Goal: Transaction & Acquisition: Purchase product/service

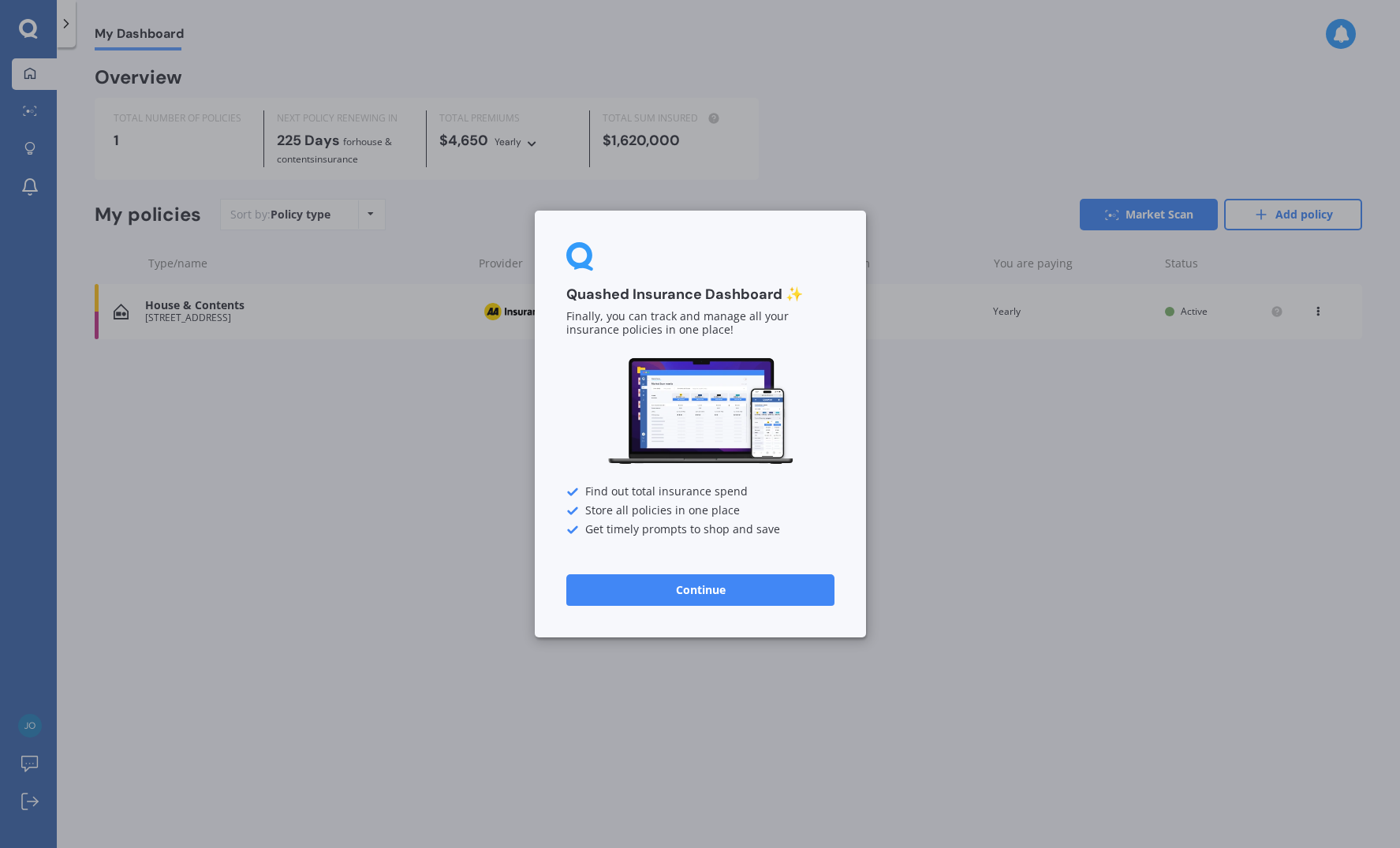
click at [673, 597] on button "Continue" at bounding box center [700, 590] width 268 height 32
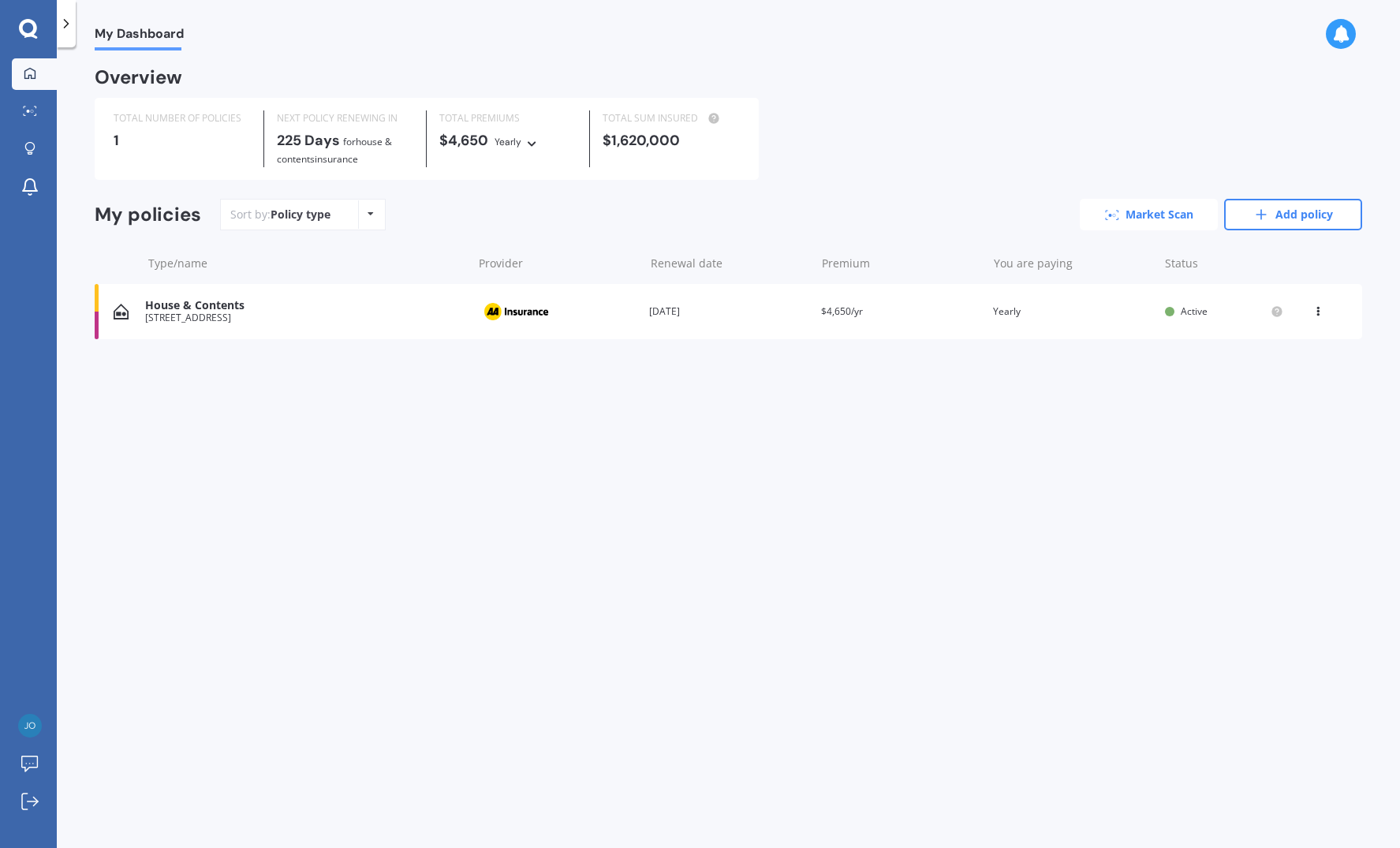
click at [1156, 207] on link "Market Scan" at bounding box center [1149, 214] width 138 height 32
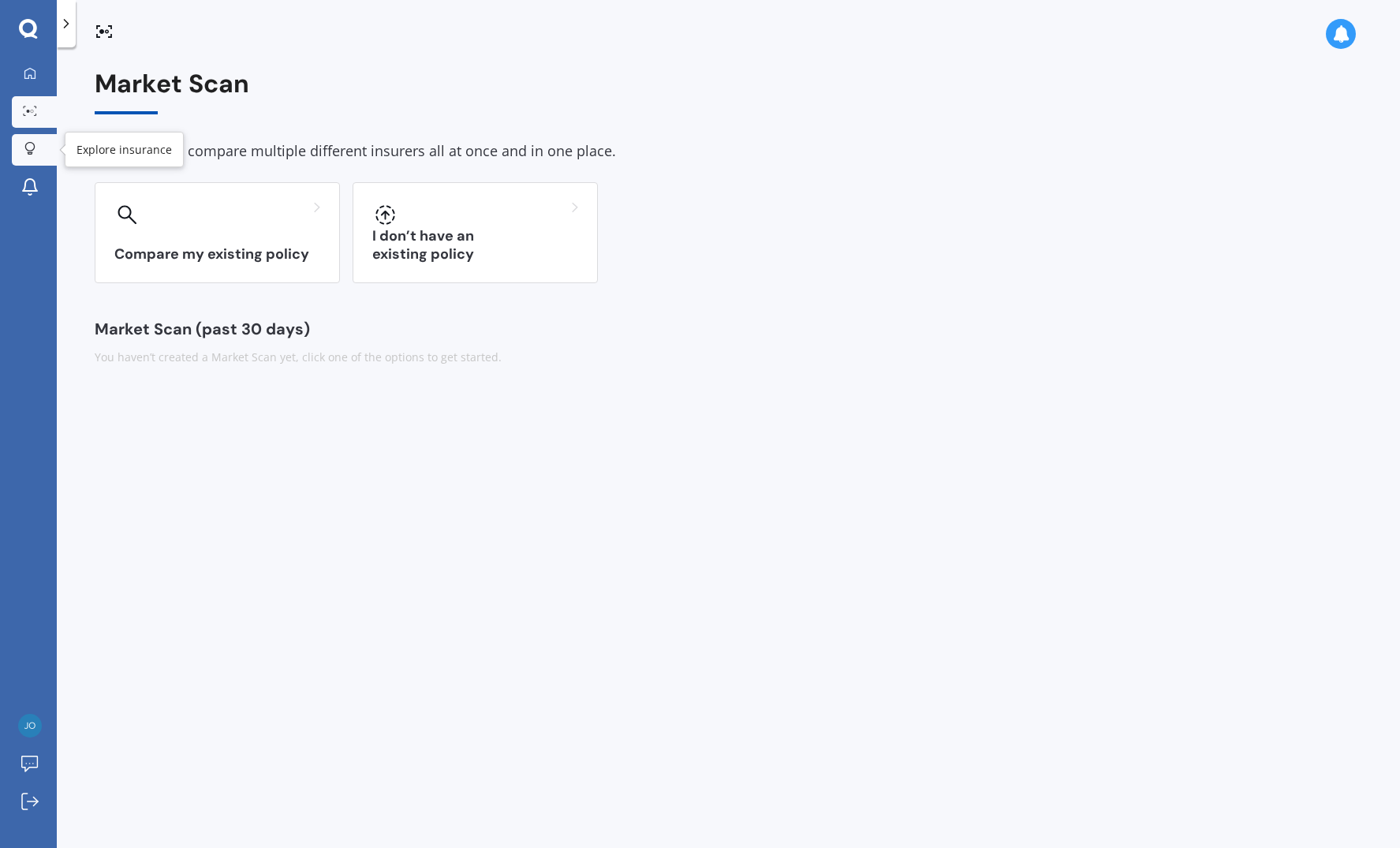
click at [32, 150] on icon at bounding box center [30, 147] width 10 height 10
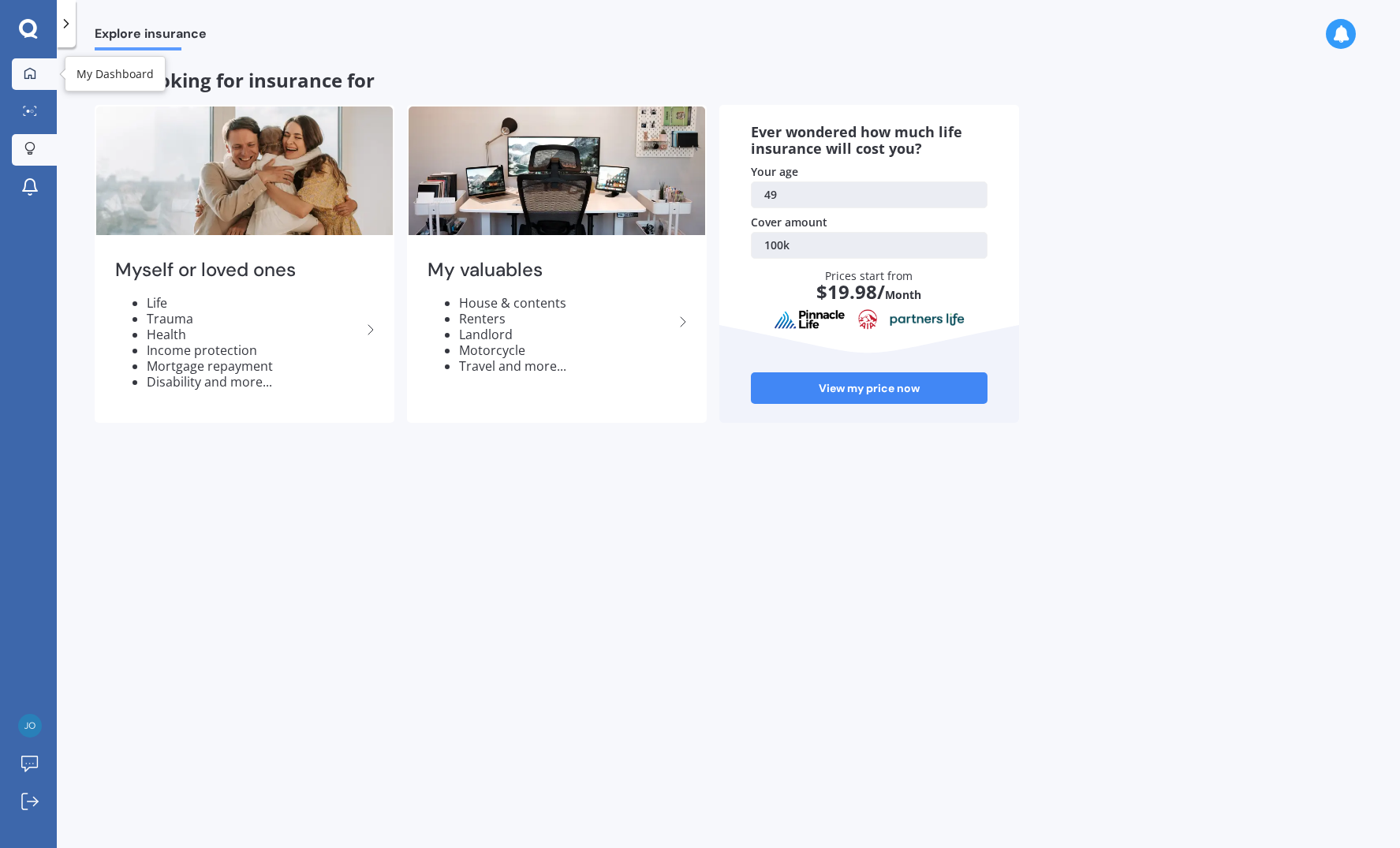
click at [24, 74] on icon at bounding box center [30, 73] width 12 height 12
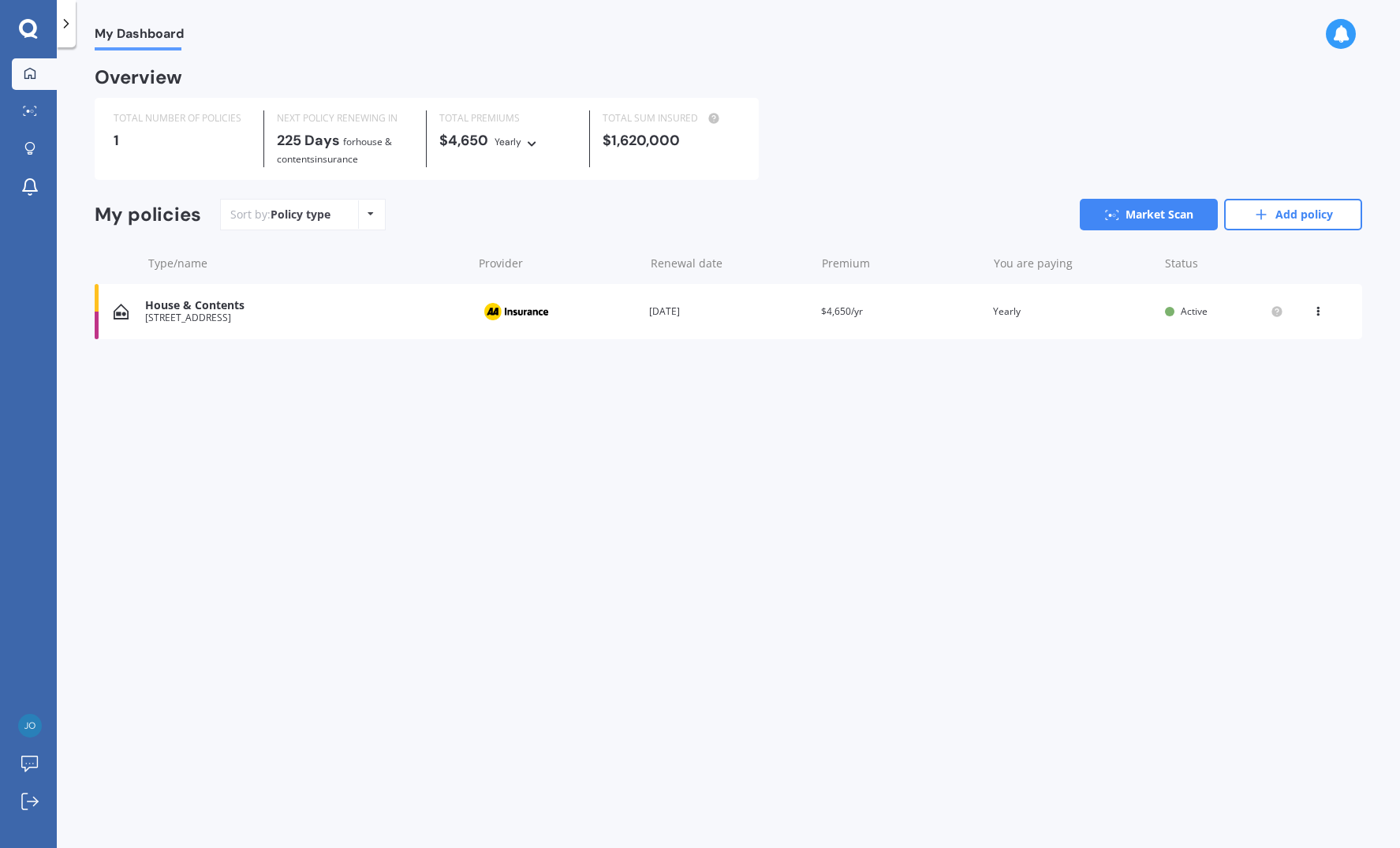
click at [364, 208] on div "Policy type Alphabetical Date added Renewing next" at bounding box center [371, 214] width 25 height 28
click at [27, 34] on icon at bounding box center [28, 28] width 18 height 18
click at [24, 144] on div at bounding box center [30, 149] width 24 height 15
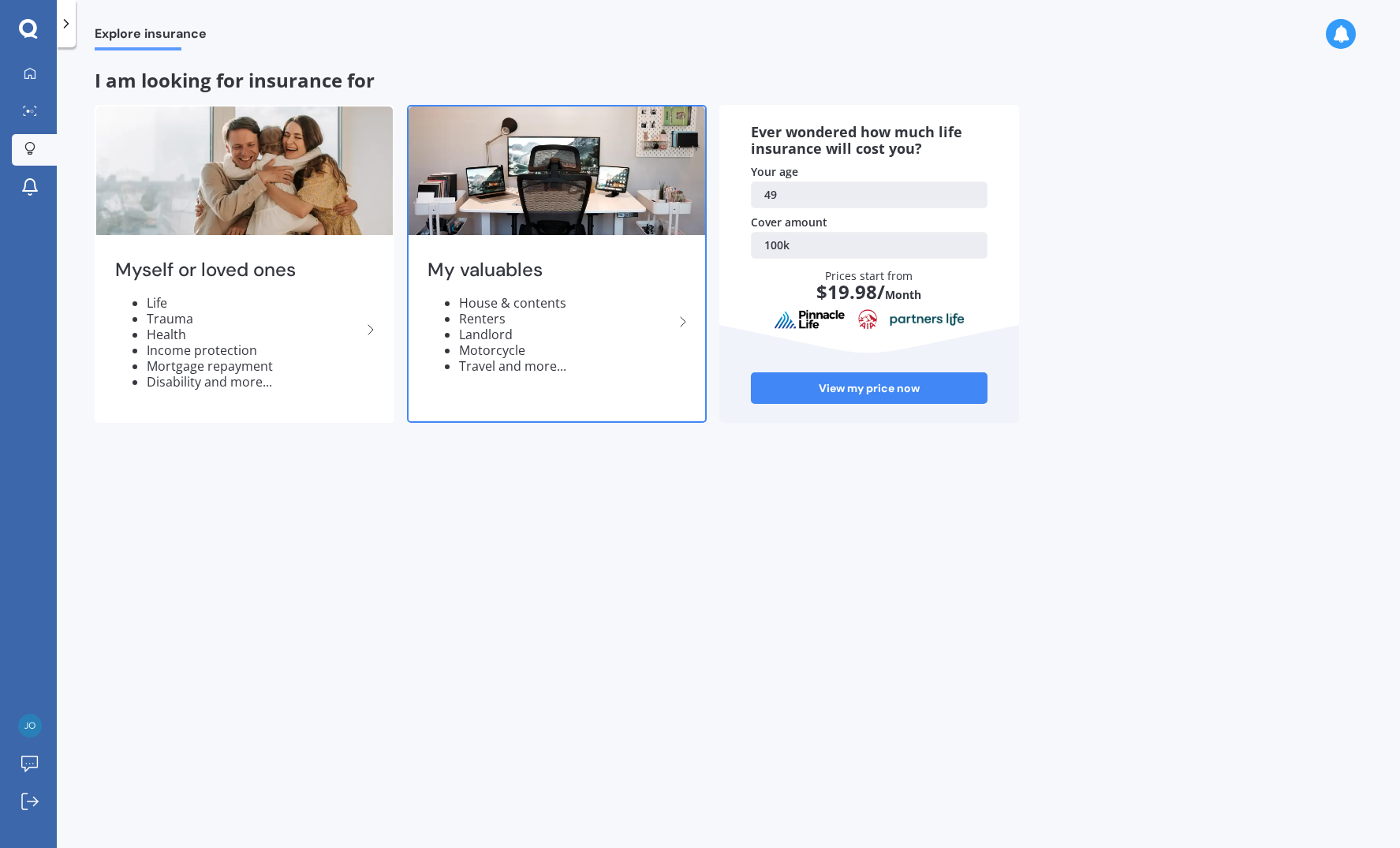
click at [683, 321] on icon at bounding box center [683, 322] width 19 height 19
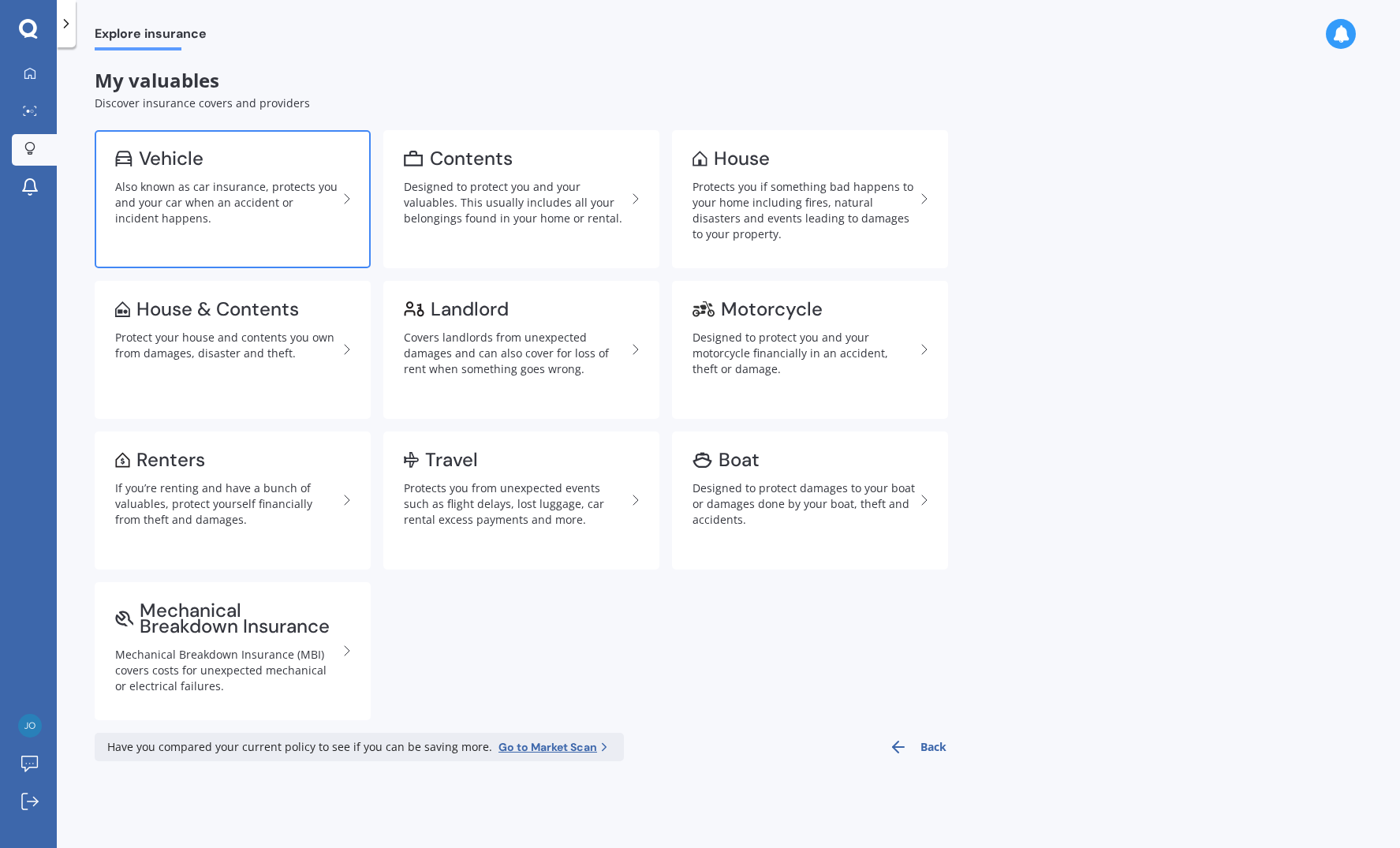
click at [216, 190] on div "Also known as car insurance, protects you and your car when an accident or inci…" at bounding box center [226, 203] width 222 height 47
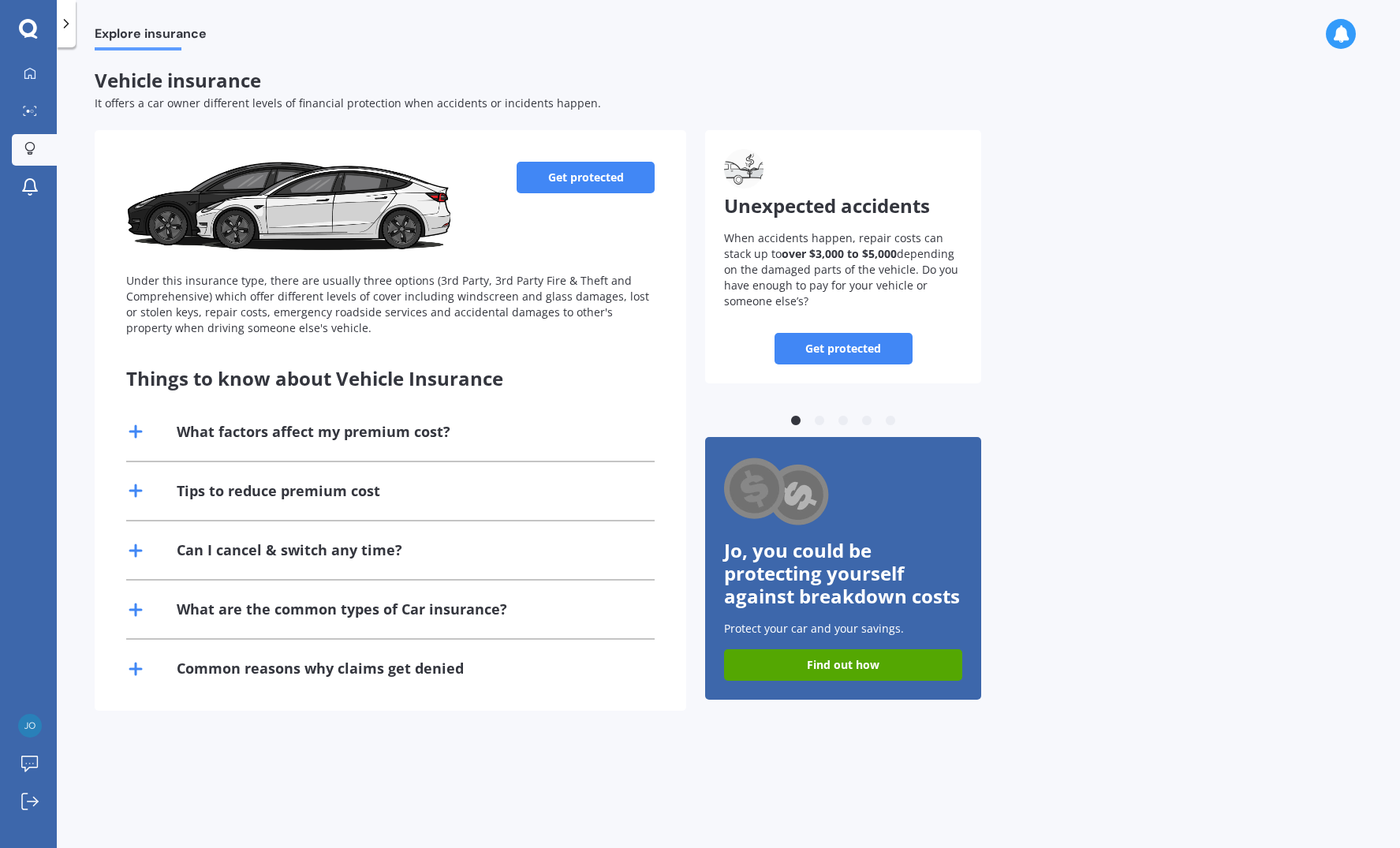
click at [137, 431] on line at bounding box center [135, 431] width 11 height 0
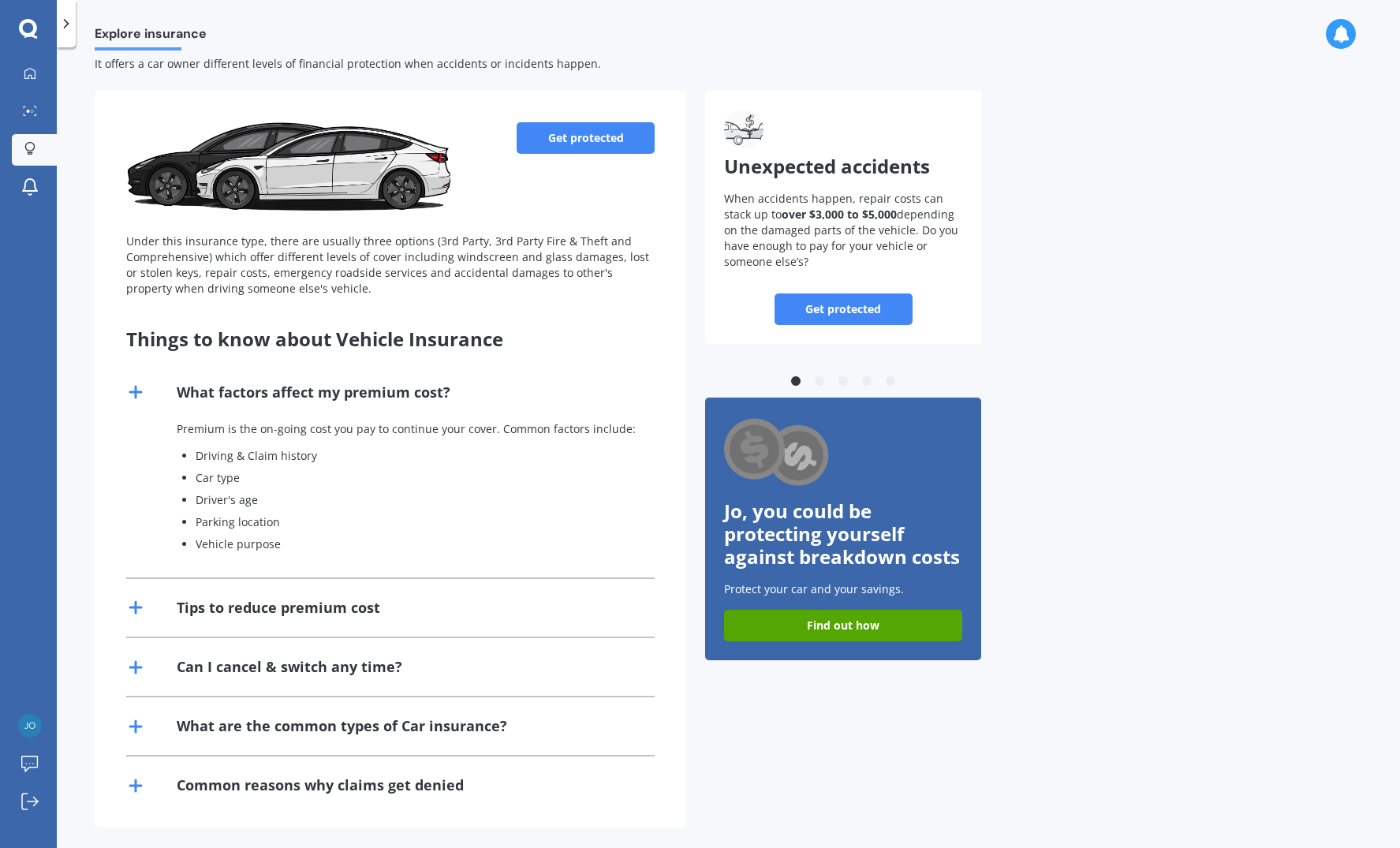
click at [134, 607] on line at bounding box center [135, 607] width 11 height 0
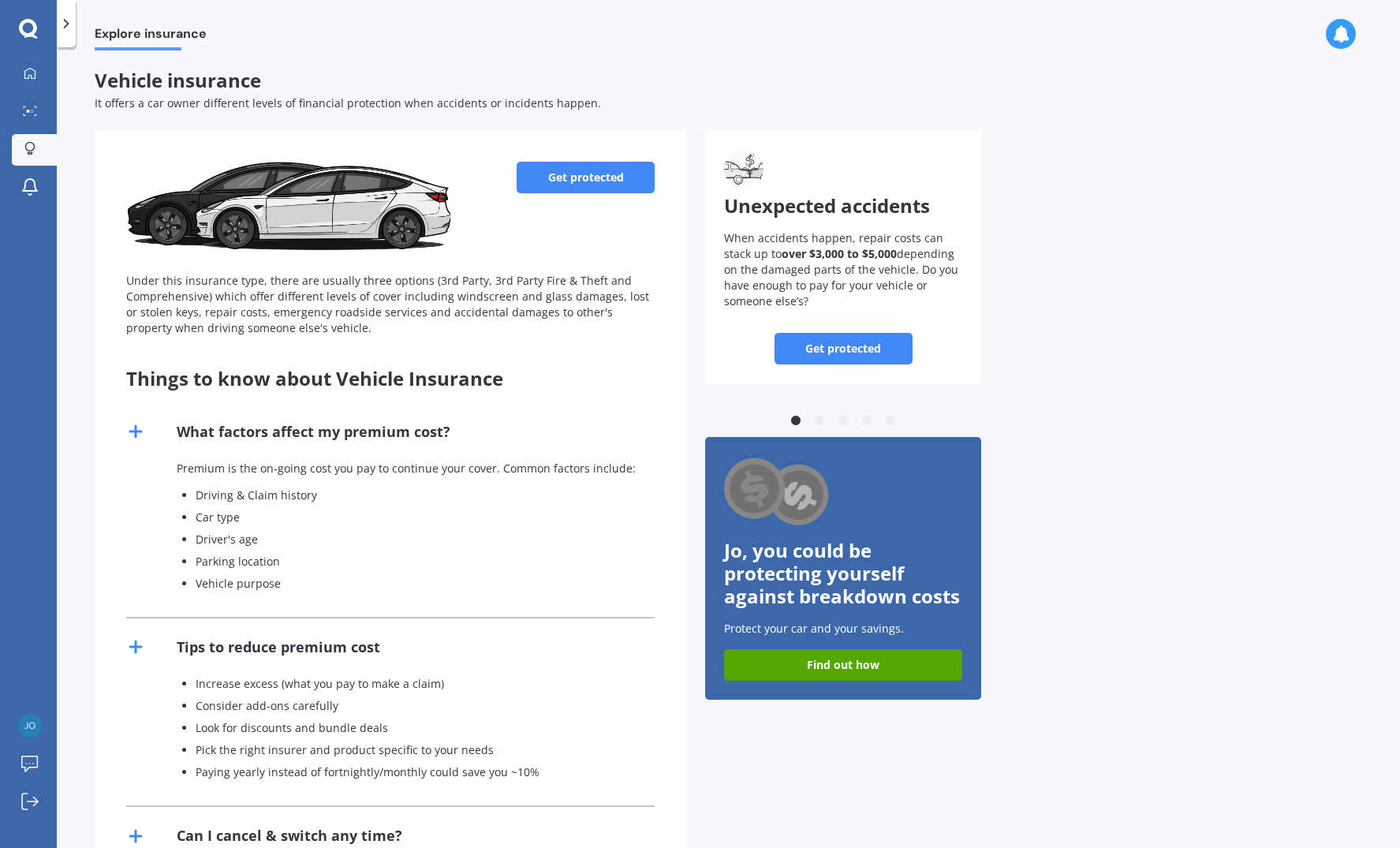
click at [573, 181] on link "Get protected" at bounding box center [585, 177] width 138 height 32
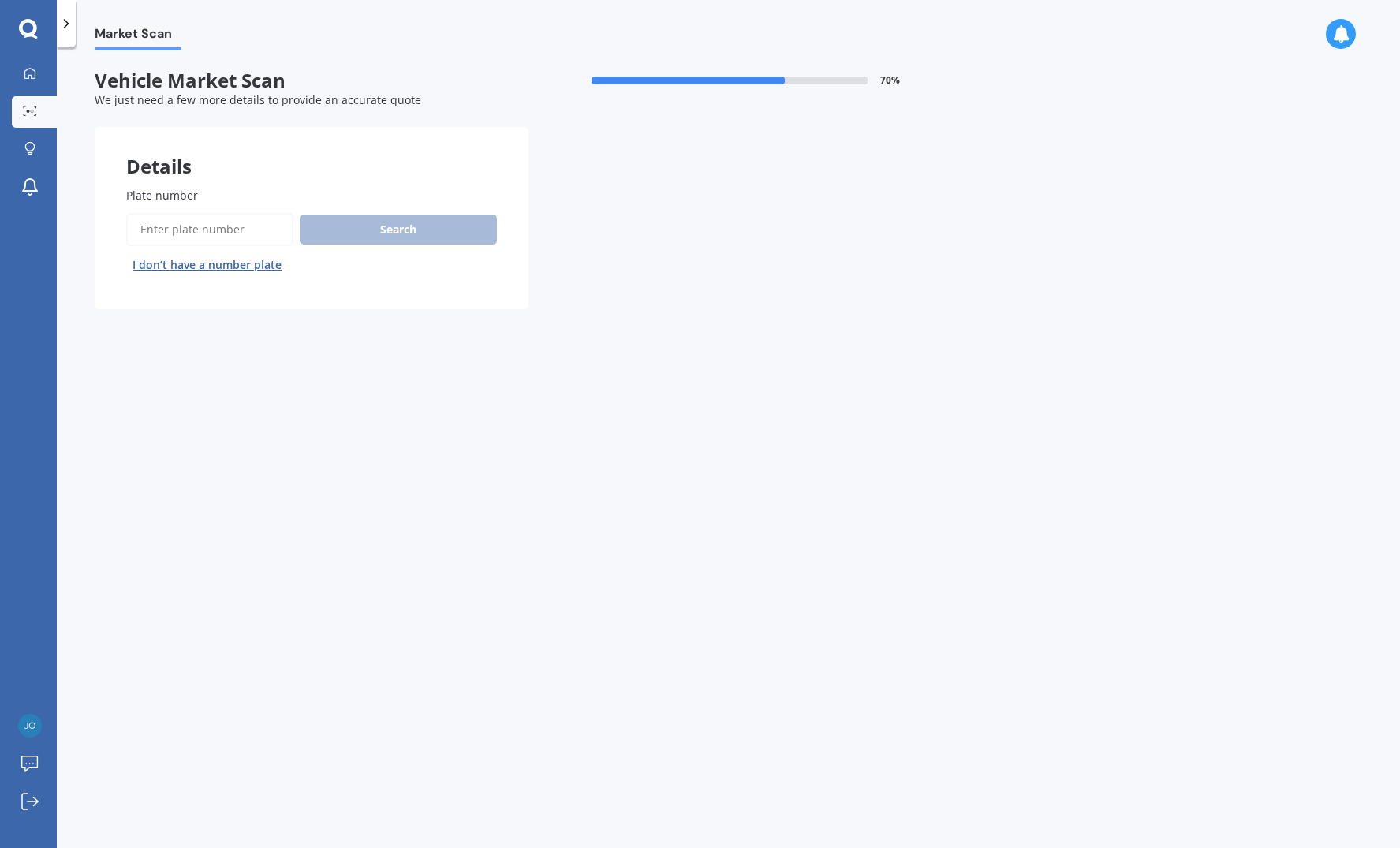
click at [164, 233] on input "Plate number" at bounding box center [210, 230] width 167 height 33
type input "RAE262"
click at [400, 225] on button "Search" at bounding box center [398, 229] width 198 height 30
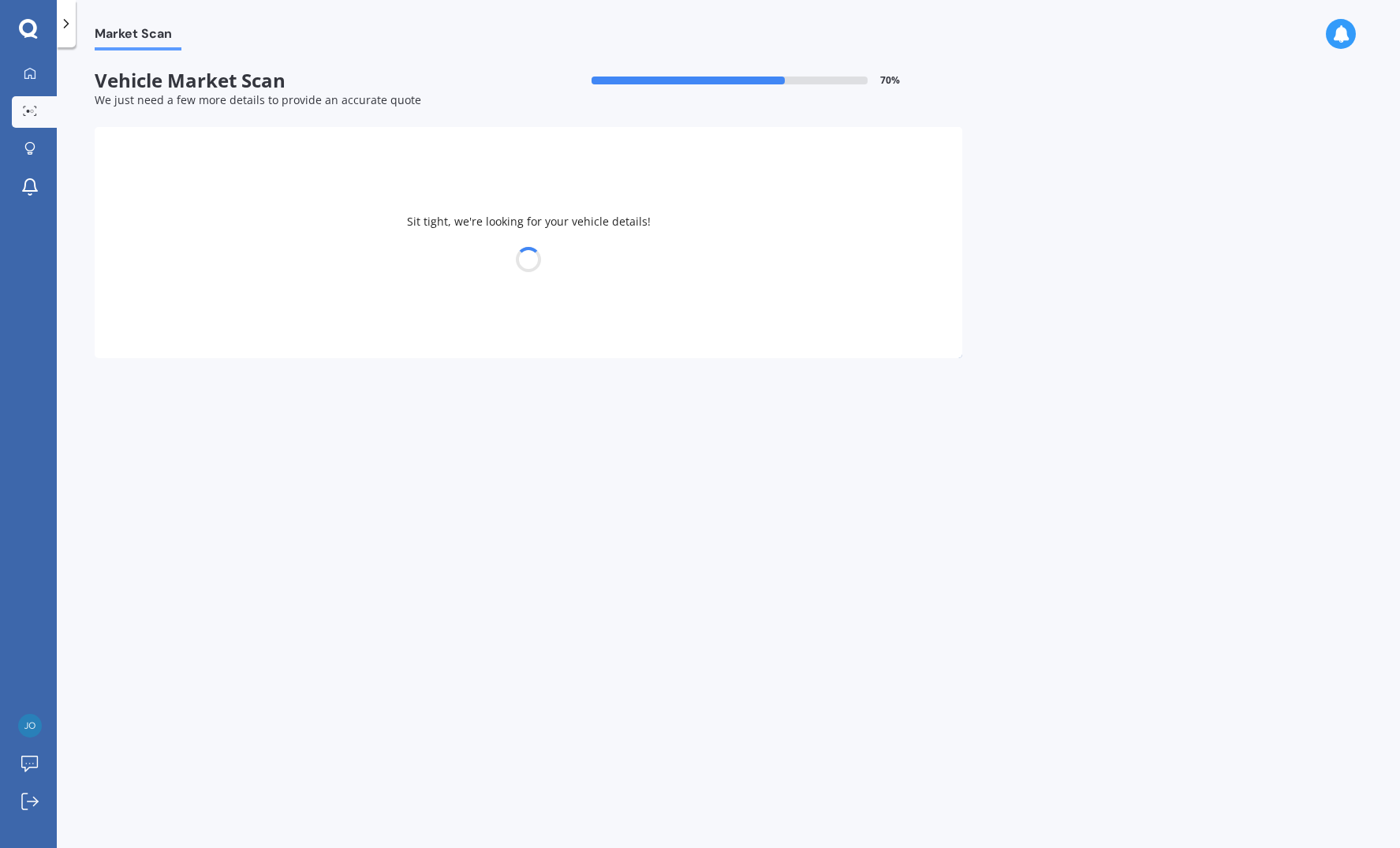
select select "12"
select select "02"
select select "1976"
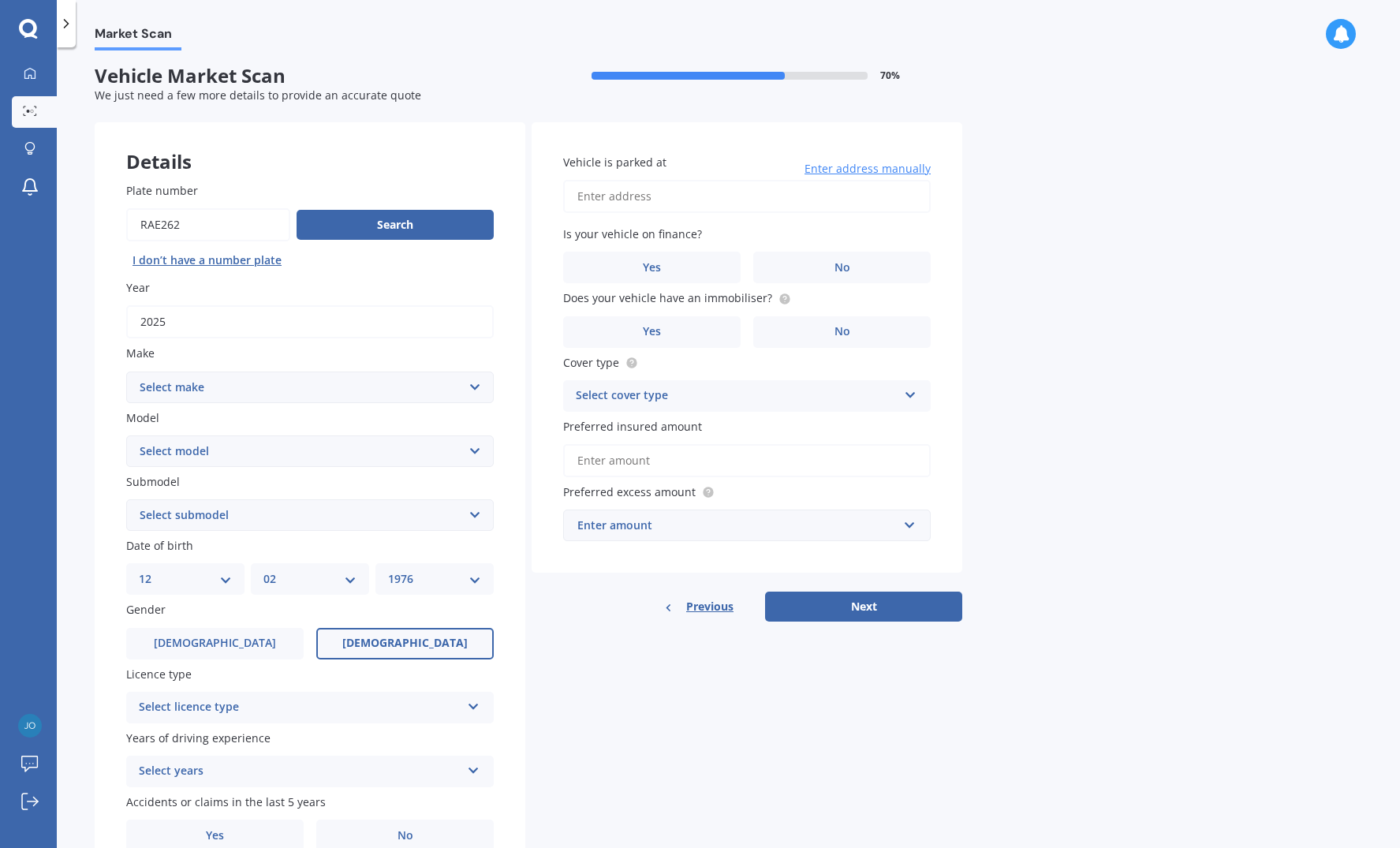
scroll to position [4, 0]
select select "BYD"
select select "SEALION 6"
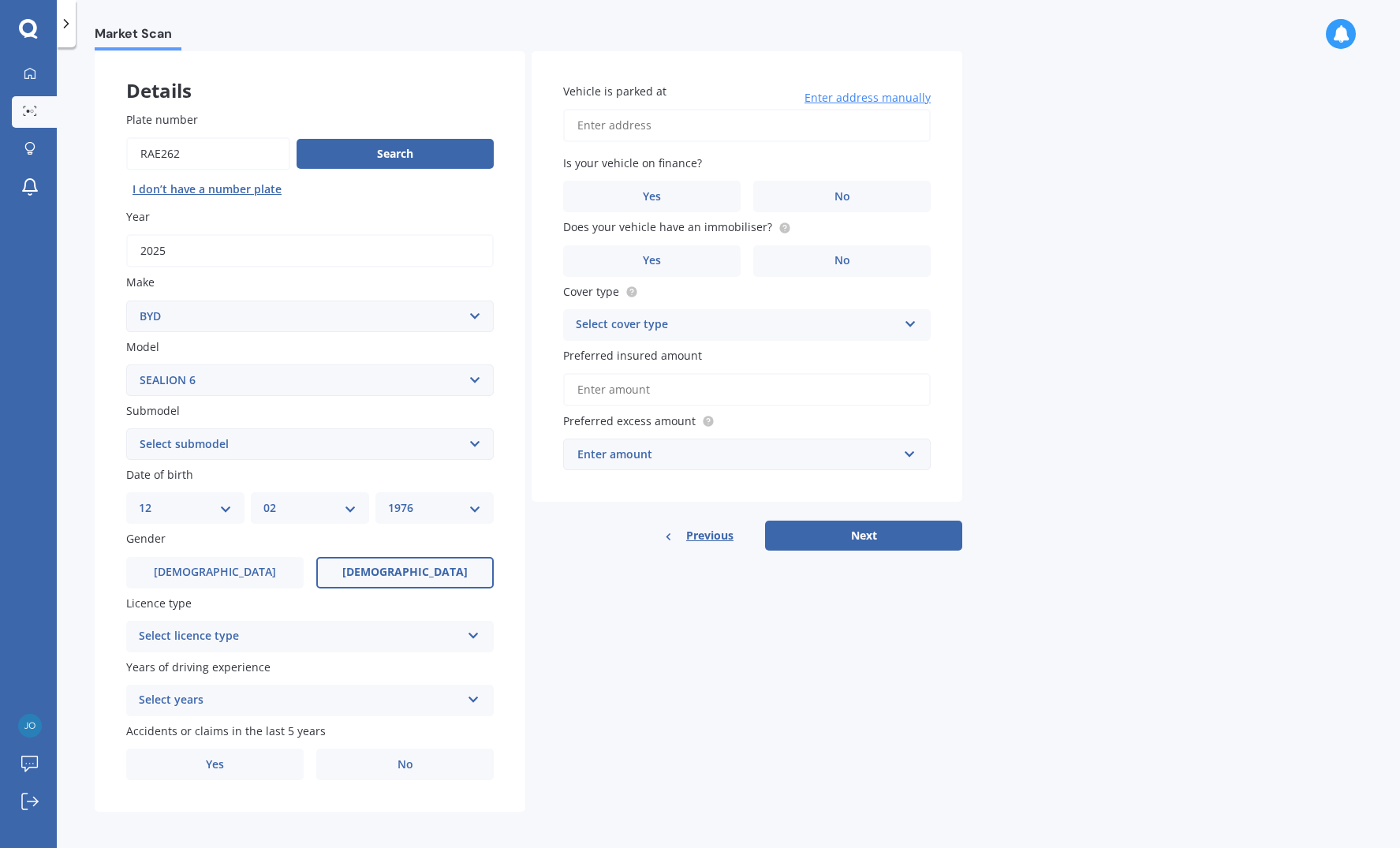
scroll to position [75, 0]
click at [477, 634] on icon at bounding box center [473, 633] width 13 height 11
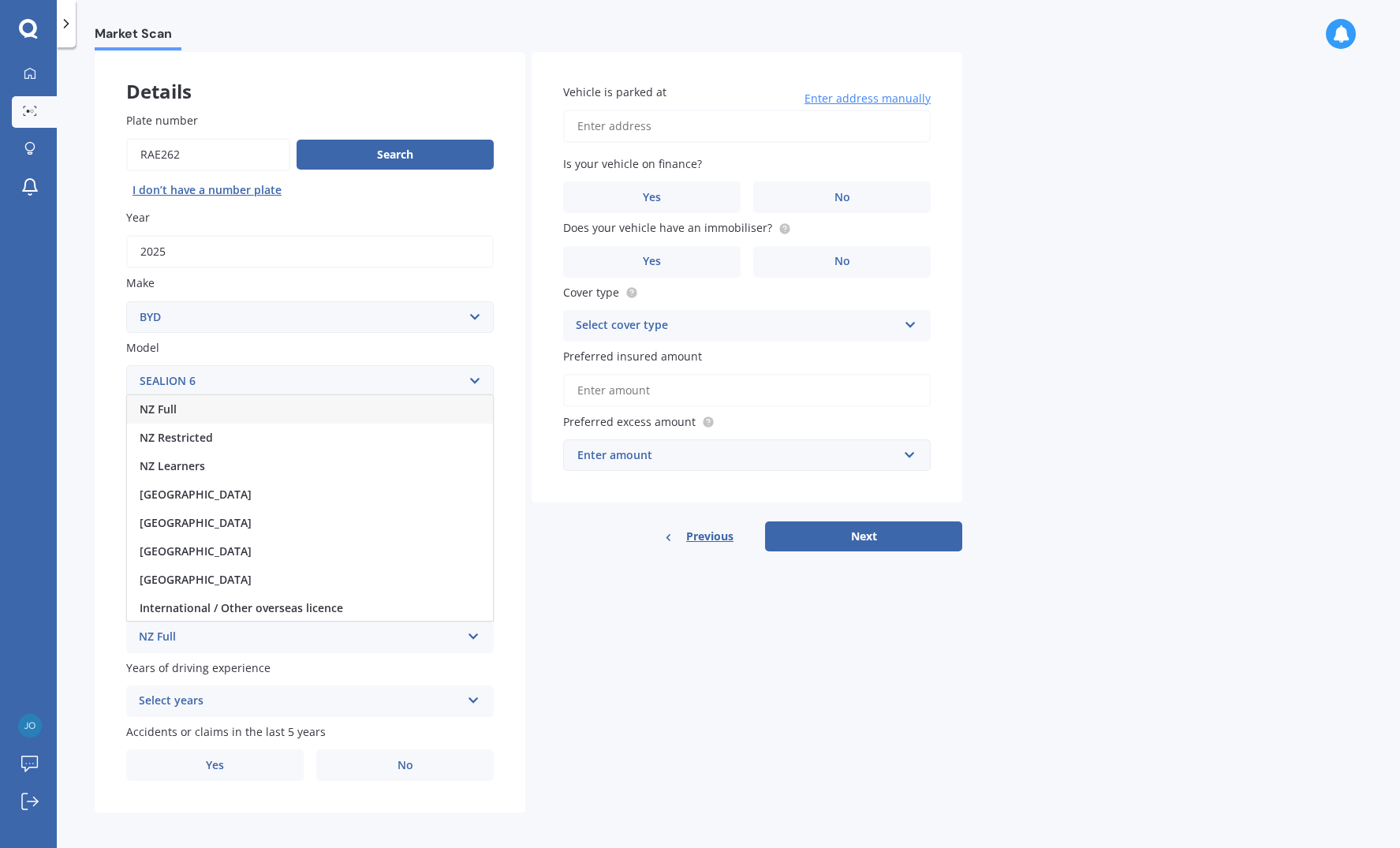
click at [284, 405] on div "NZ Full" at bounding box center [310, 409] width 366 height 28
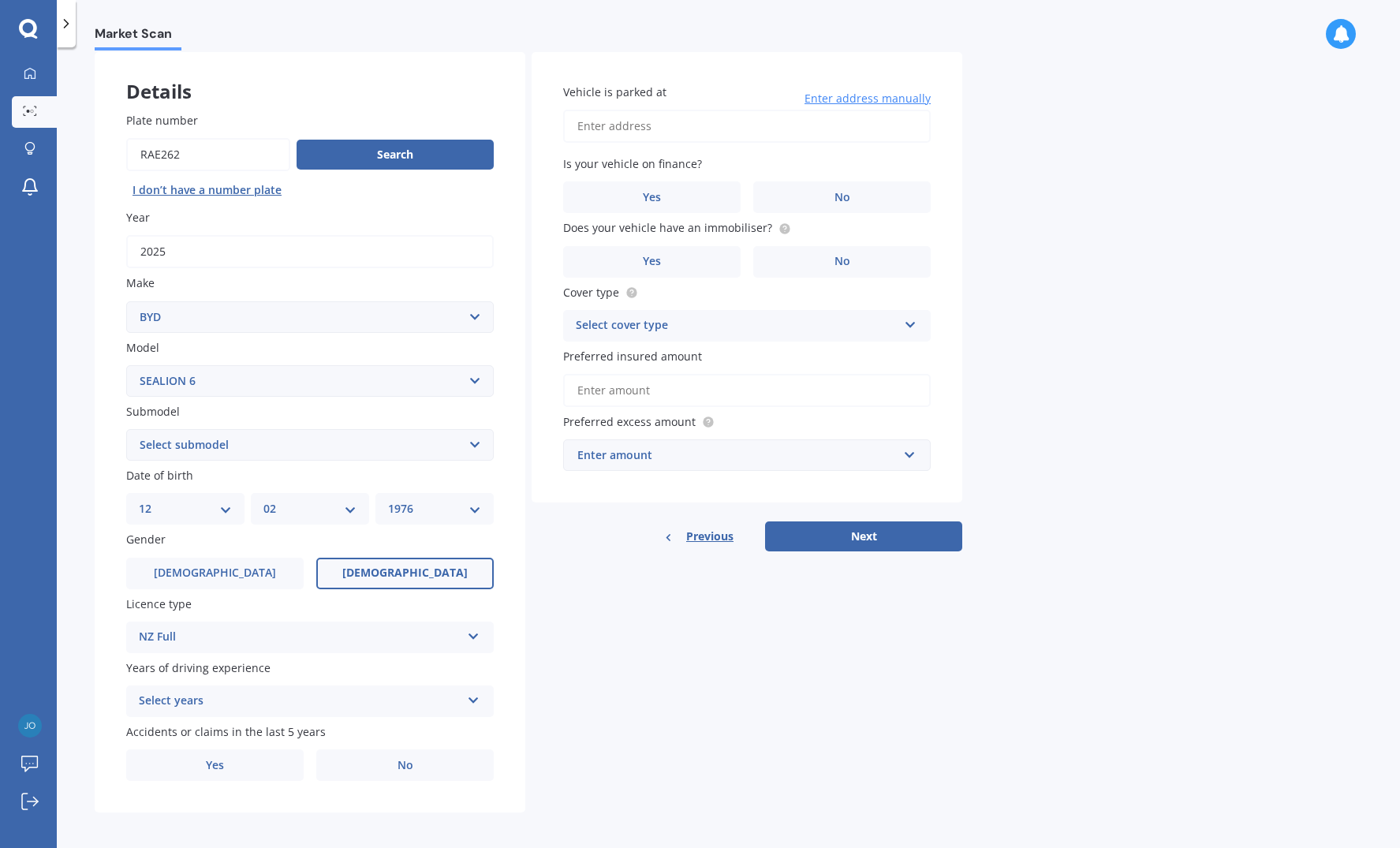
click at [470, 692] on icon at bounding box center [473, 697] width 13 height 11
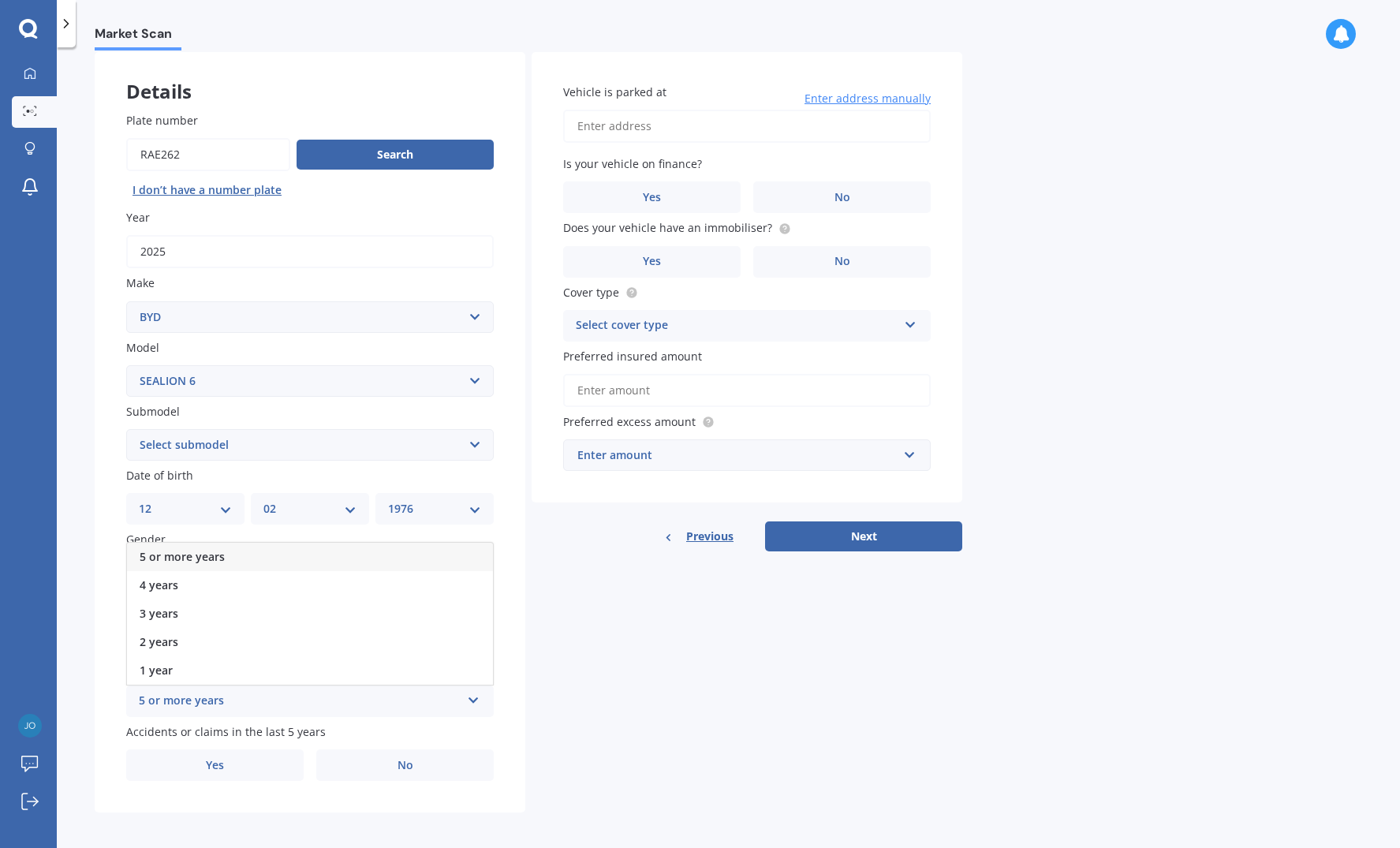
click at [340, 546] on div "5 or more years" at bounding box center [310, 557] width 366 height 28
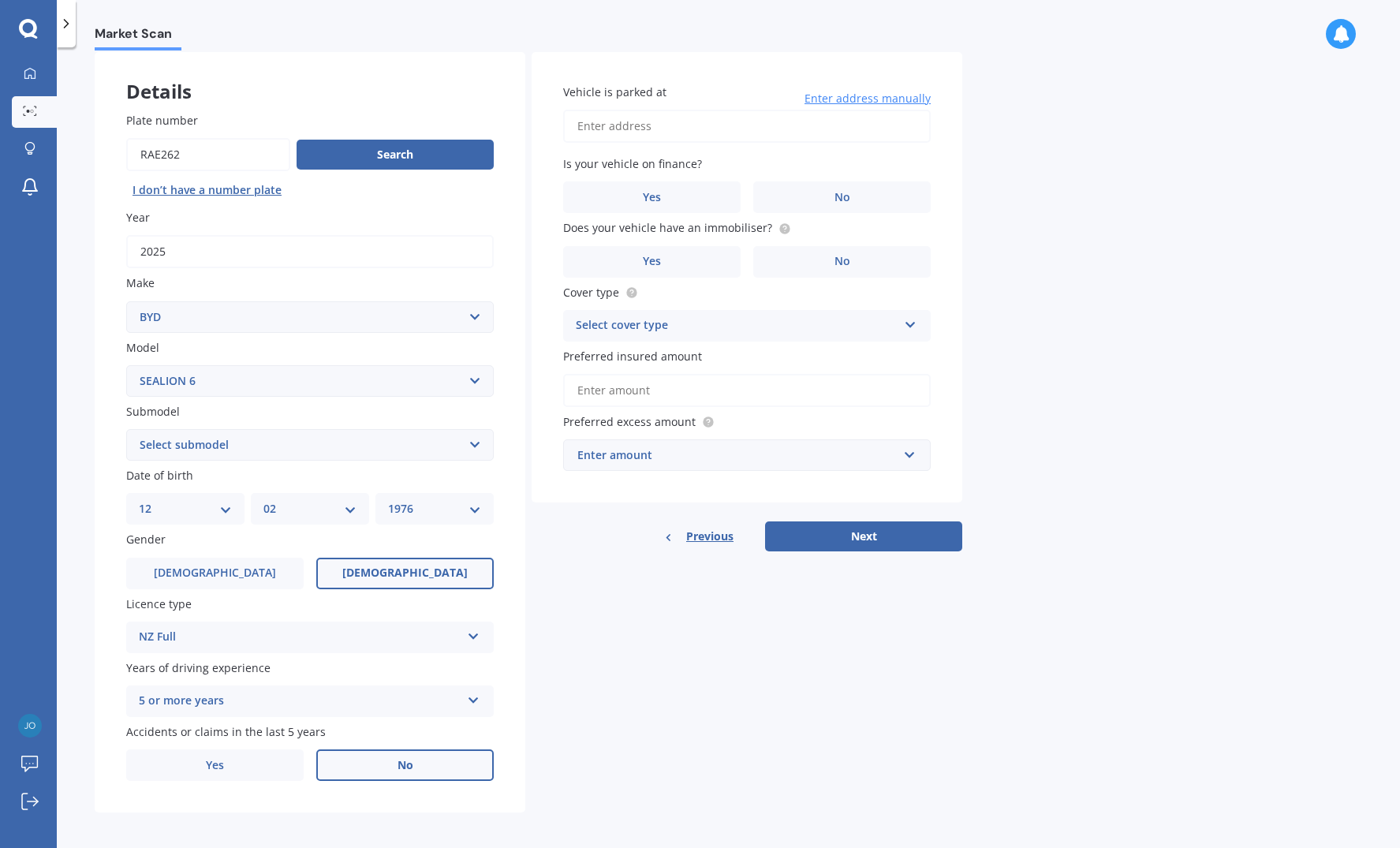
click at [424, 766] on label "No" at bounding box center [405, 765] width 177 height 32
click at [0, 0] on input "No" at bounding box center [0, 0] width 0 height 0
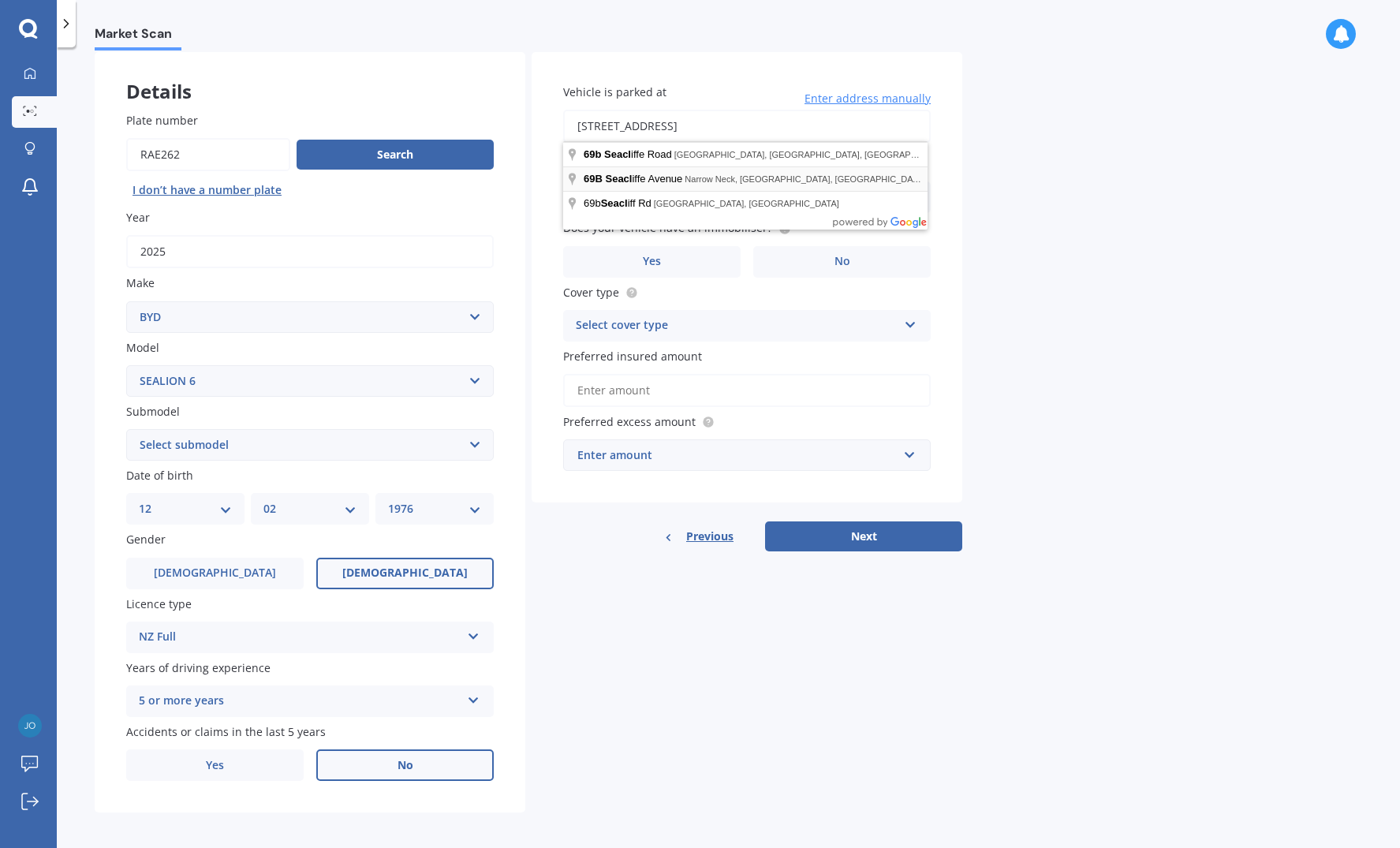
type input "69B Seacliffe Avenue, Narrow Neck, Auckland 0622"
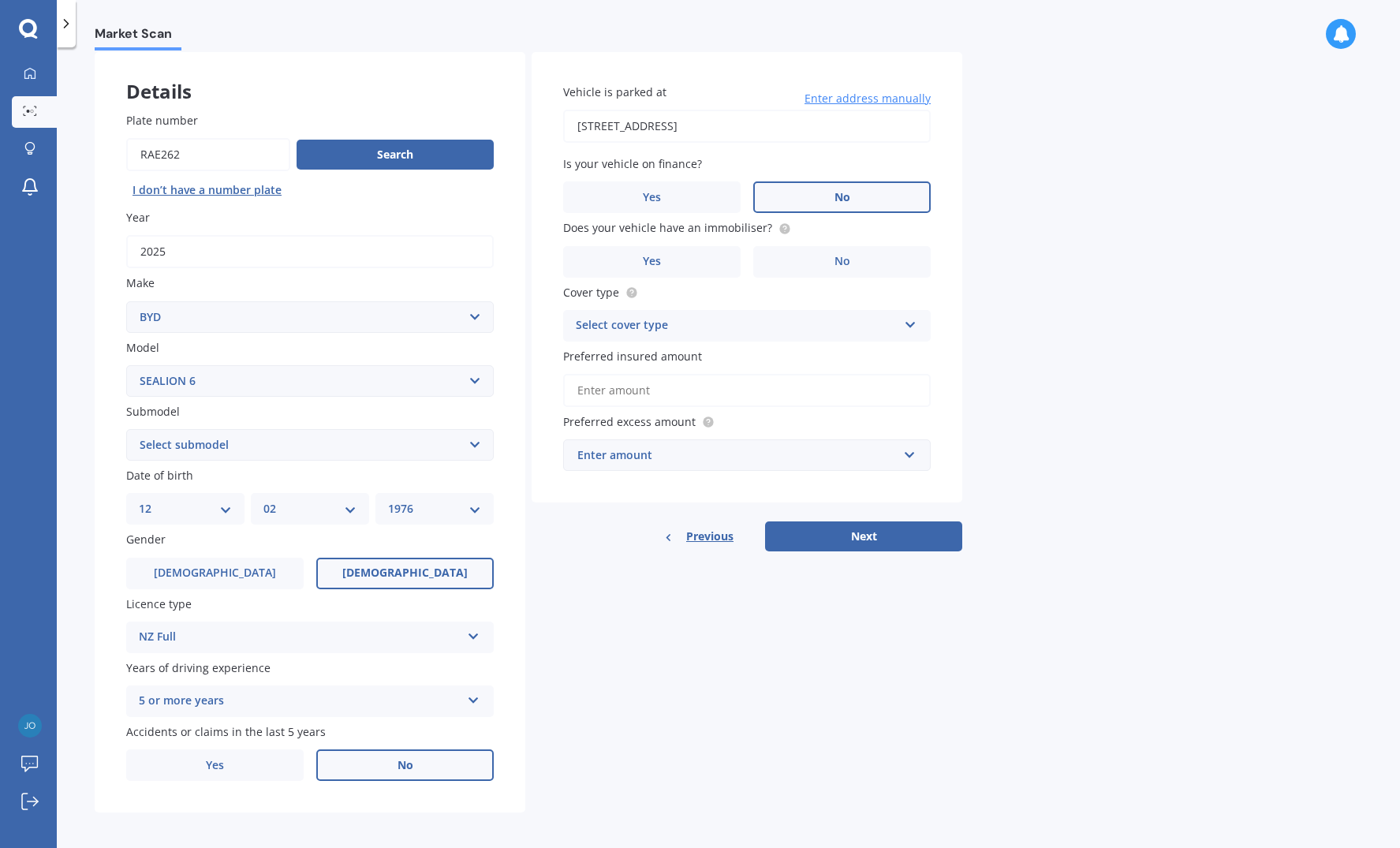
click at [885, 203] on label "No" at bounding box center [842, 198] width 177 height 32
click at [0, 0] on input "No" at bounding box center [0, 0] width 0 height 0
click at [783, 227] on circle at bounding box center [784, 228] width 11 height 11
click at [645, 255] on span "Yes" at bounding box center [653, 261] width 19 height 13
click at [0, 0] on input "Yes" at bounding box center [0, 0] width 0 height 0
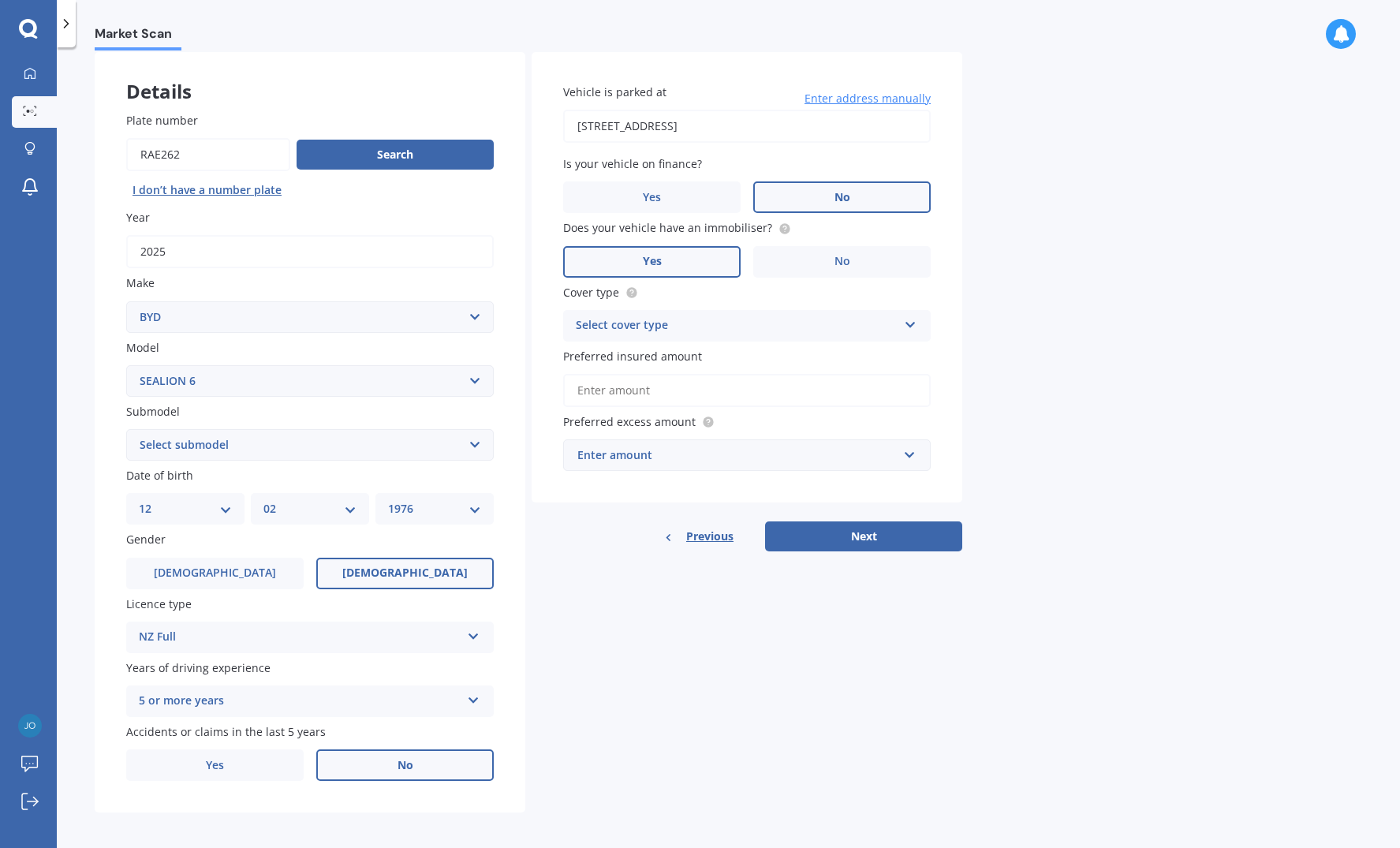
click at [911, 321] on icon at bounding box center [910, 321] width 13 height 11
click at [846, 352] on div "Comprehensive" at bounding box center [747, 356] width 366 height 28
click at [828, 390] on input "Preferred insured amount" at bounding box center [747, 391] width 368 height 33
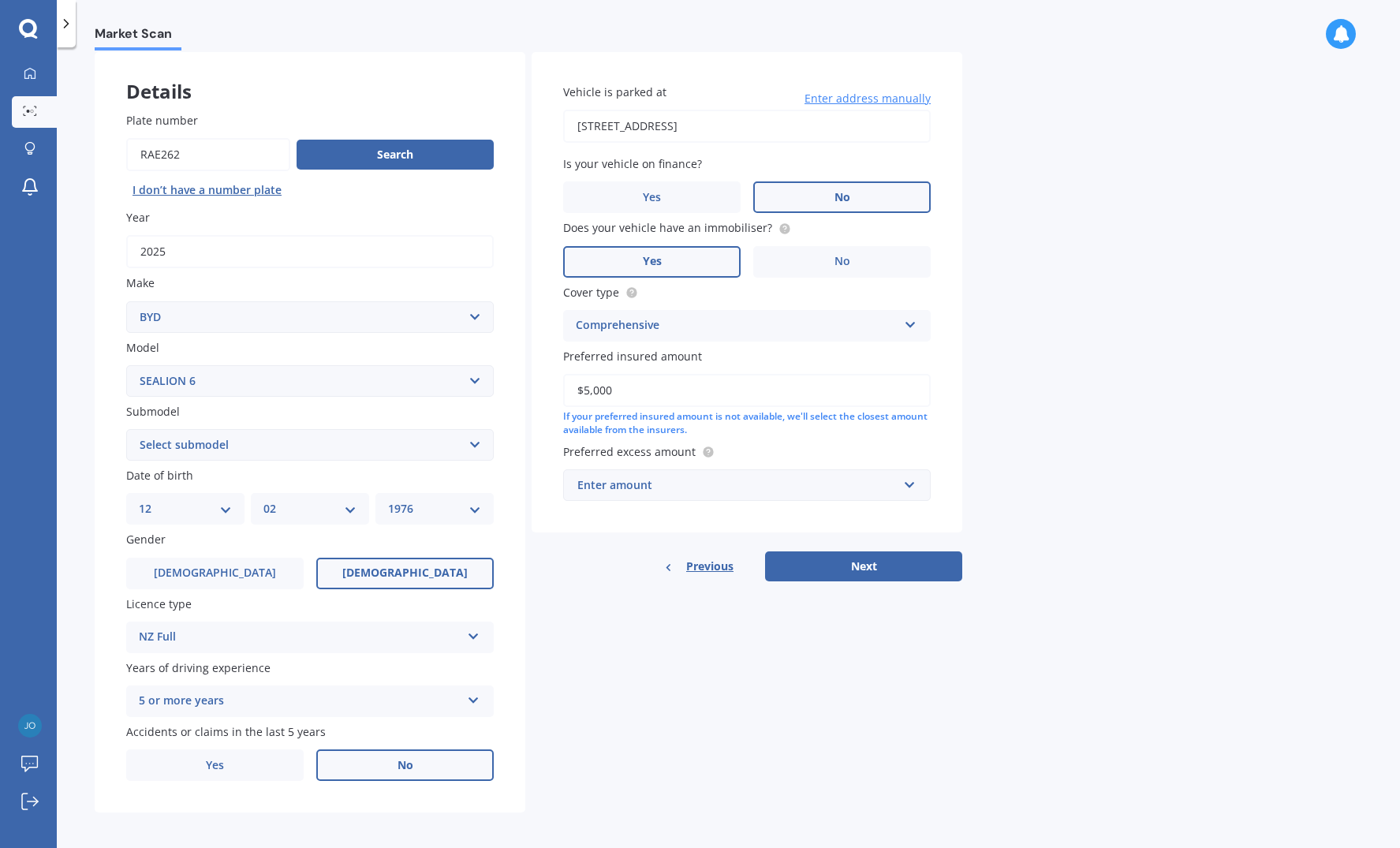
type input "$50,000"
click at [911, 480] on input "text" at bounding box center [741, 485] width 353 height 30
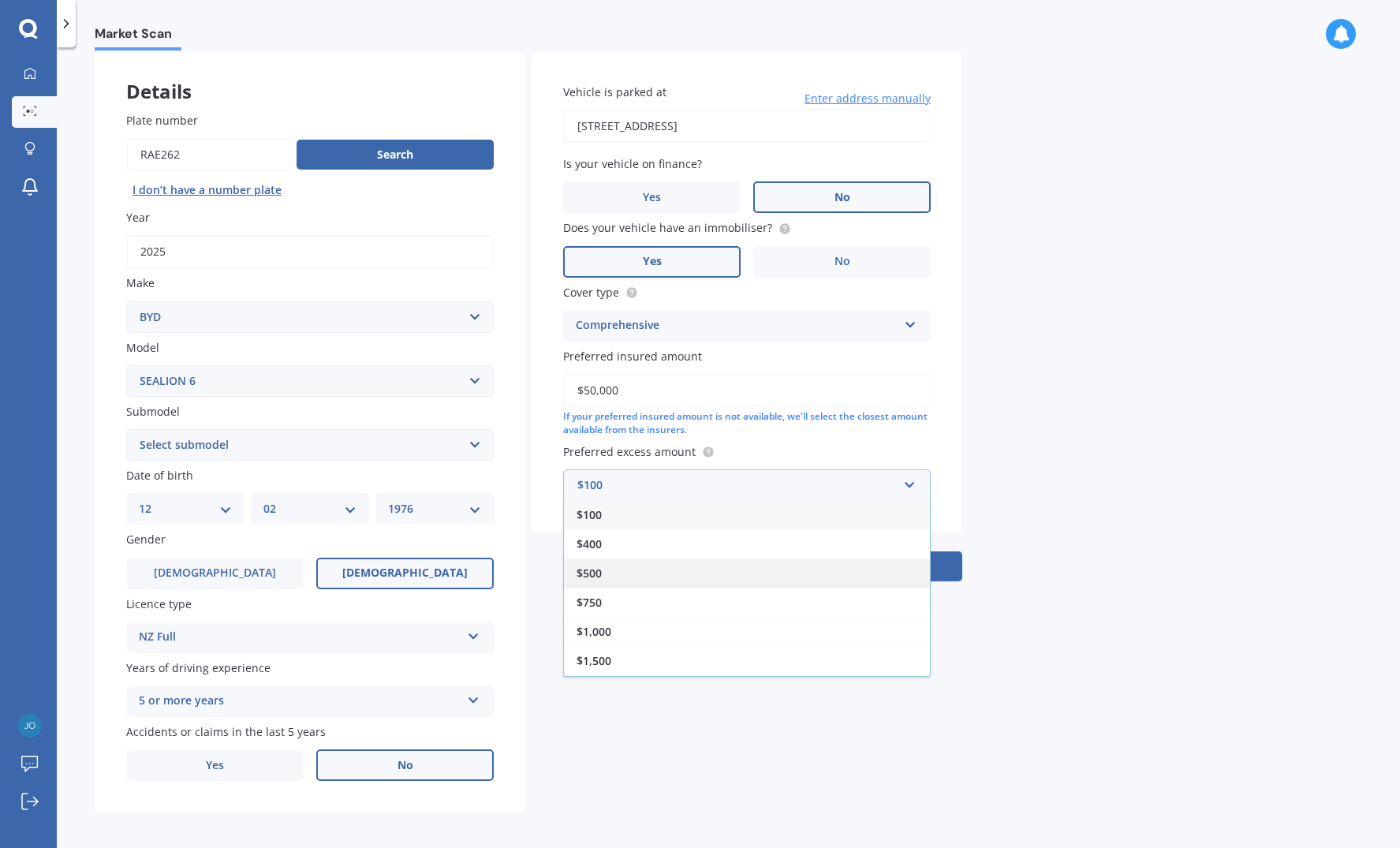
click at [867, 571] on div "$500" at bounding box center [747, 572] width 366 height 29
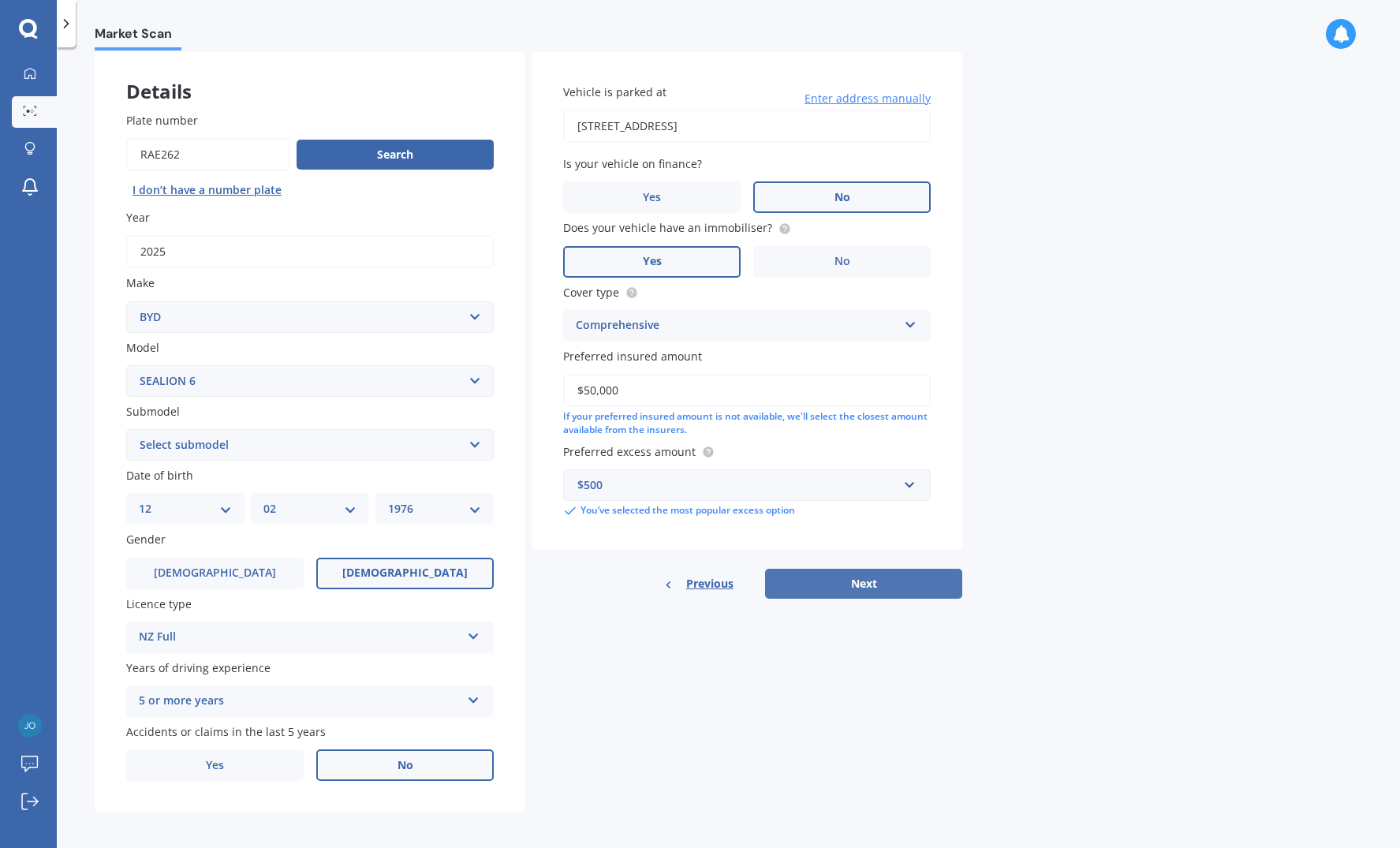
click at [868, 584] on button "Next" at bounding box center [863, 584] width 198 height 30
select select "PREMIUM PHEV AWD /AT"
click at [862, 586] on button "Next" at bounding box center [863, 584] width 198 height 30
select select "12"
select select "02"
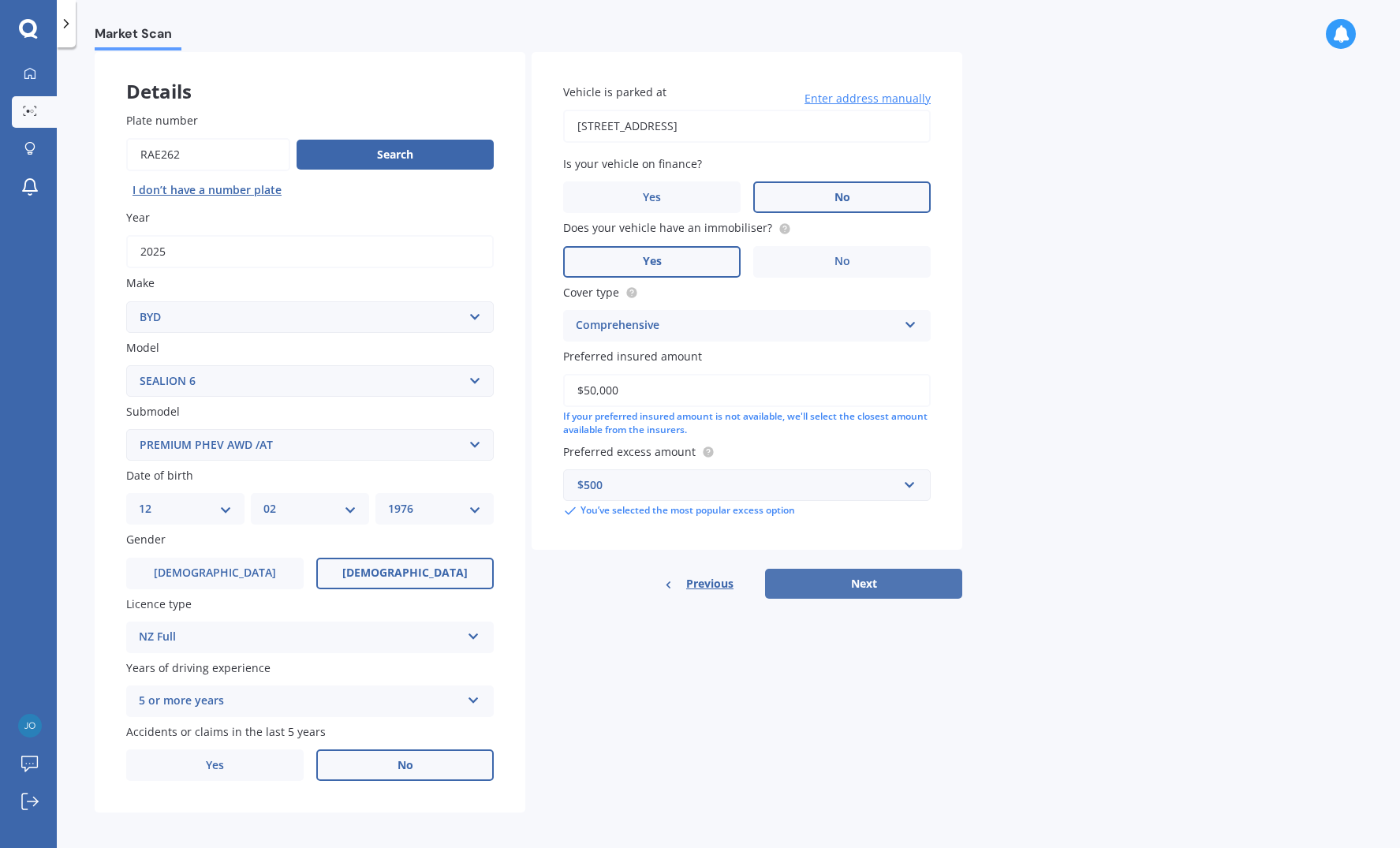
select select "1976"
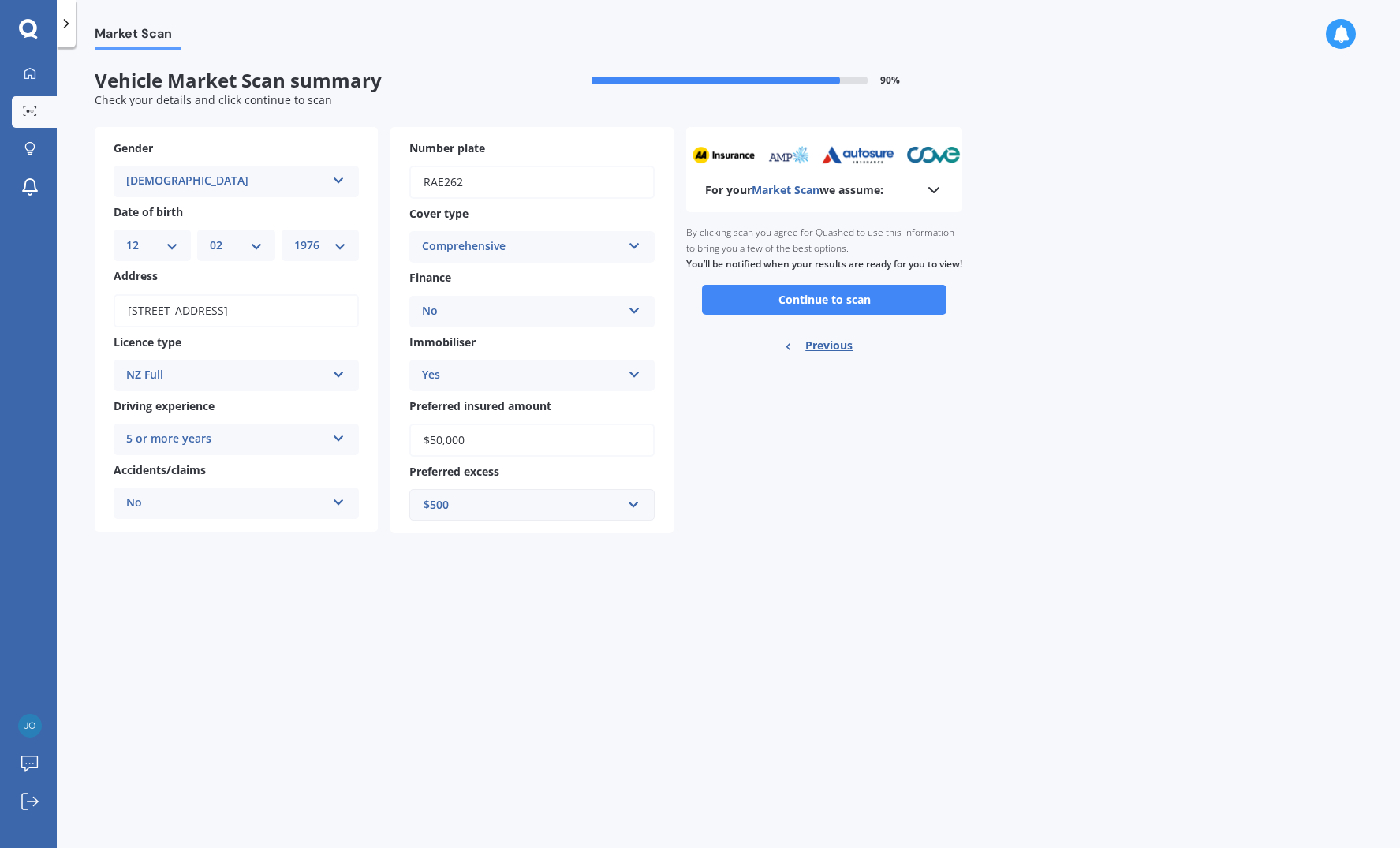
scroll to position [0, 0]
click at [788, 308] on button "Continue to scan" at bounding box center [824, 299] width 244 height 30
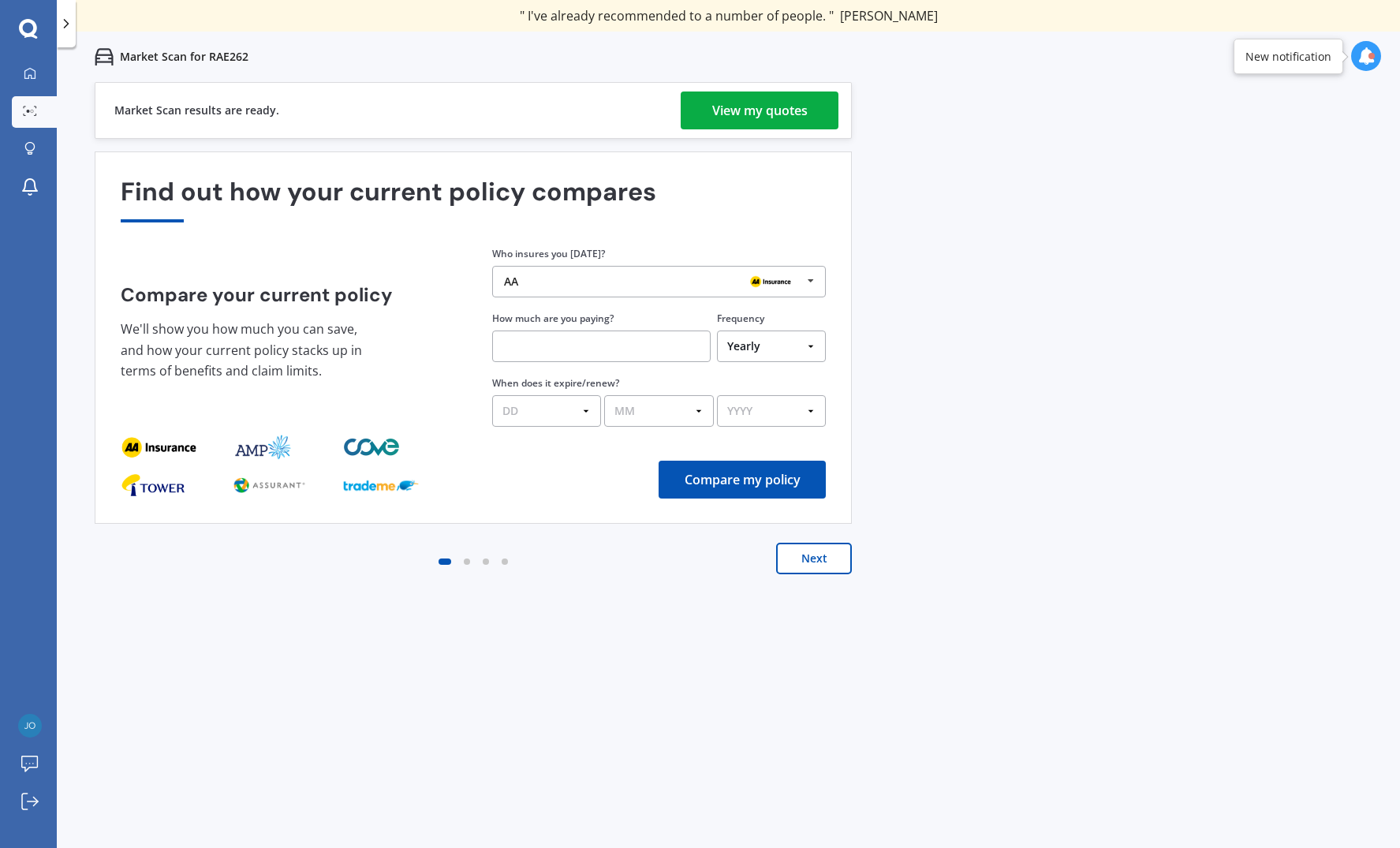
click at [804, 119] on div "View my quotes" at bounding box center [760, 110] width 96 height 38
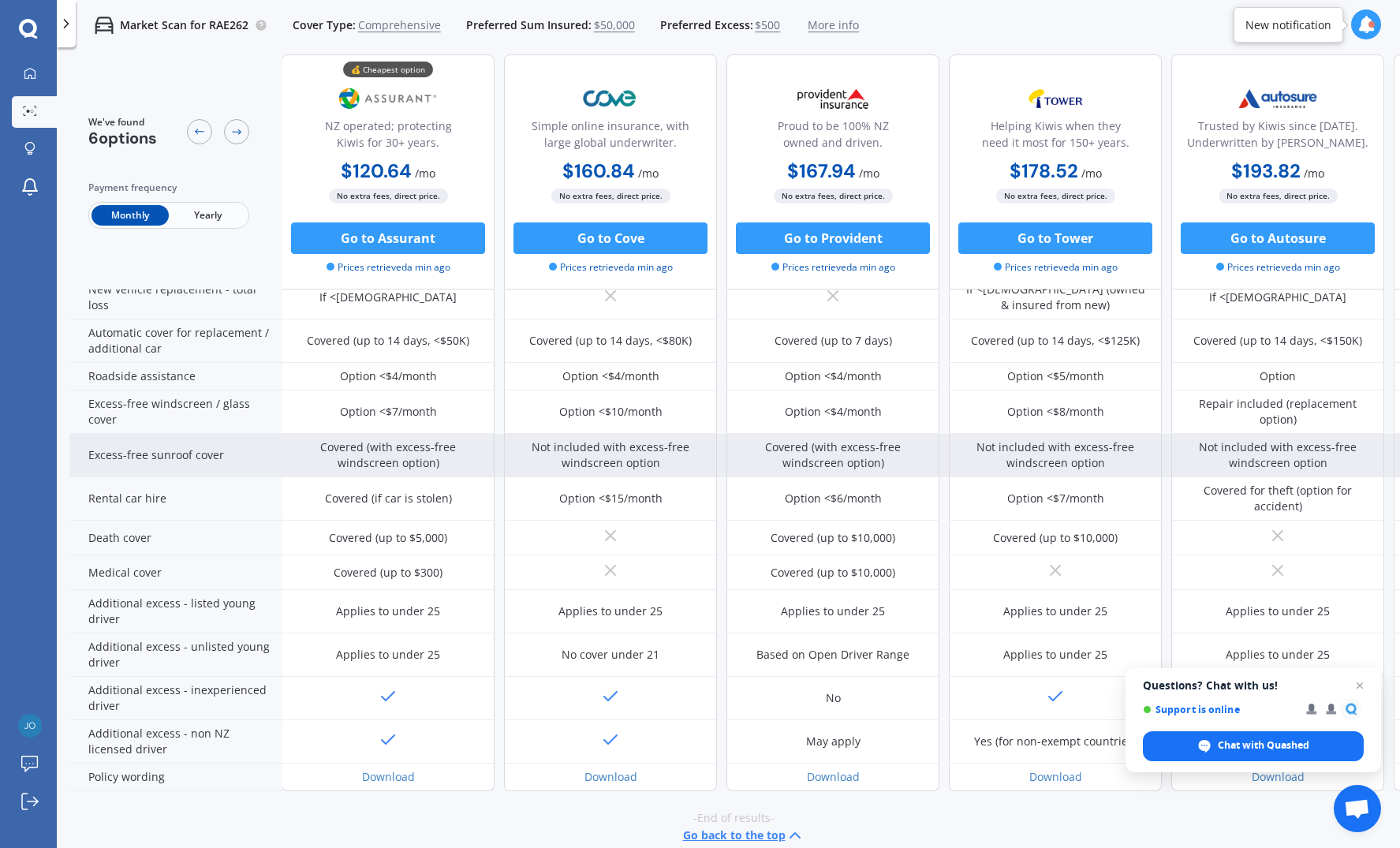
scroll to position [495, -1]
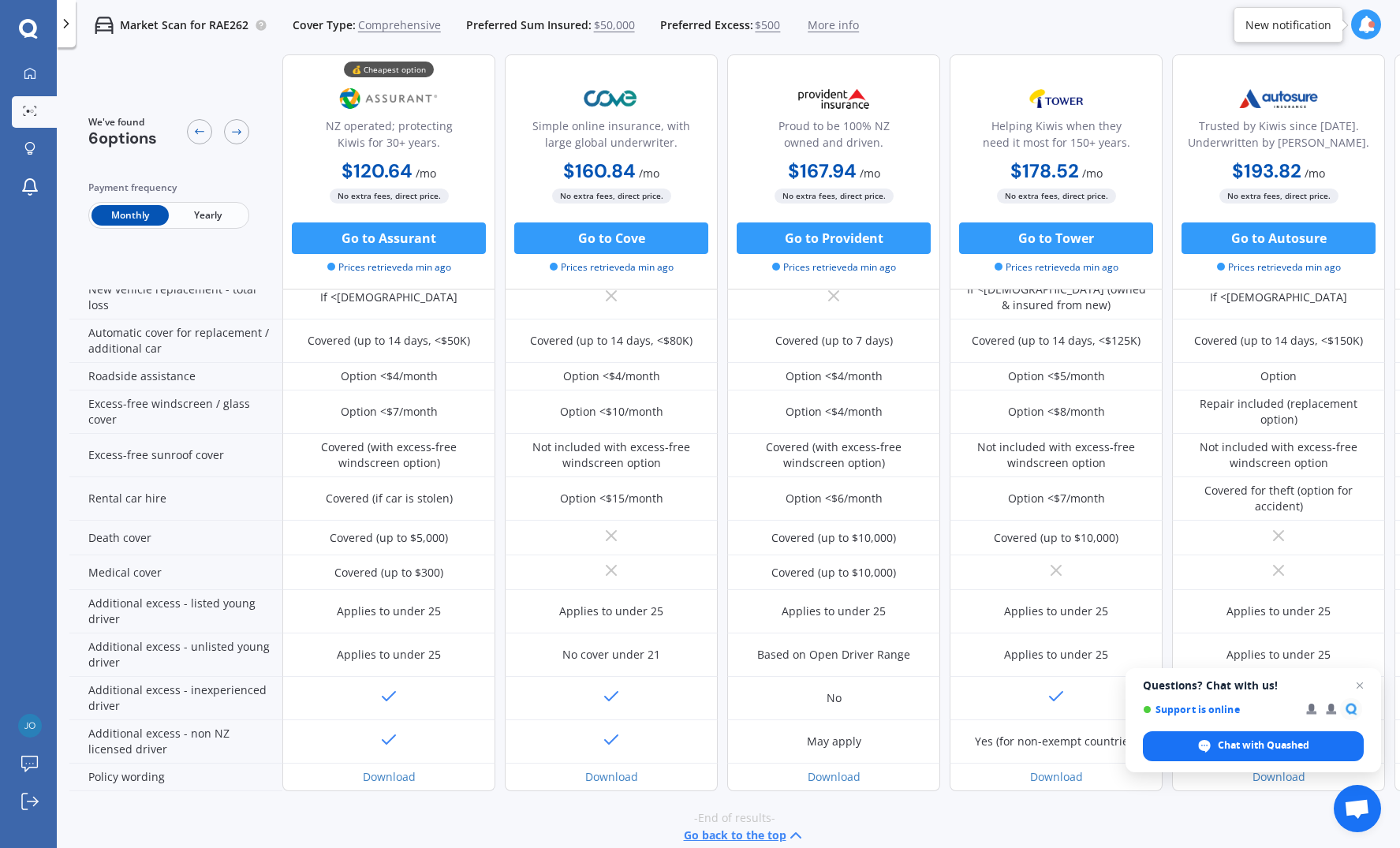
click at [219, 215] on span "Yearly" at bounding box center [207, 215] width 77 height 20
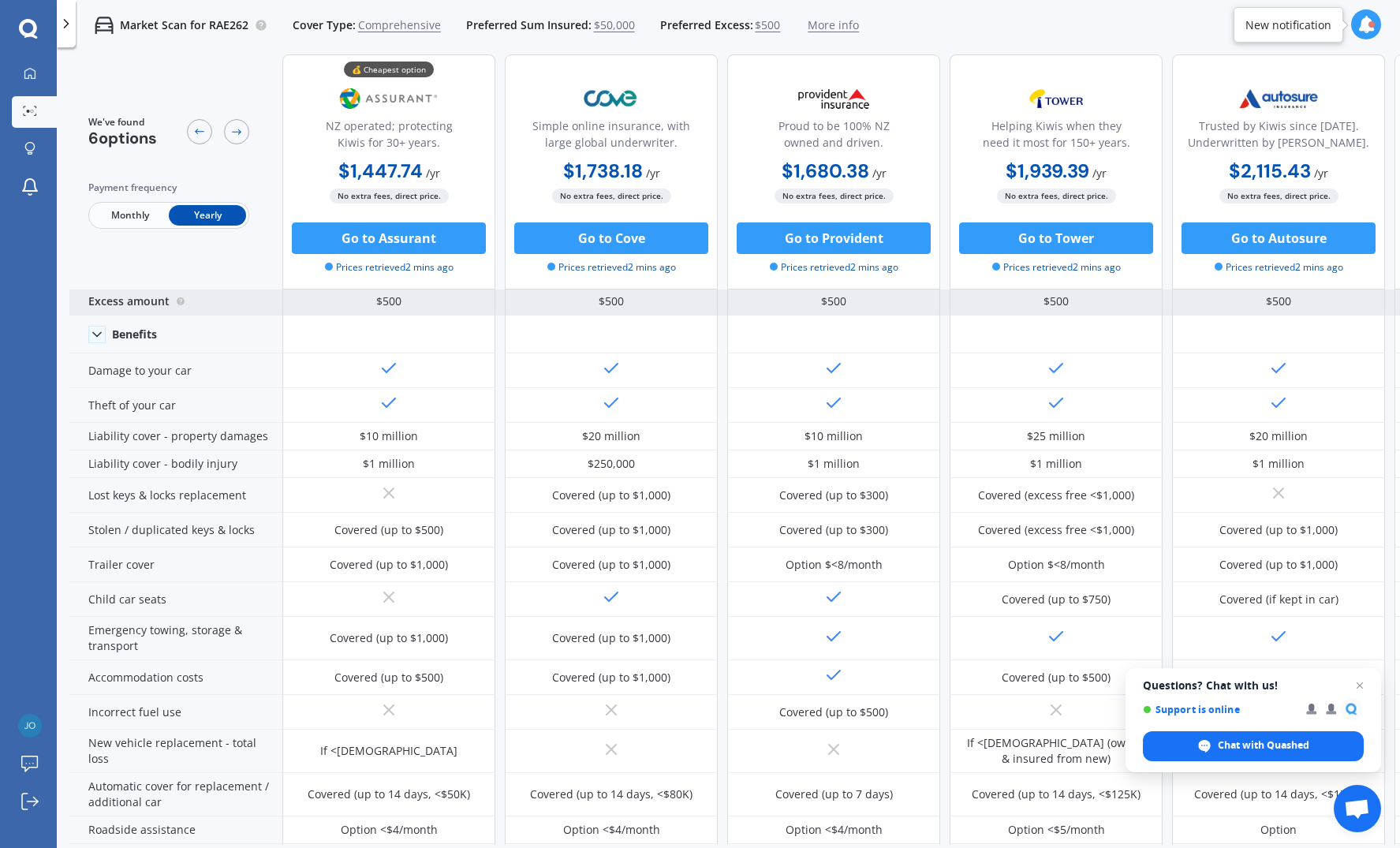
scroll to position [42, 0]
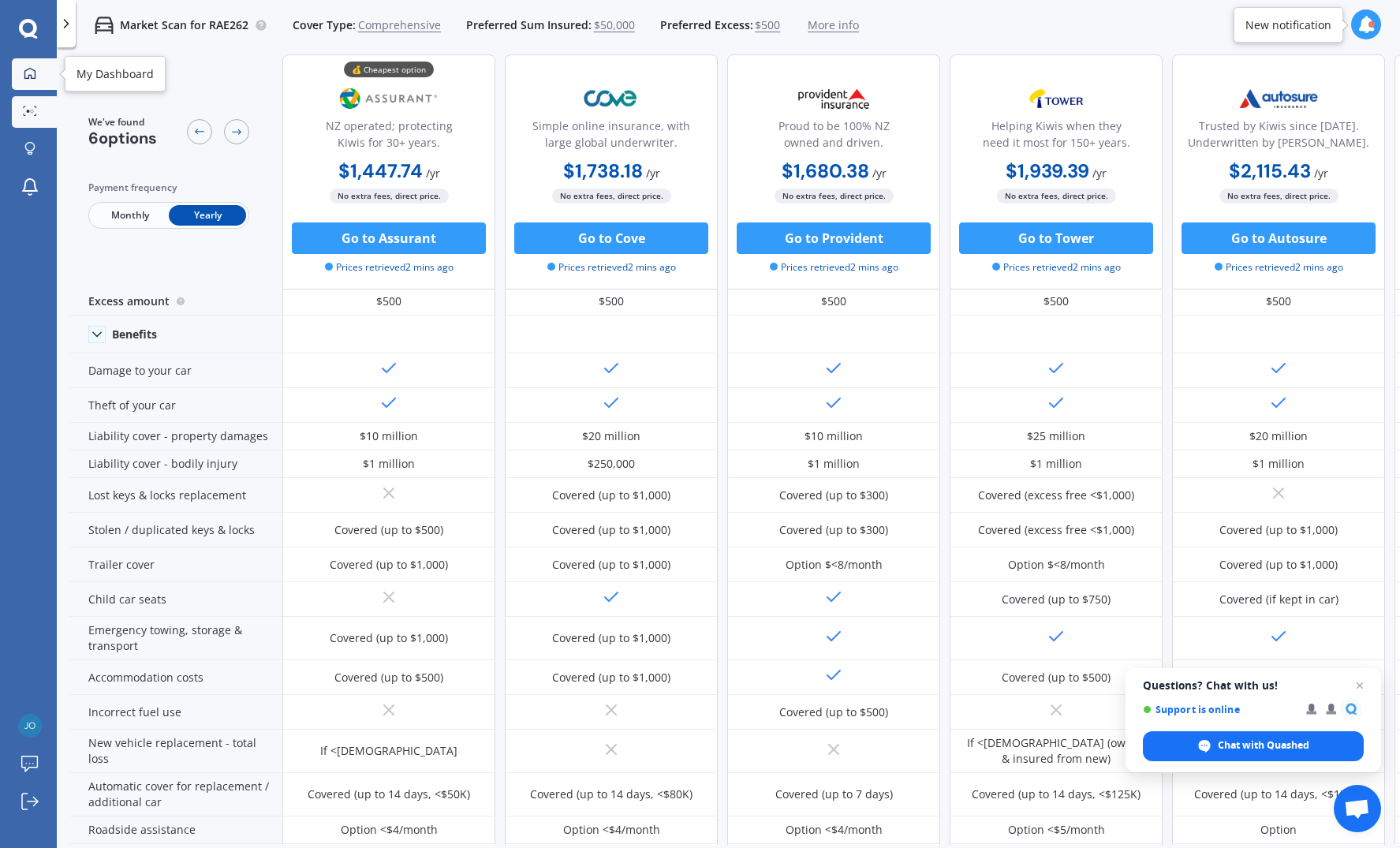
click at [25, 74] on icon at bounding box center [30, 72] width 11 height 11
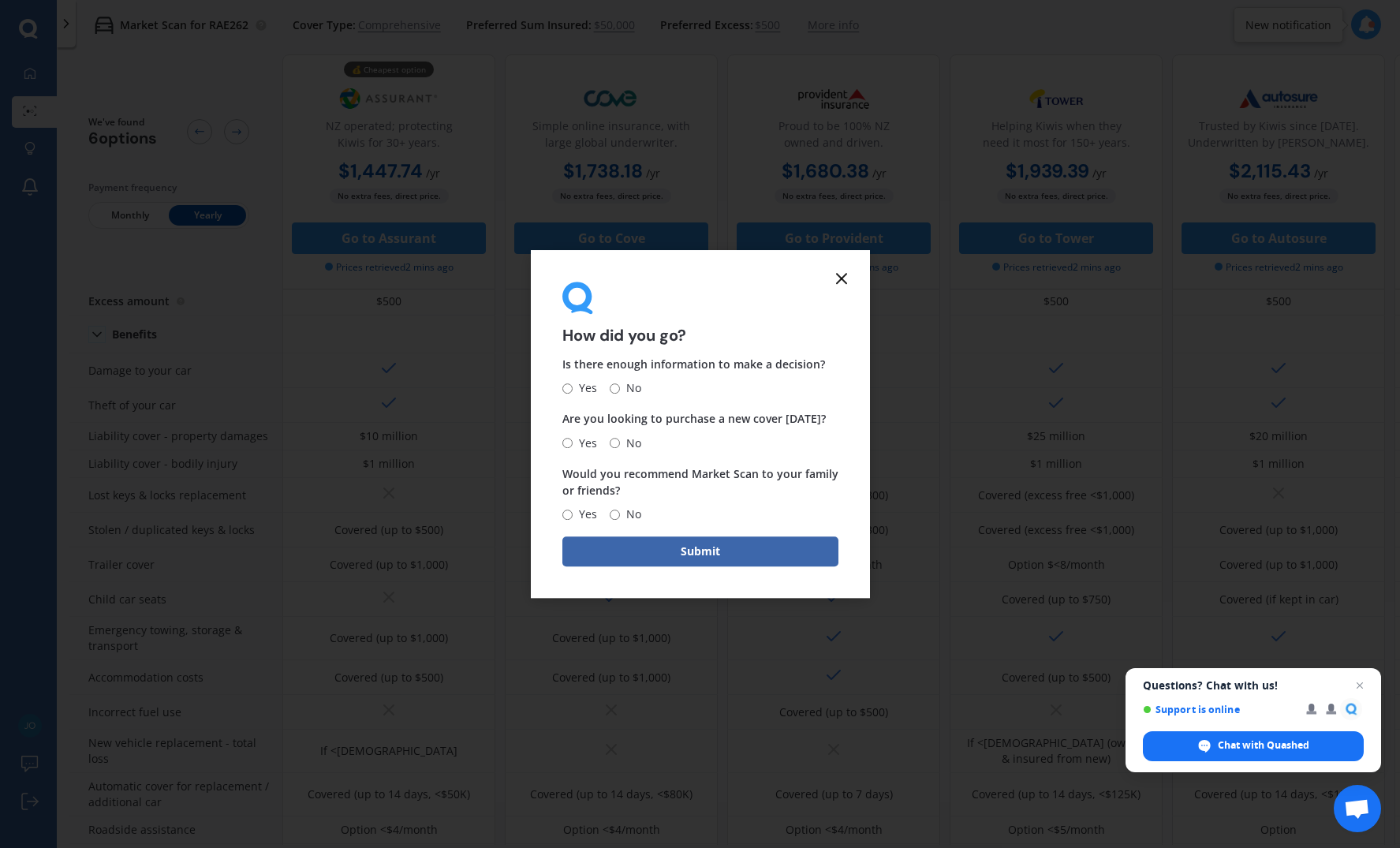
click at [616, 443] on input "No" at bounding box center [615, 443] width 11 height 11
radio input "true"
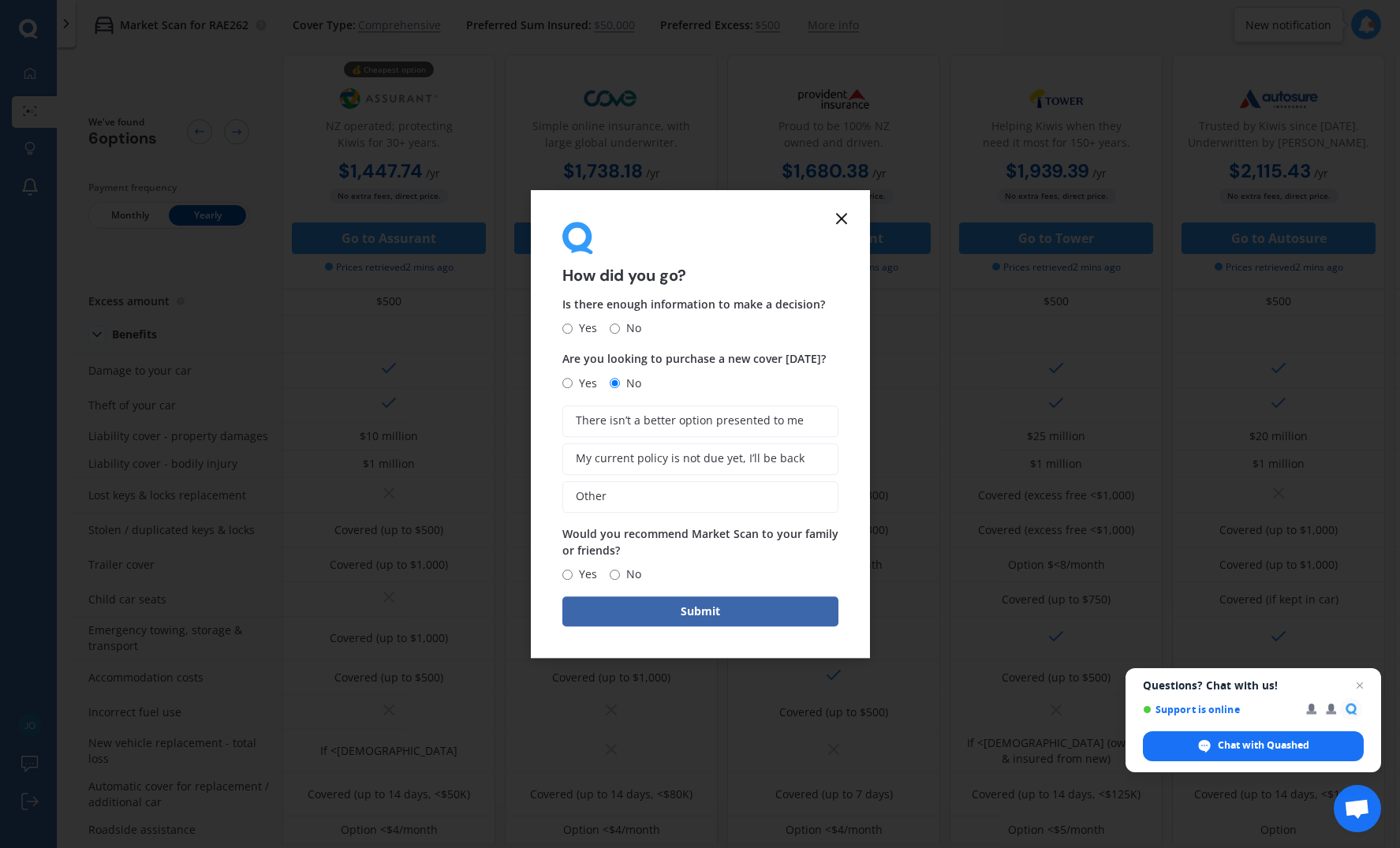
click at [843, 210] on form "How did you go? Is there enough information to make a decision? Yes No Are you …" at bounding box center [701, 424] width 339 height 469
click at [841, 219] on line at bounding box center [841, 218] width 10 height 10
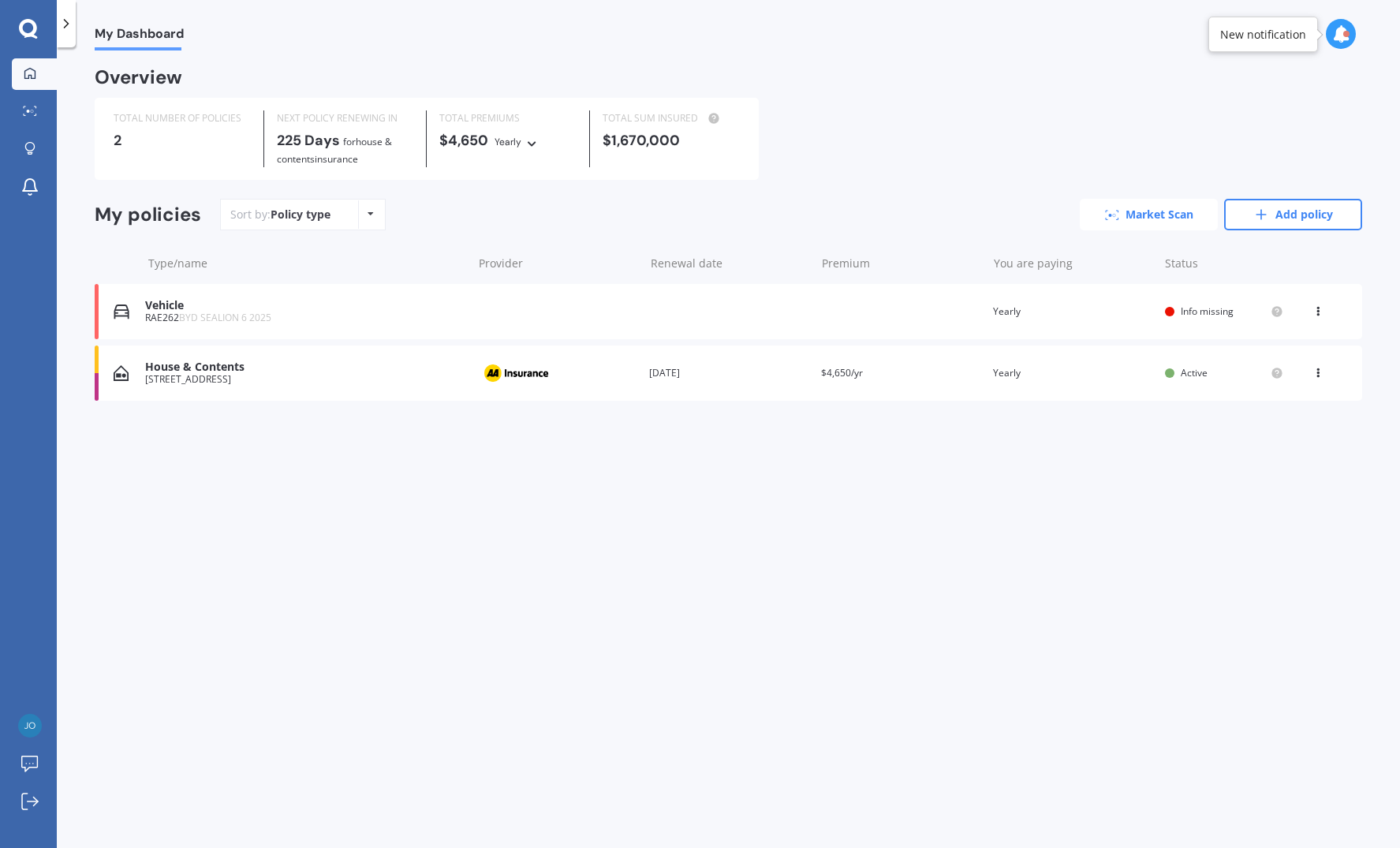
click at [1140, 222] on link "Market Scan" at bounding box center [1149, 214] width 138 height 32
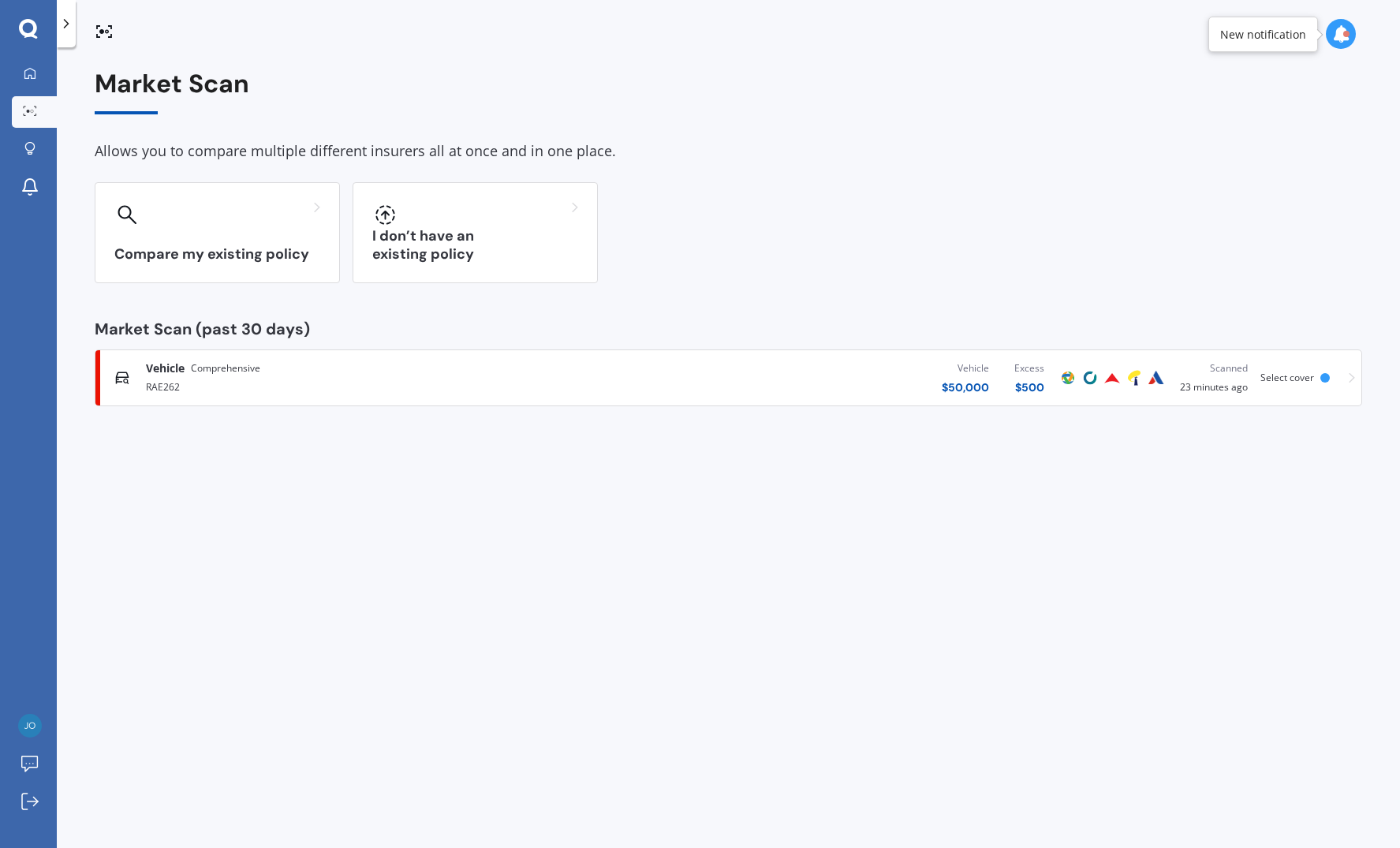
click at [1341, 34] on icon at bounding box center [1341, 34] width 18 height 18
drag, startPoint x: 1341, startPoint y: 34, endPoint x: 1182, endPoint y: 40, distance: 159.1
click at [1339, 33] on icon at bounding box center [1341, 34] width 18 height 18
click at [60, 25] on icon at bounding box center [66, 24] width 16 height 16
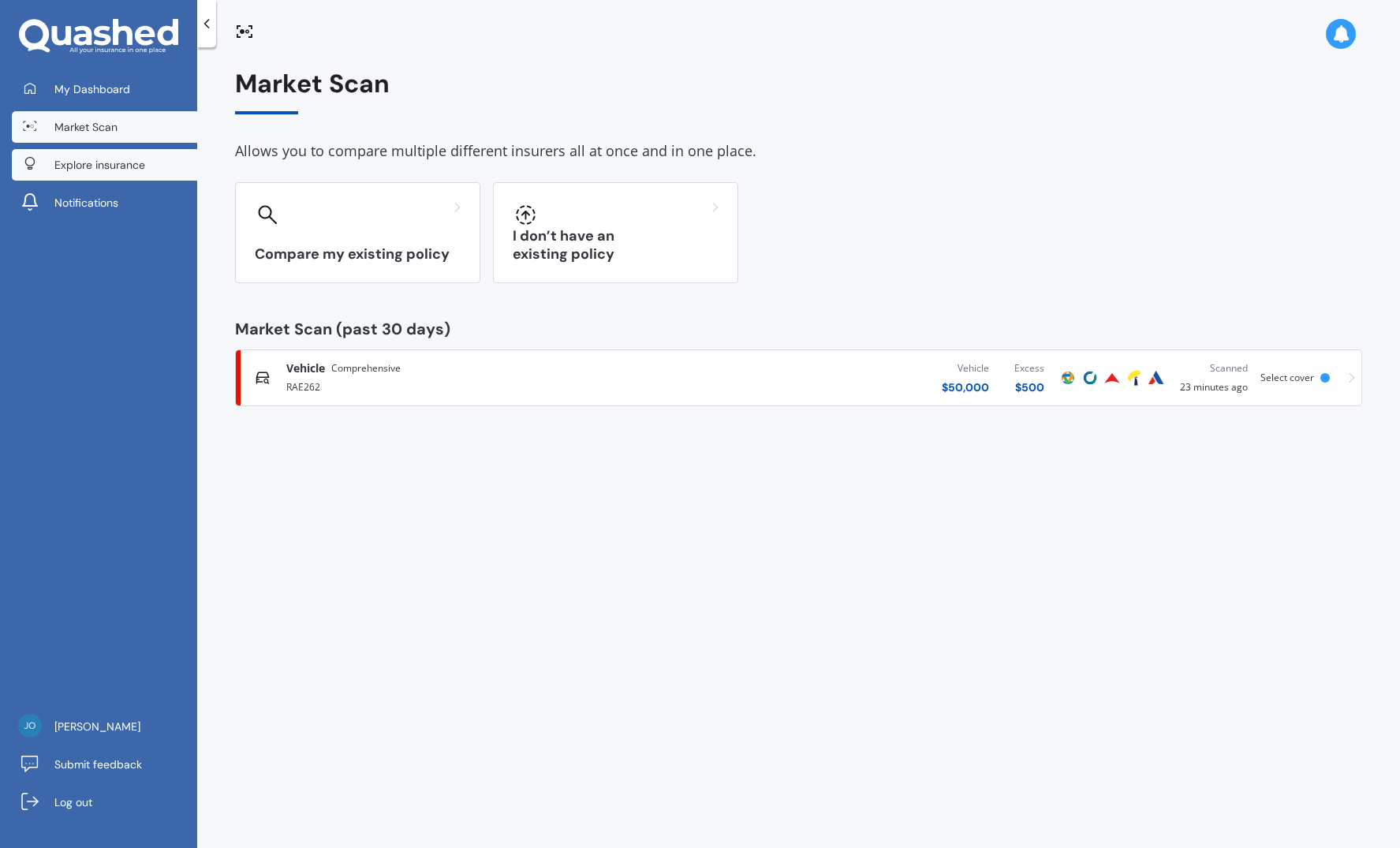
click at [72, 171] on link "Explore insurance" at bounding box center [104, 165] width 185 height 32
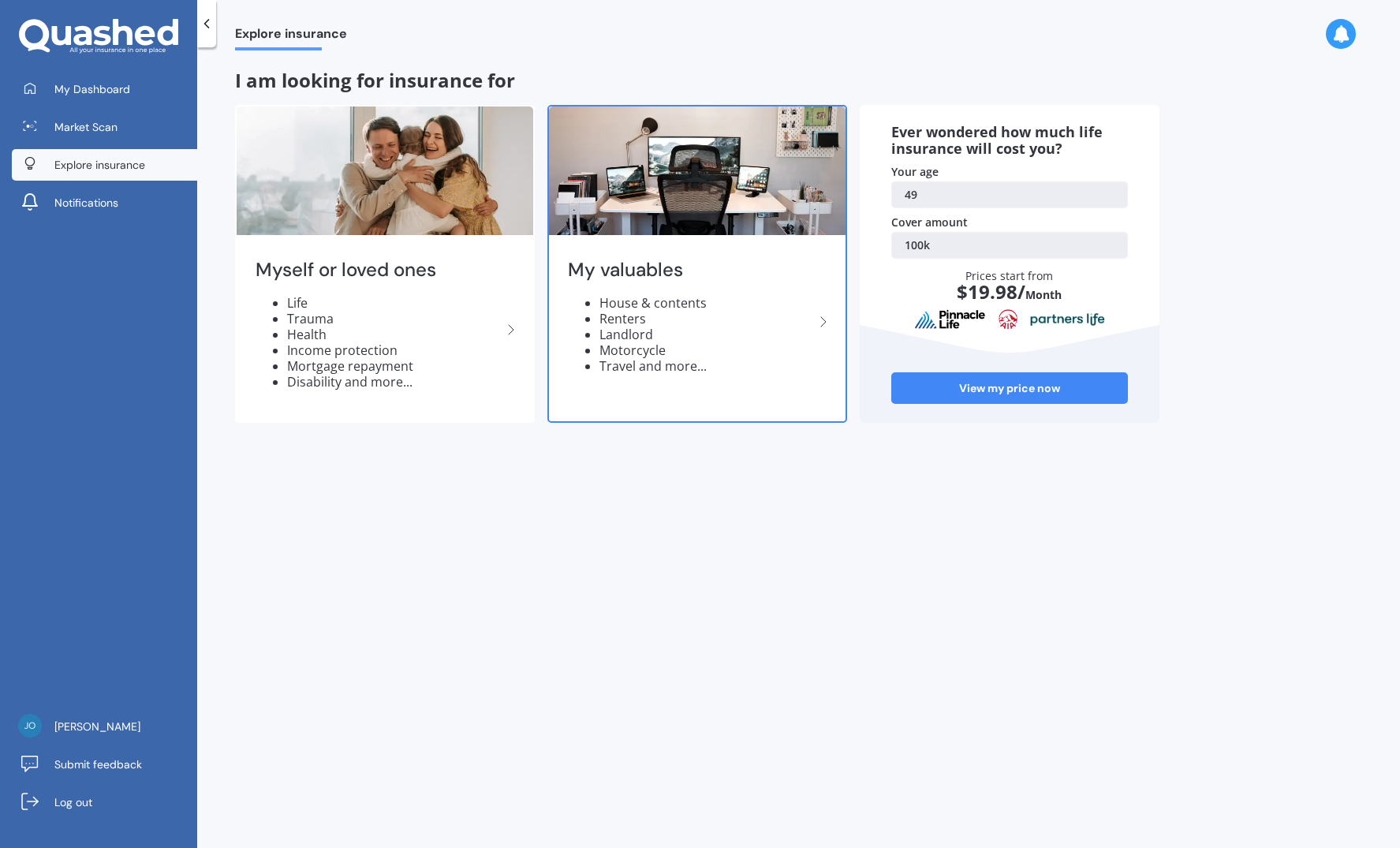
click at [637, 300] on li "House & contents" at bounding box center [707, 303] width 214 height 16
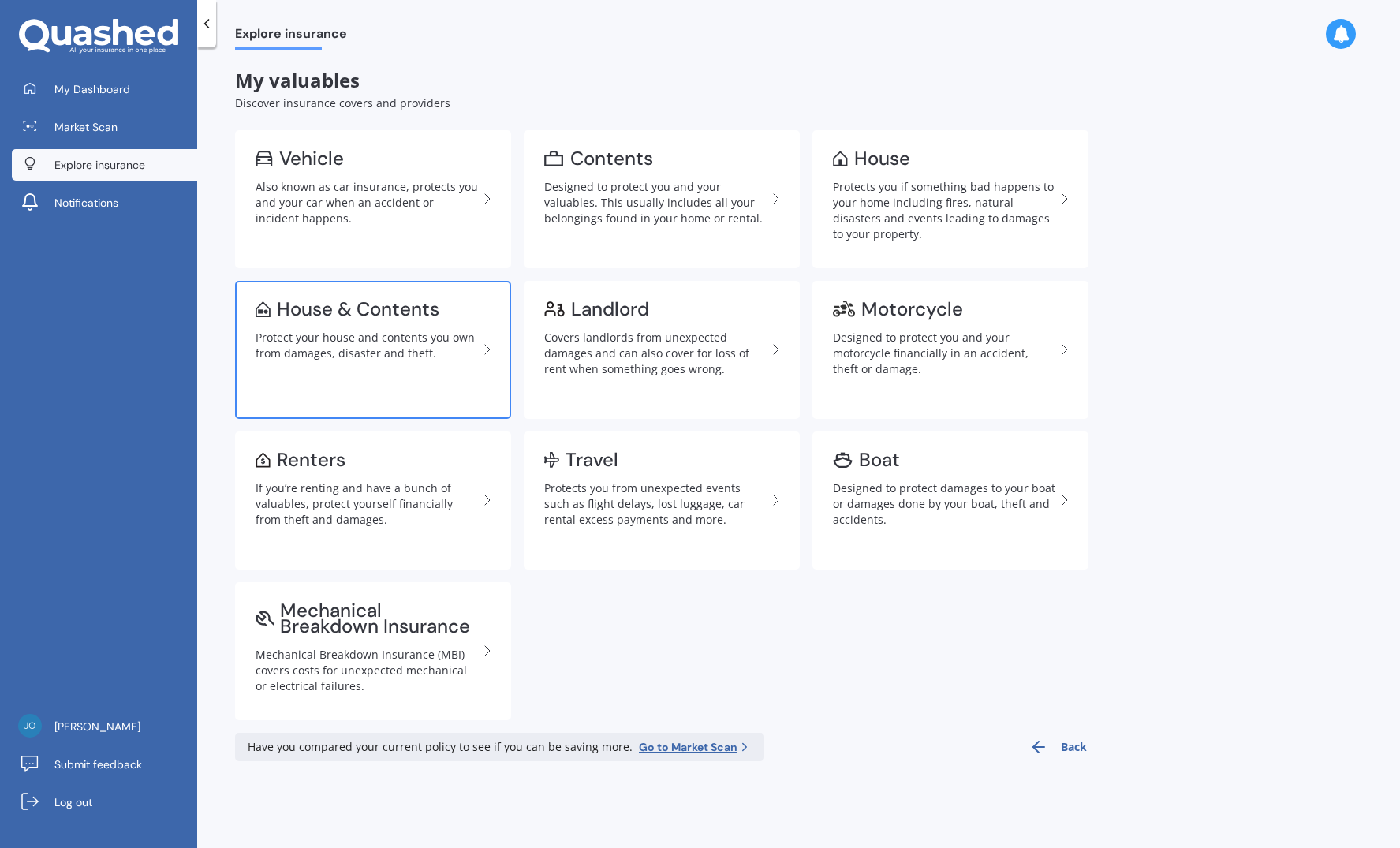
click at [380, 339] on div "Protect your house and contents you own from damages, disaster and theft." at bounding box center [366, 345] width 222 height 32
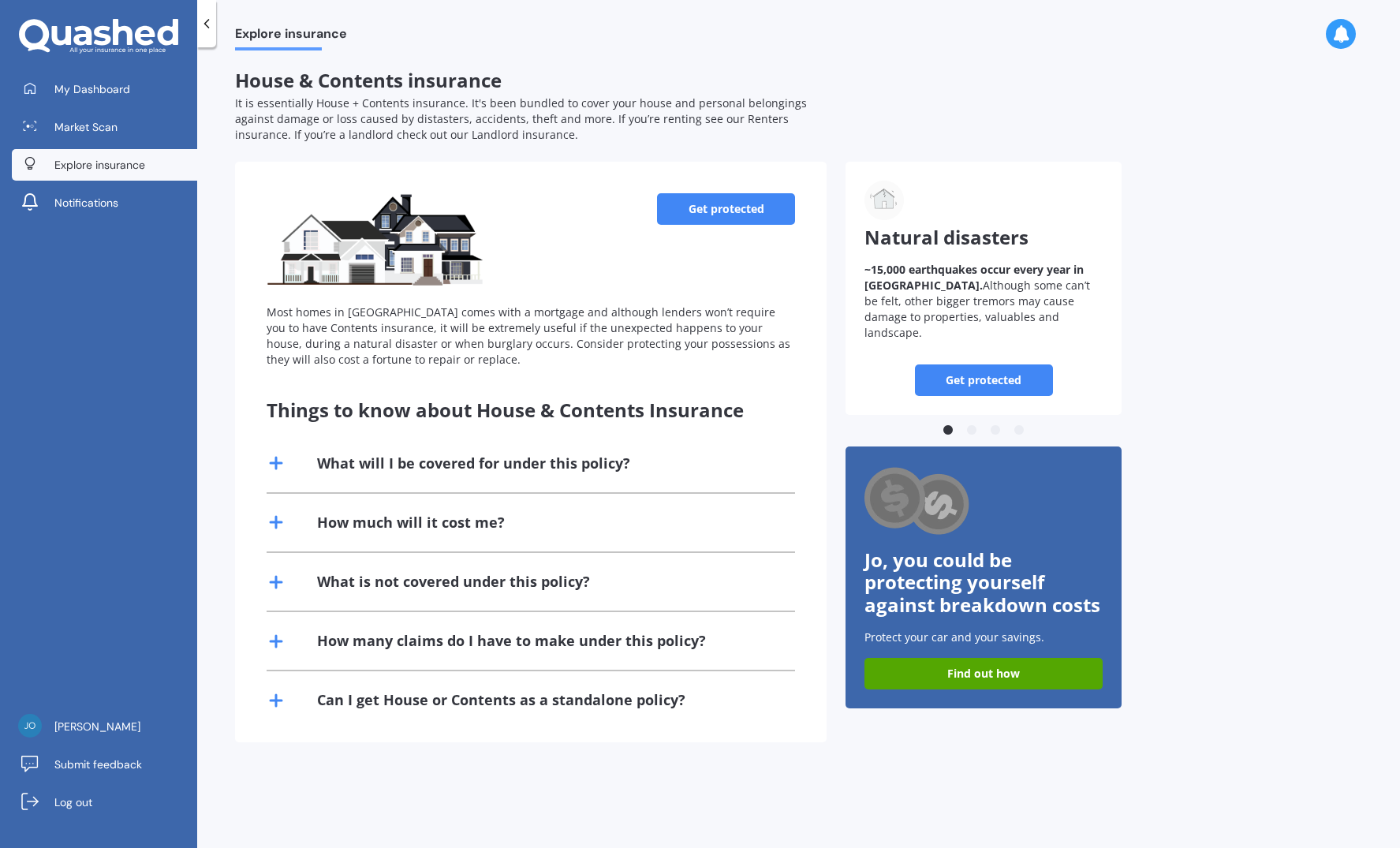
click at [749, 212] on link "Get protected" at bounding box center [725, 209] width 138 height 32
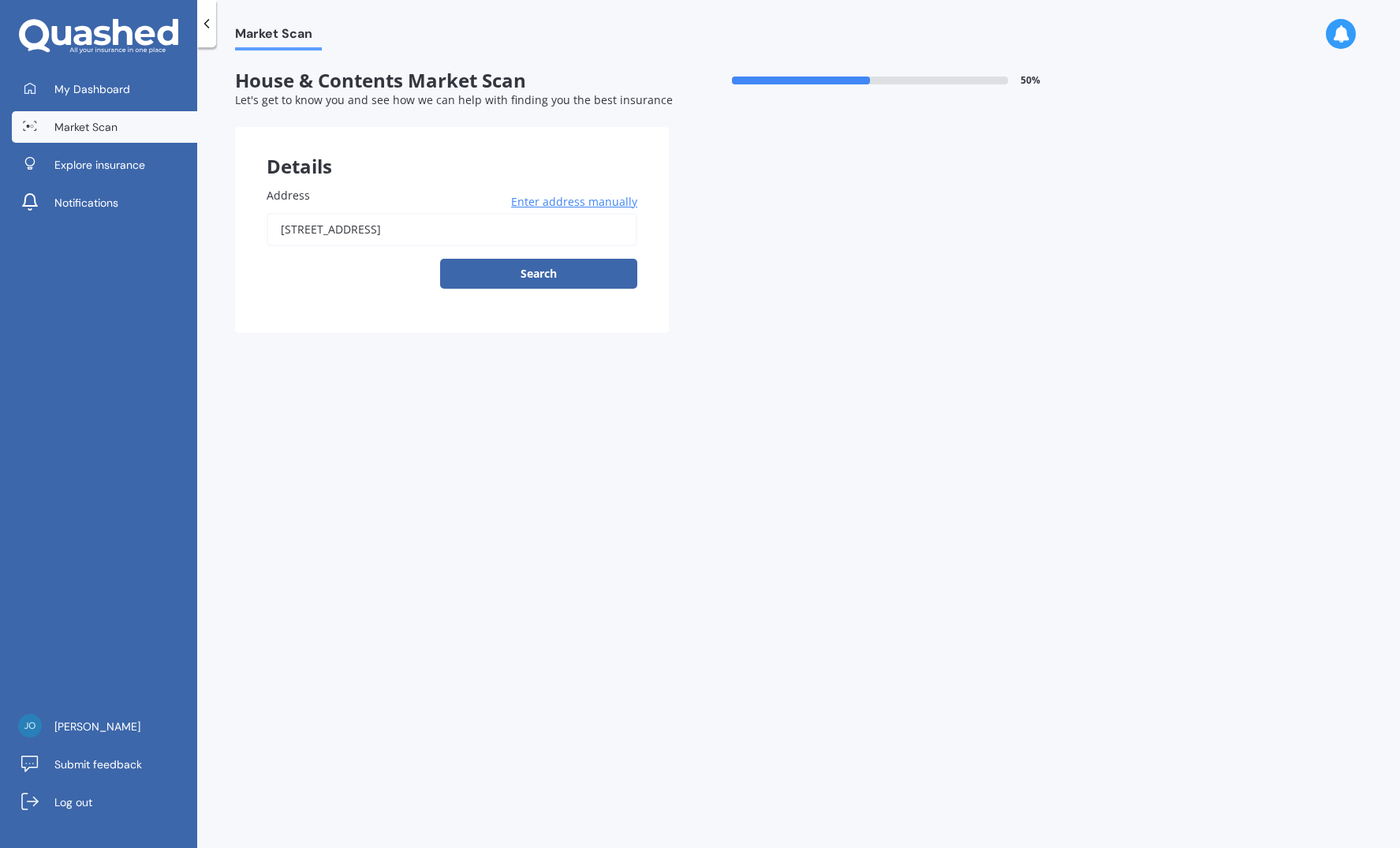
drag, startPoint x: 435, startPoint y: 221, endPoint x: 249, endPoint y: 227, distance: 186.1
click at [249, 227] on div "Address 69B Seacliffe Avenue, Narrow Neck, Auckland 0622 Enter address manually…" at bounding box center [452, 244] width 434 height 177
type input "103 Adams Road, Whangapoua 3582"
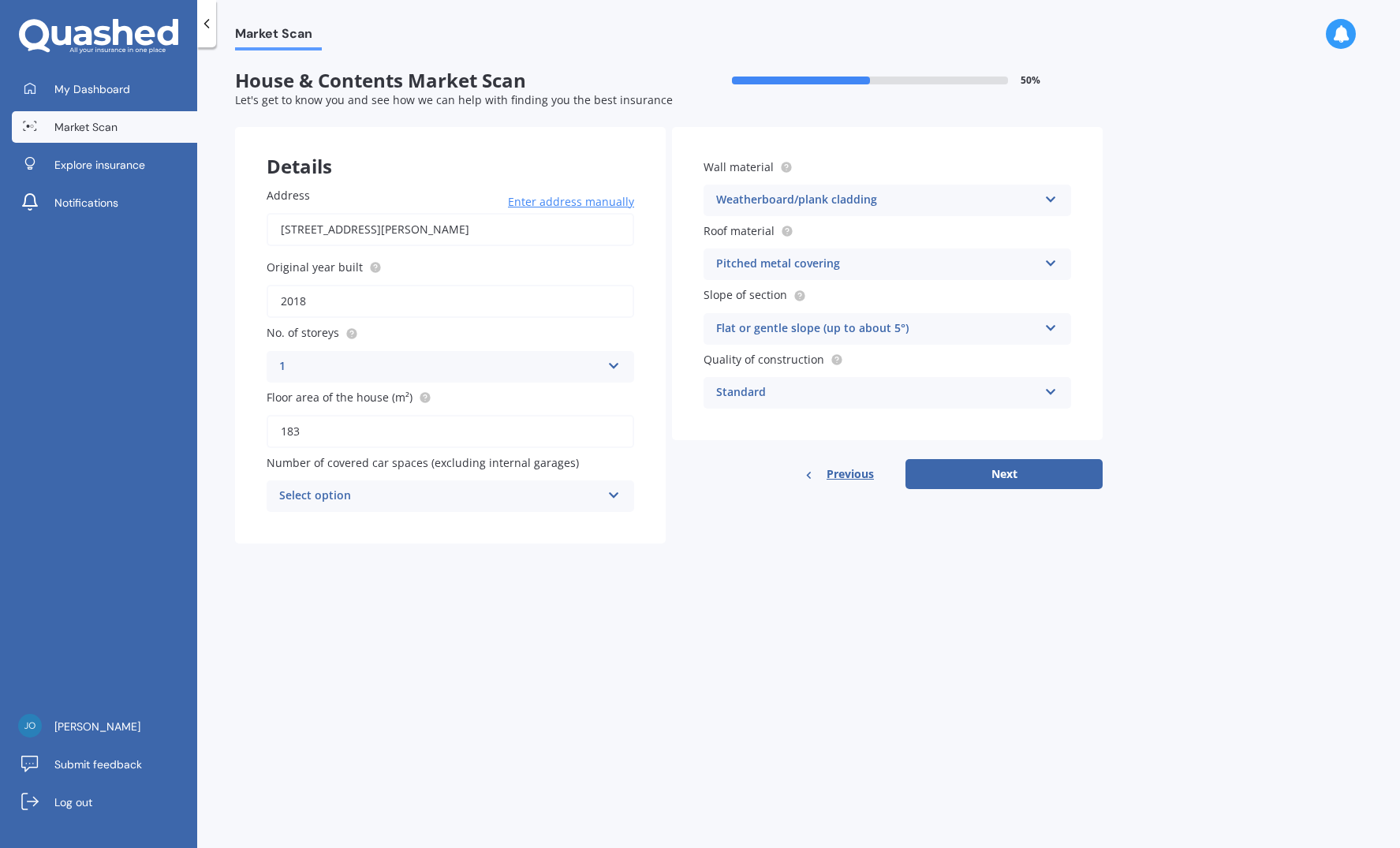
click at [616, 492] on icon at bounding box center [614, 492] width 13 height 11
click at [612, 516] on div "0" at bounding box center [451, 527] width 366 height 28
click at [1043, 391] on div "Standard Standard High Prestige" at bounding box center [887, 392] width 368 height 32
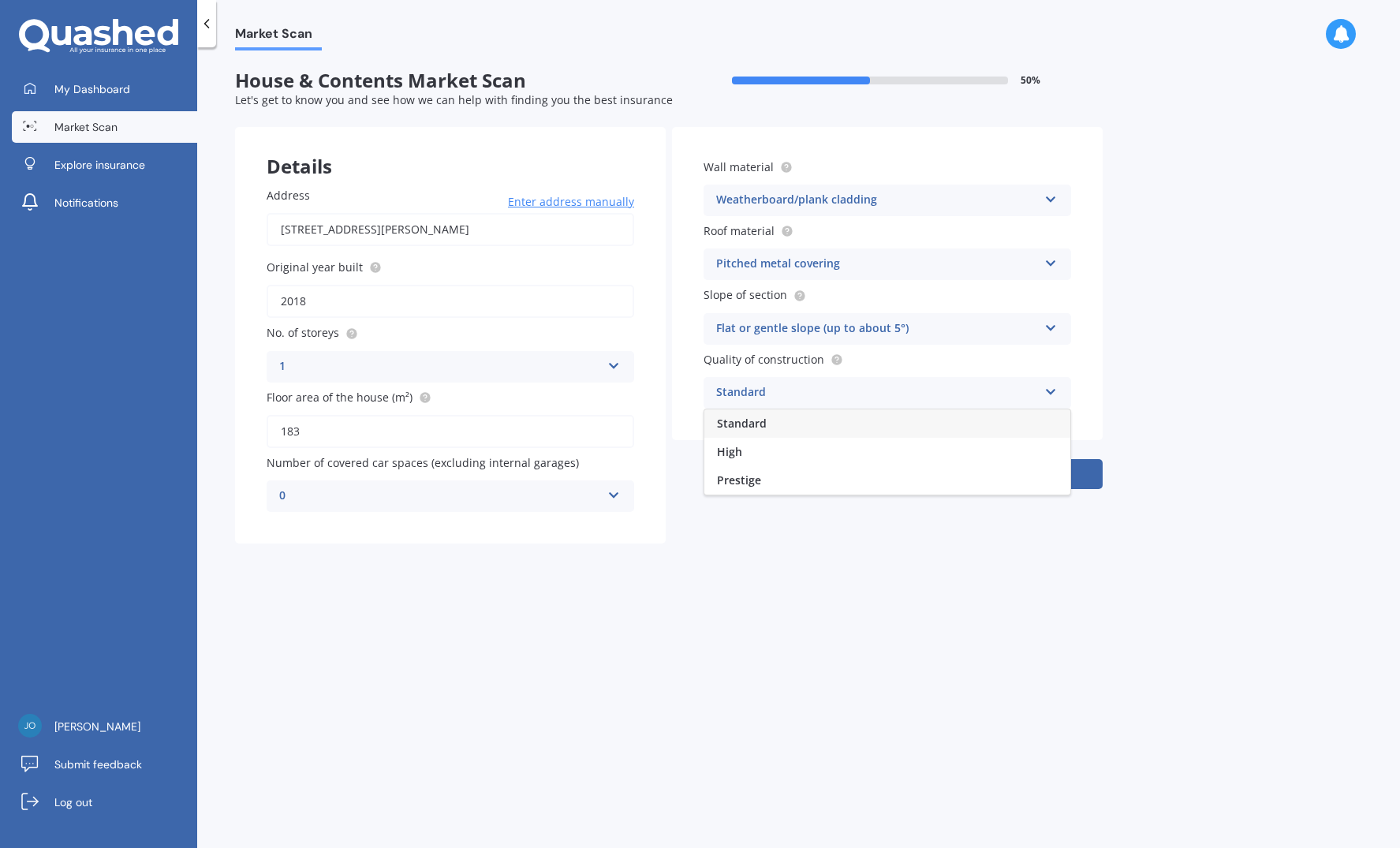
click at [1043, 390] on div "Standard Standard High Prestige" at bounding box center [887, 392] width 368 height 32
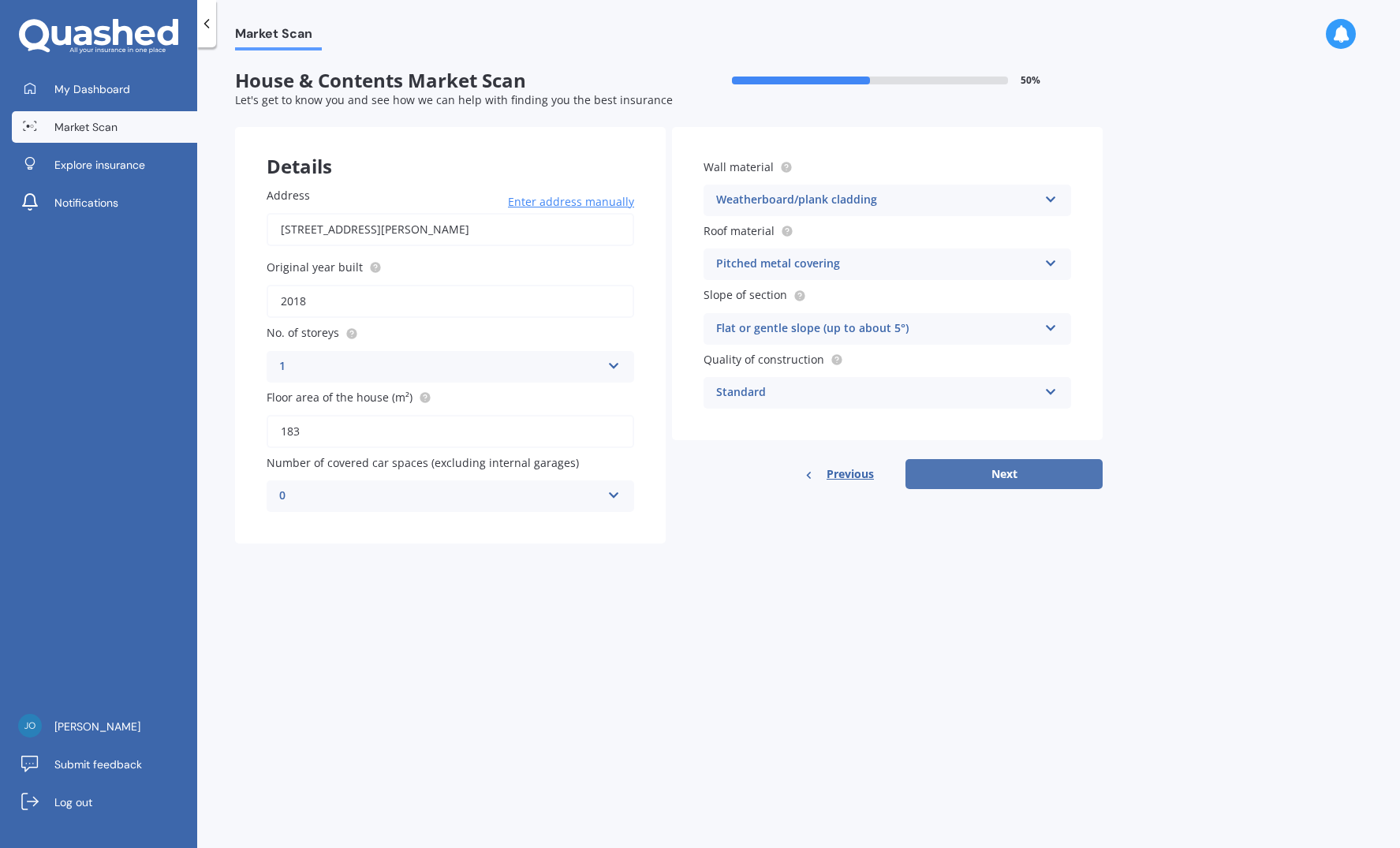
click at [1013, 475] on button "Next" at bounding box center [1004, 474] width 198 height 30
select select "12"
select select "02"
select select "1976"
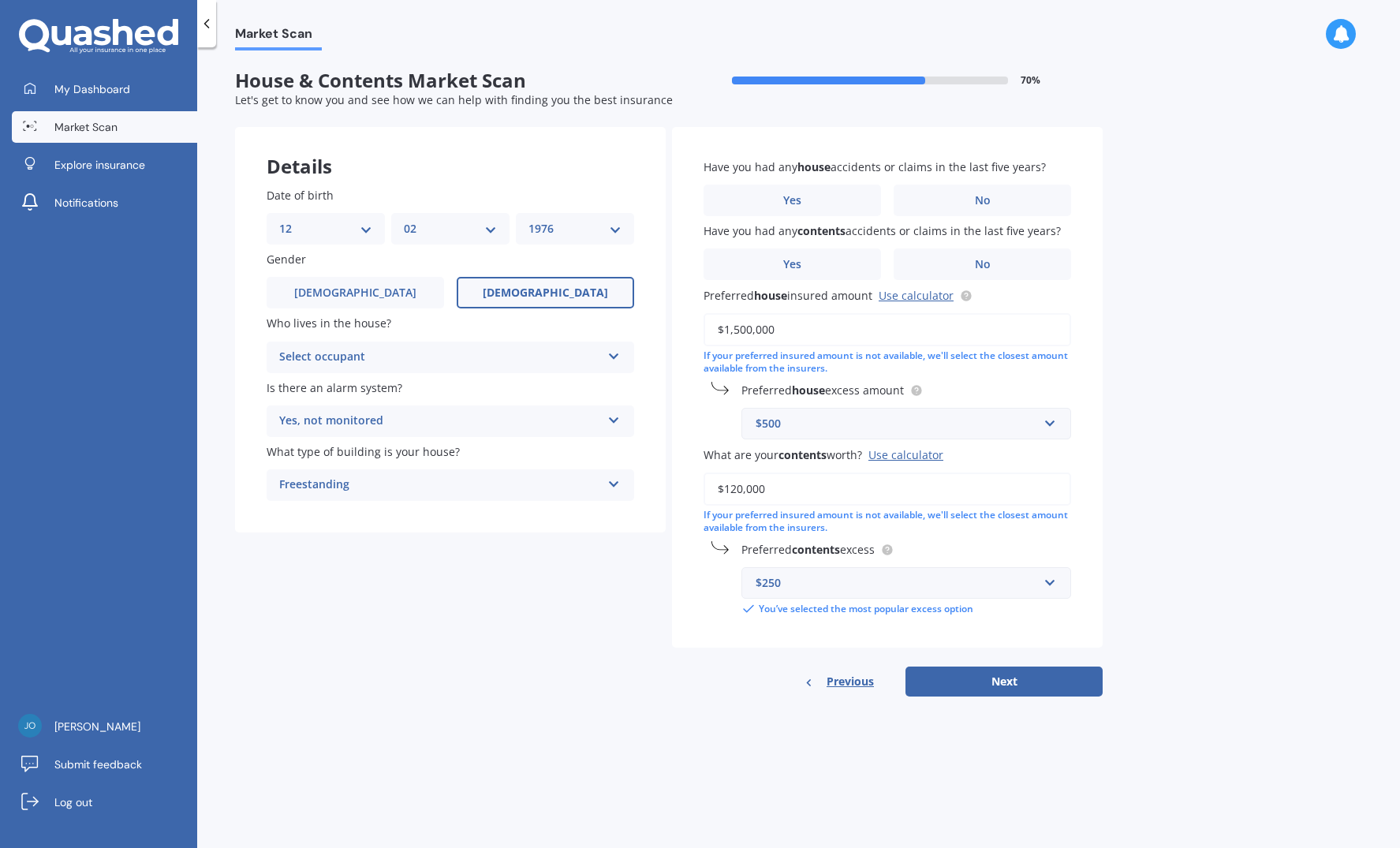
click at [617, 353] on icon at bounding box center [614, 353] width 13 height 11
click at [587, 380] on div "Owner" at bounding box center [451, 388] width 366 height 28
click at [615, 414] on icon at bounding box center [614, 417] width 13 height 11
click at [554, 513] on div "No" at bounding box center [451, 508] width 366 height 28
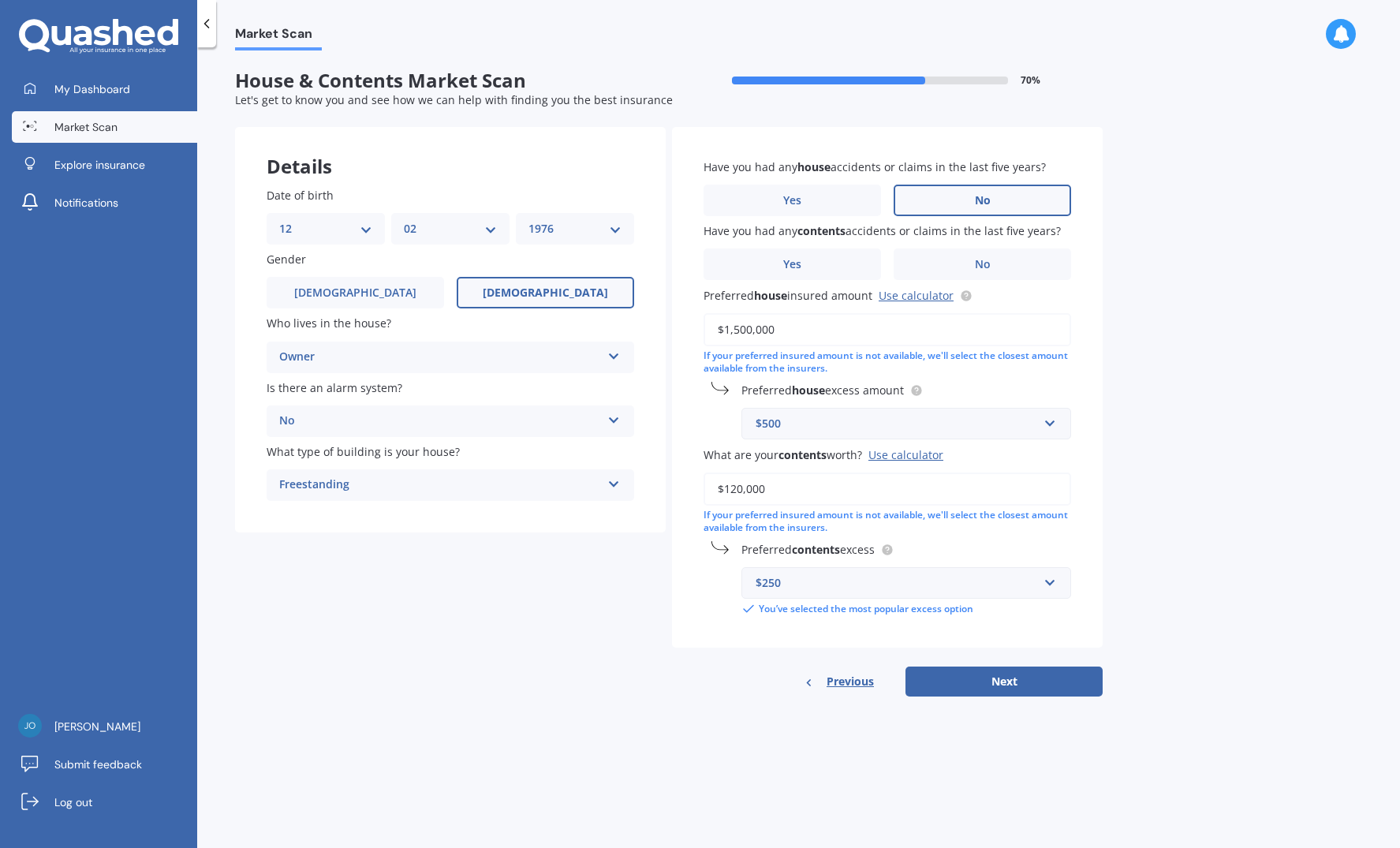
click at [956, 198] on label "No" at bounding box center [983, 200] width 177 height 32
click at [0, 0] on input "No" at bounding box center [0, 0] width 0 height 0
click at [814, 265] on label "Yes" at bounding box center [792, 264] width 177 height 32
click at [0, 0] on input "Yes" at bounding box center [0, 0] width 0 height 0
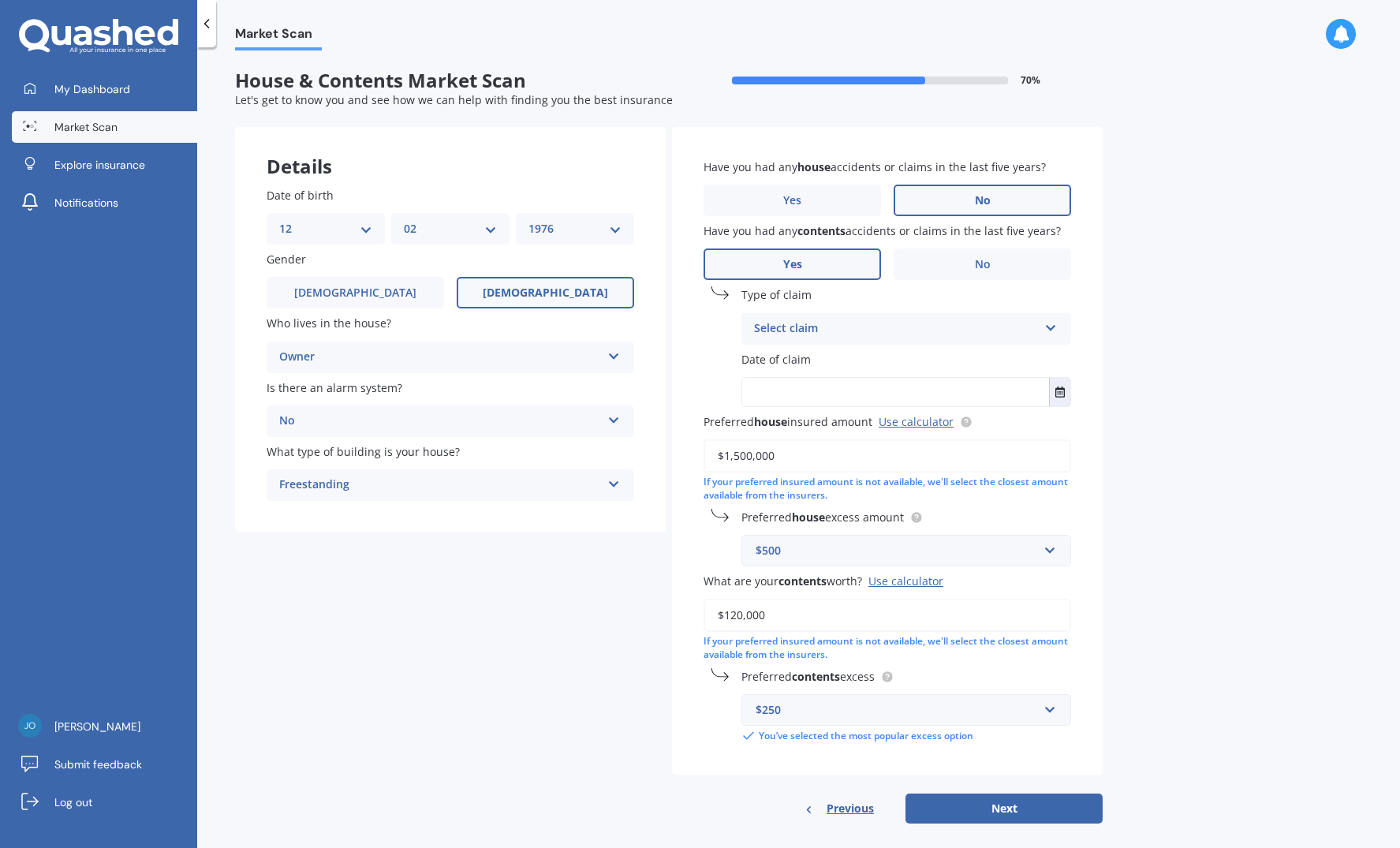
click at [1050, 327] on icon at bounding box center [1050, 325] width 13 height 11
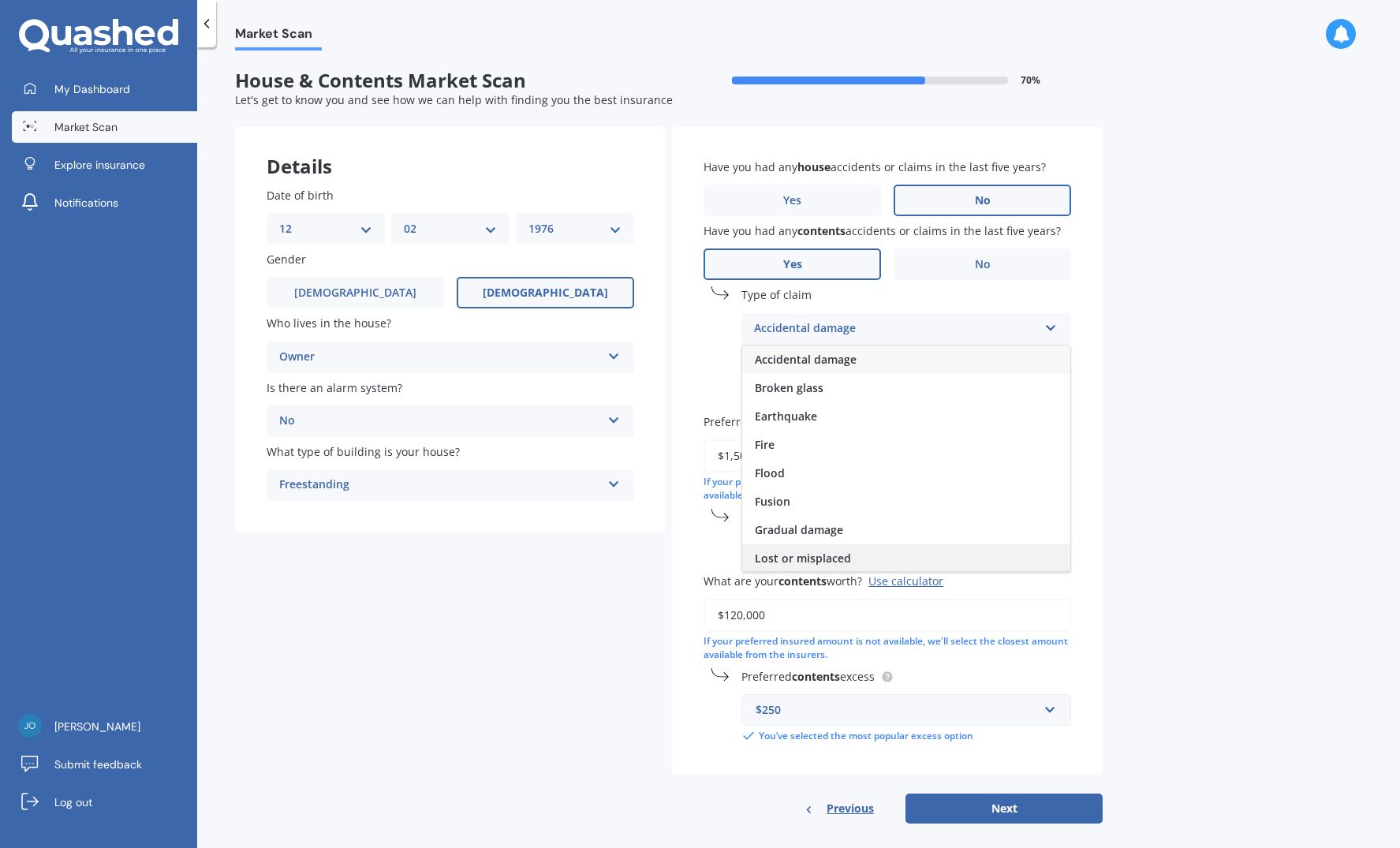
click at [942, 558] on div "Lost or misplaced" at bounding box center [906, 558] width 328 height 28
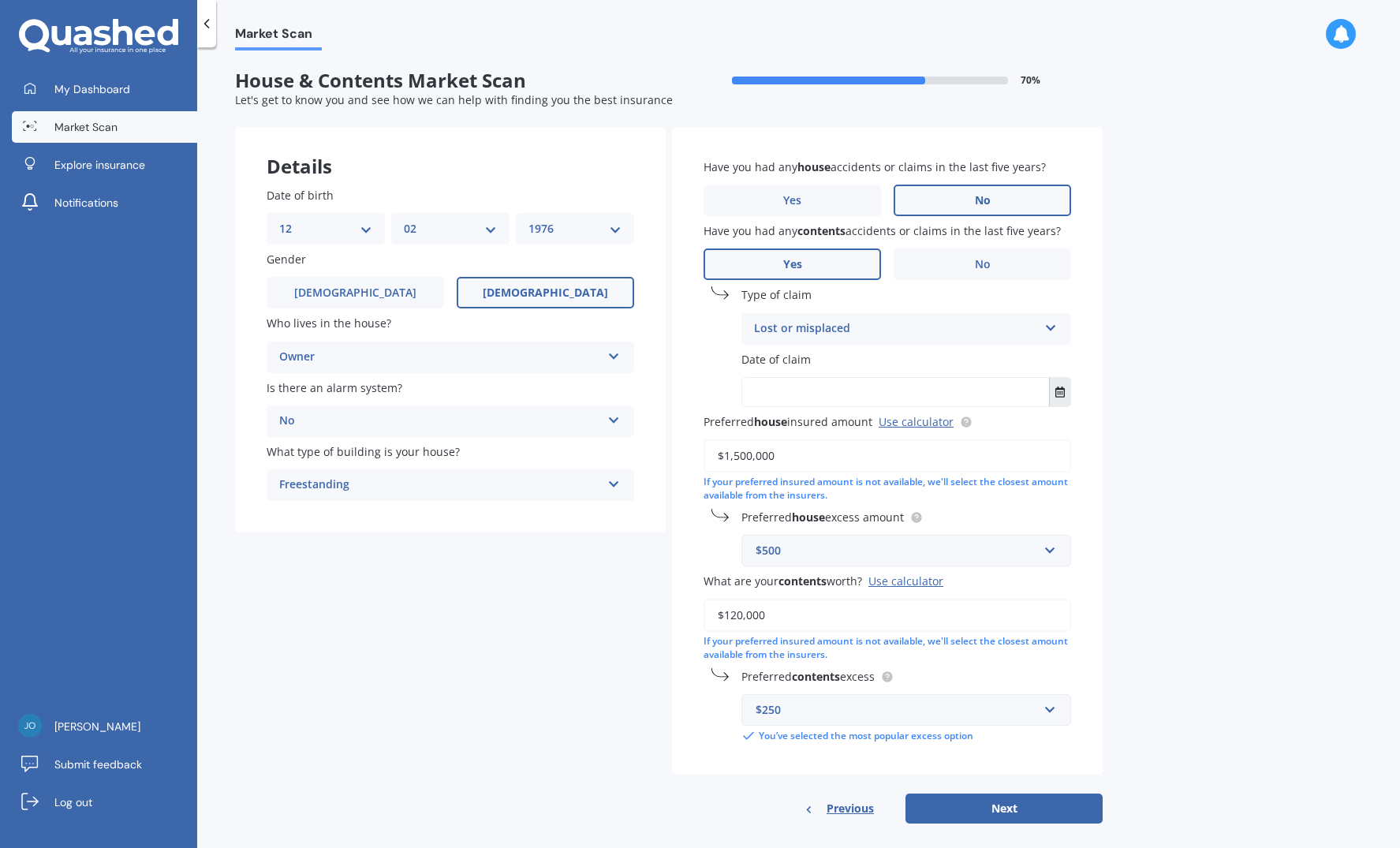
click at [1062, 392] on icon "Select date" at bounding box center [1060, 392] width 10 height 11
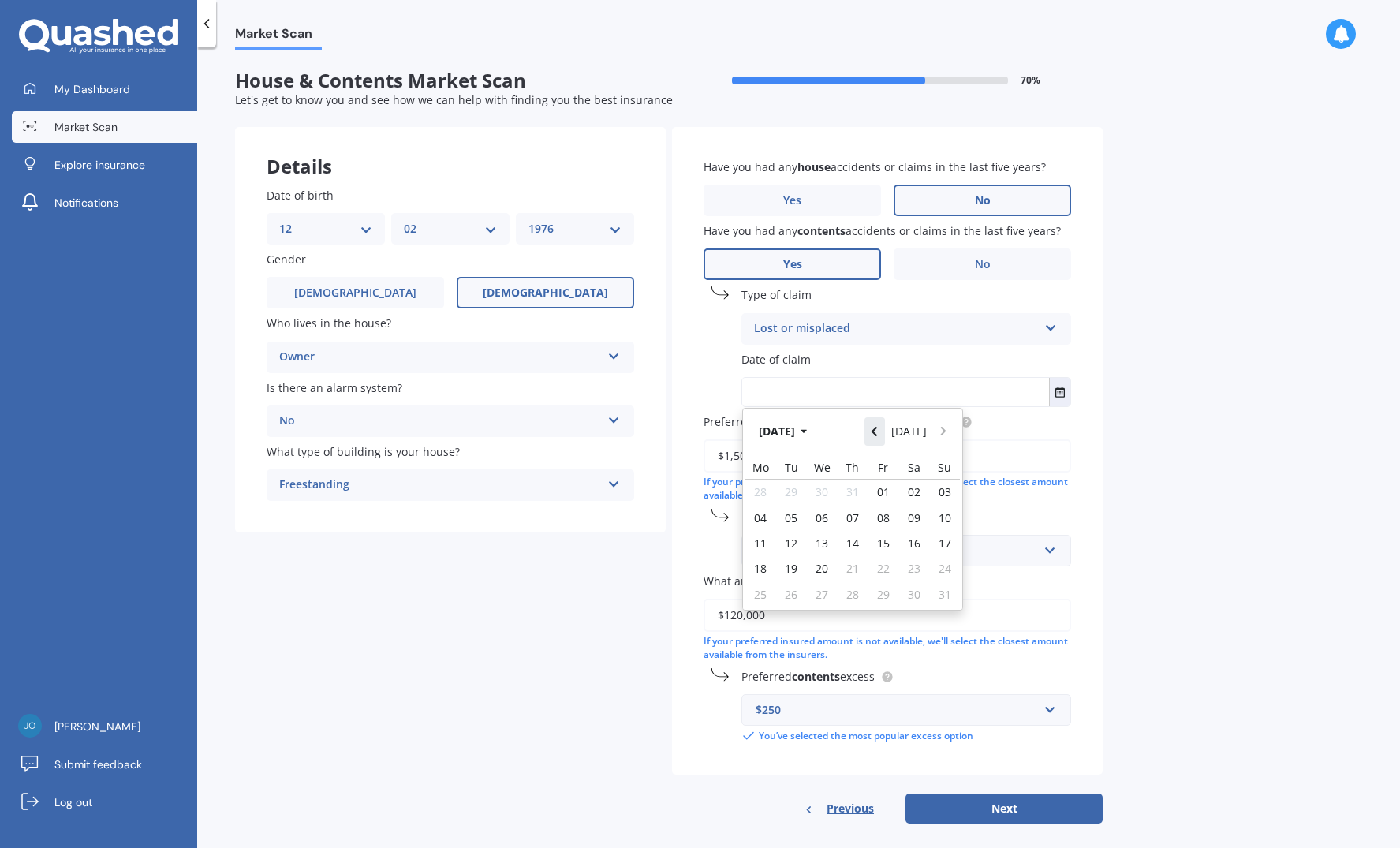
click at [877, 431] on icon "Navigate back" at bounding box center [875, 431] width 7 height 11
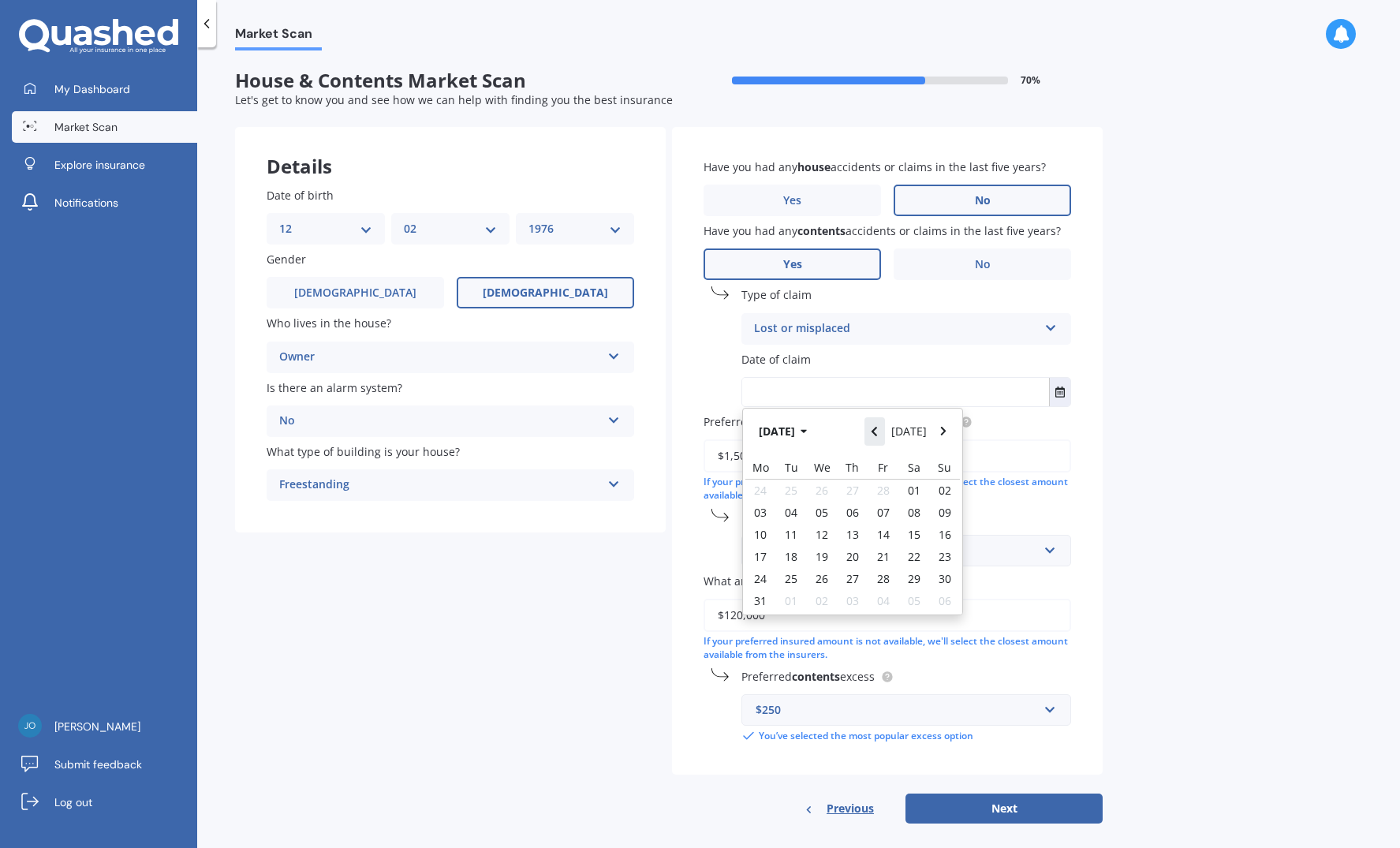
click at [877, 431] on icon "Navigate back" at bounding box center [875, 431] width 7 height 11
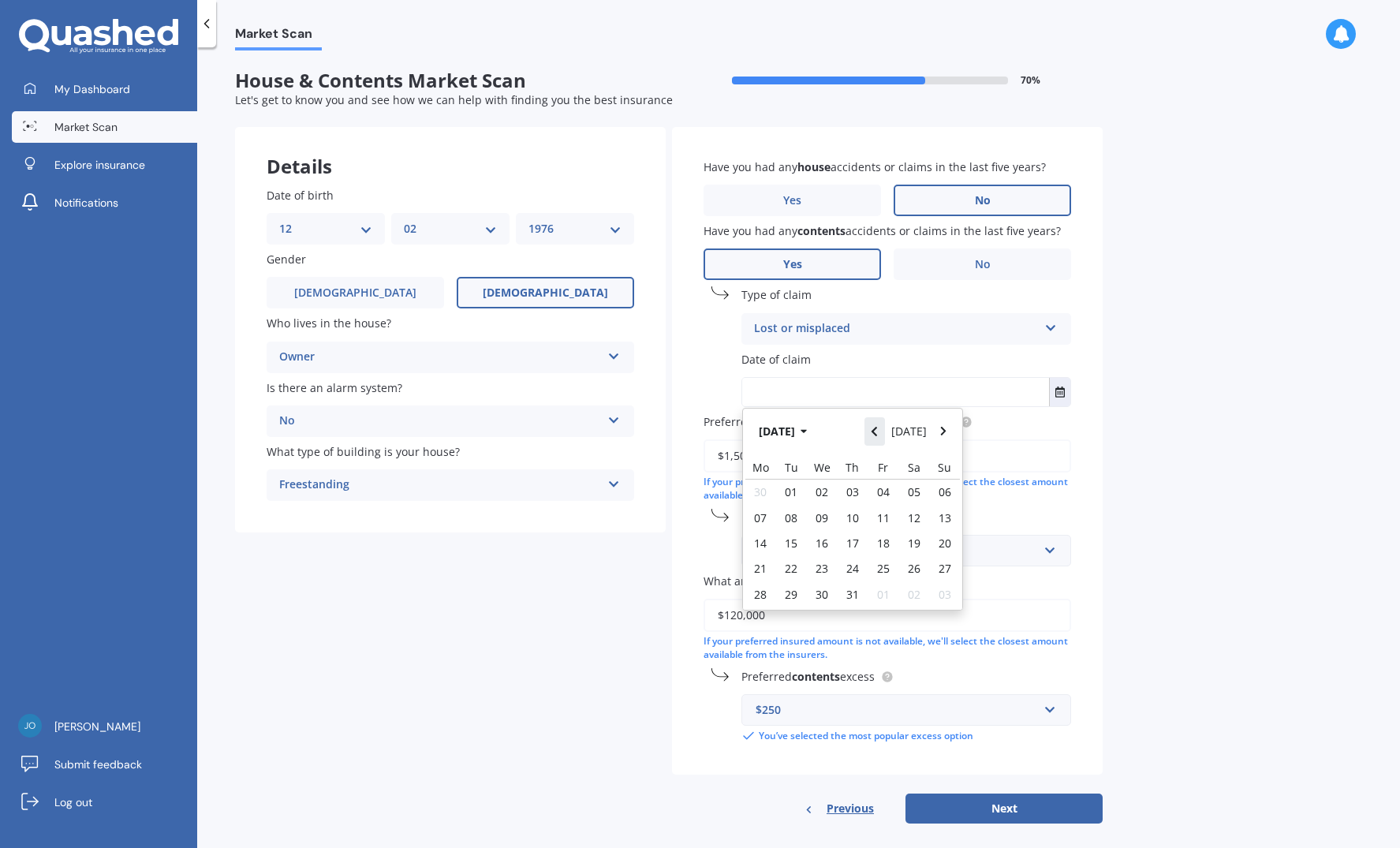
click at [877, 431] on icon "Navigate back" at bounding box center [875, 431] width 7 height 11
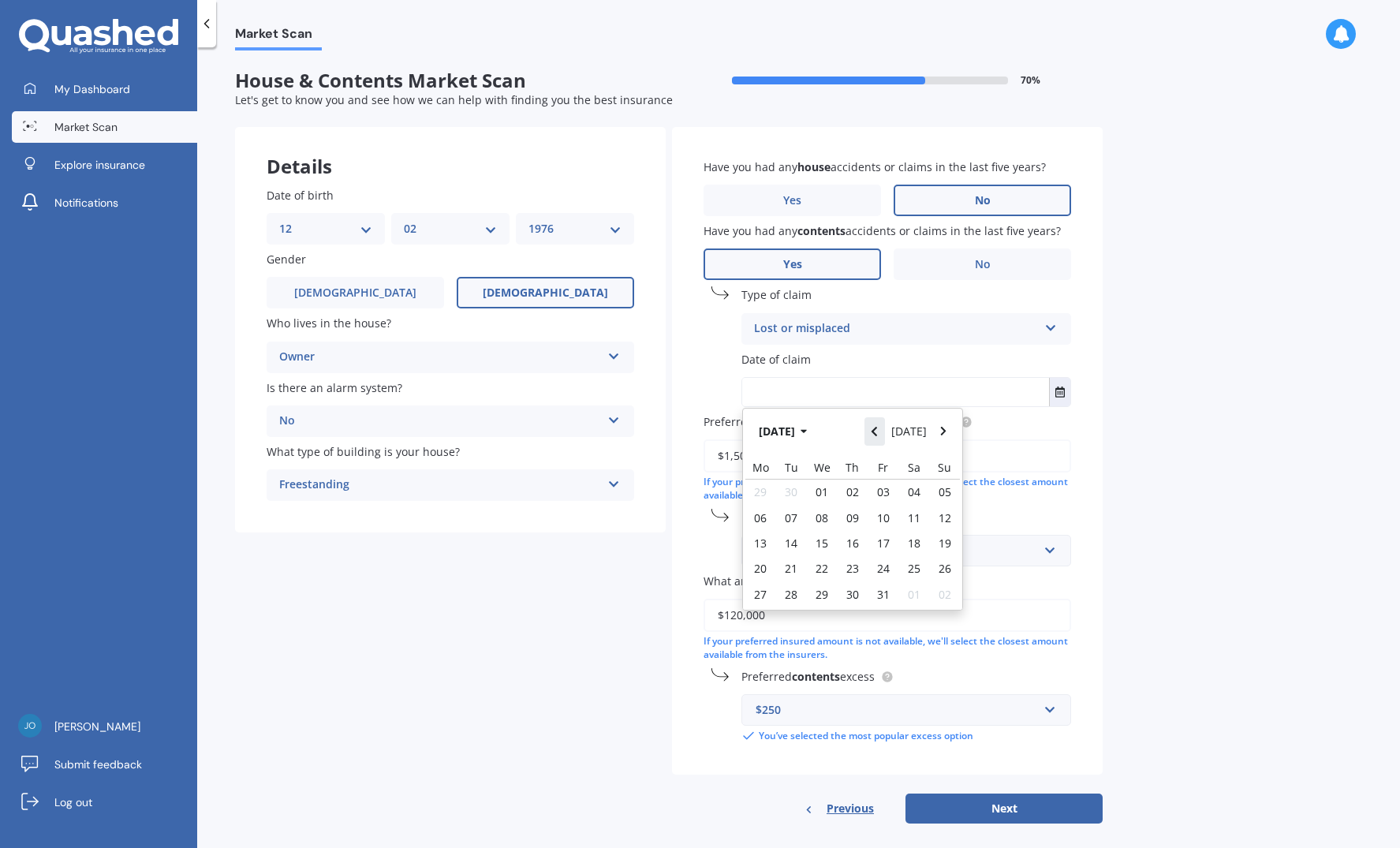
click at [877, 431] on icon "Navigate back" at bounding box center [875, 431] width 7 height 11
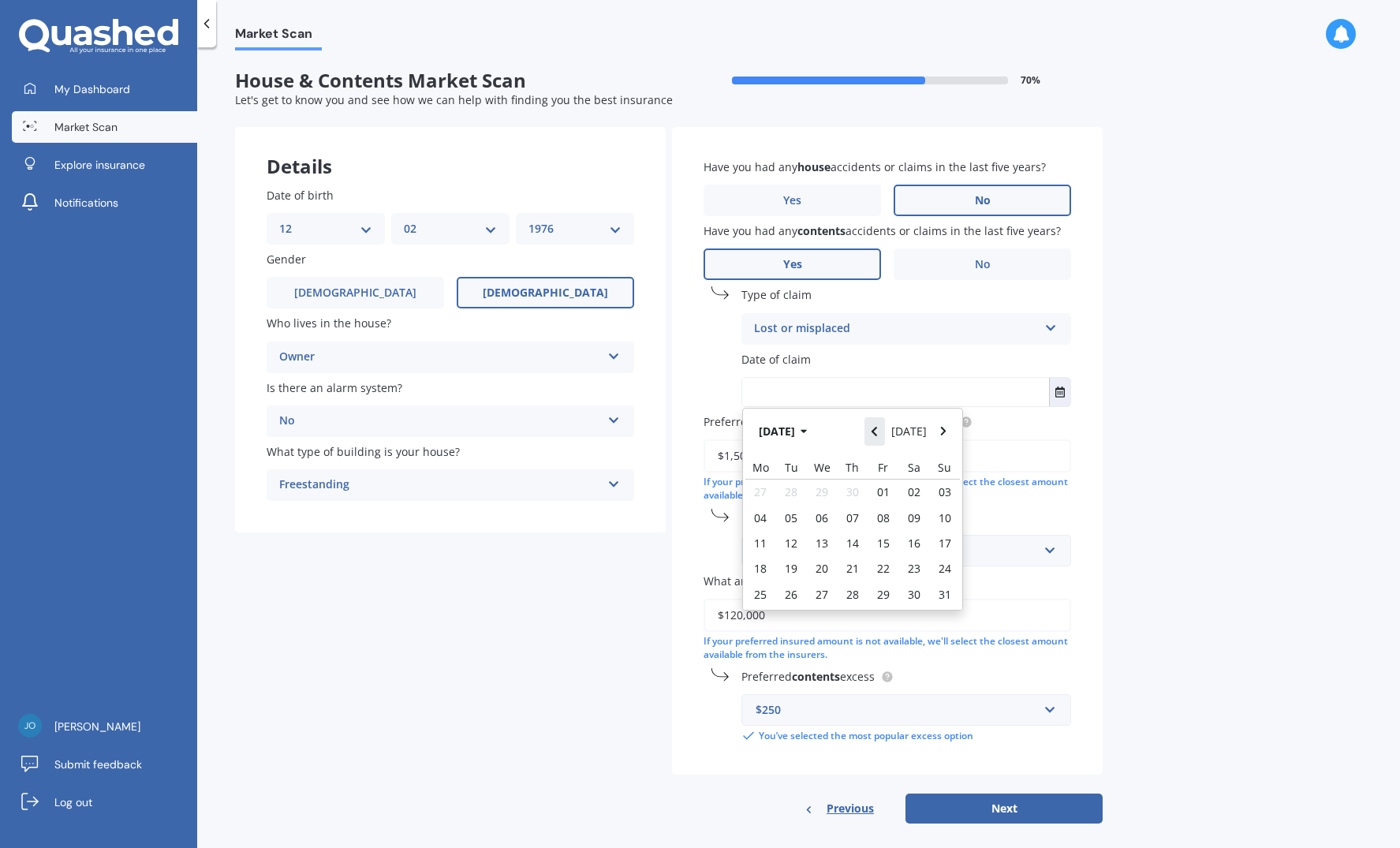
click at [877, 431] on icon "Navigate back" at bounding box center [875, 431] width 7 height 11
click at [763, 592] on span "27" at bounding box center [761, 593] width 12 height 15
type input "27/11/2023"
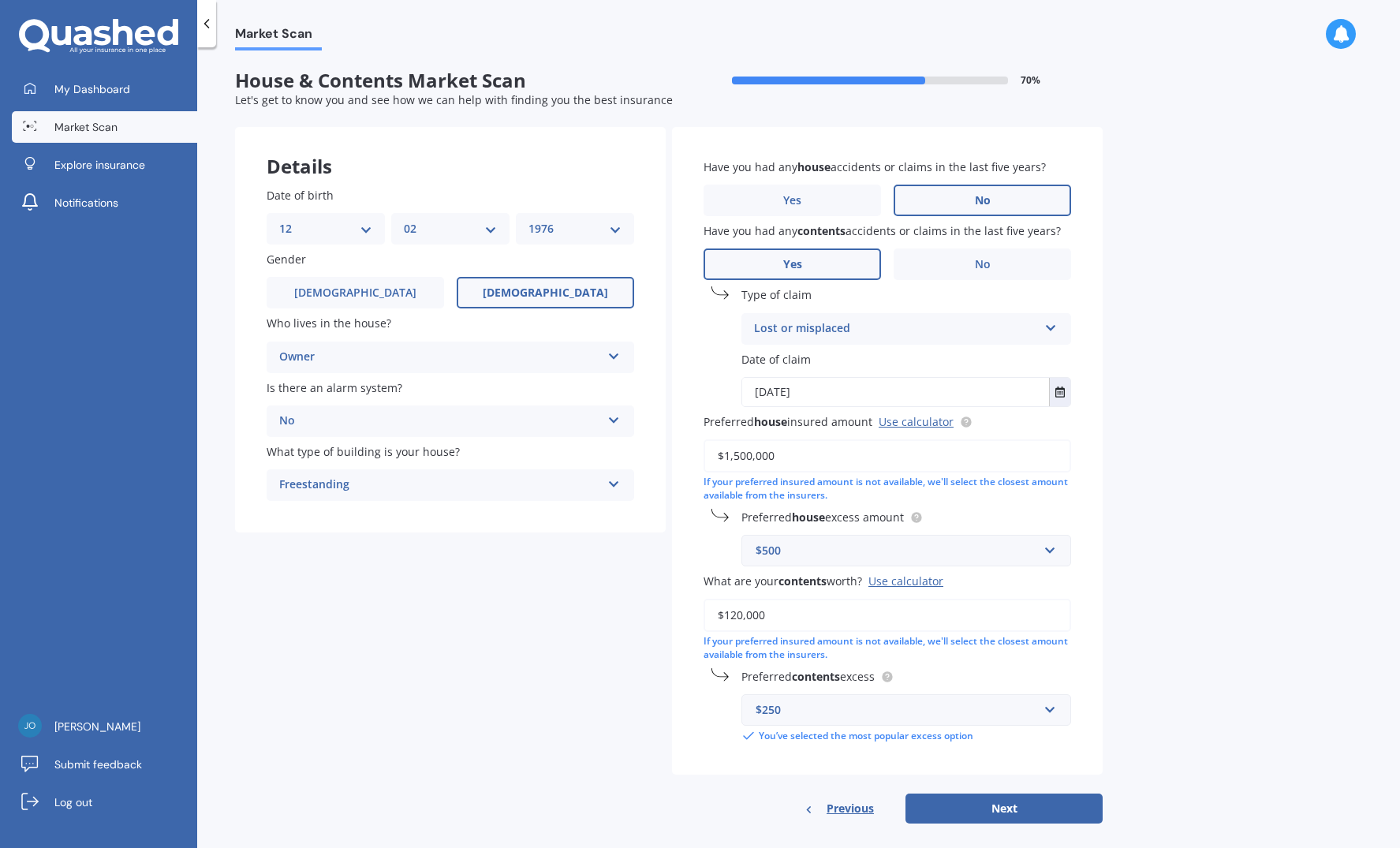
click at [760, 465] on input "$1,500,000" at bounding box center [887, 456] width 368 height 33
click at [738, 455] on input "$1,500,000" at bounding box center [887, 456] width 368 height 33
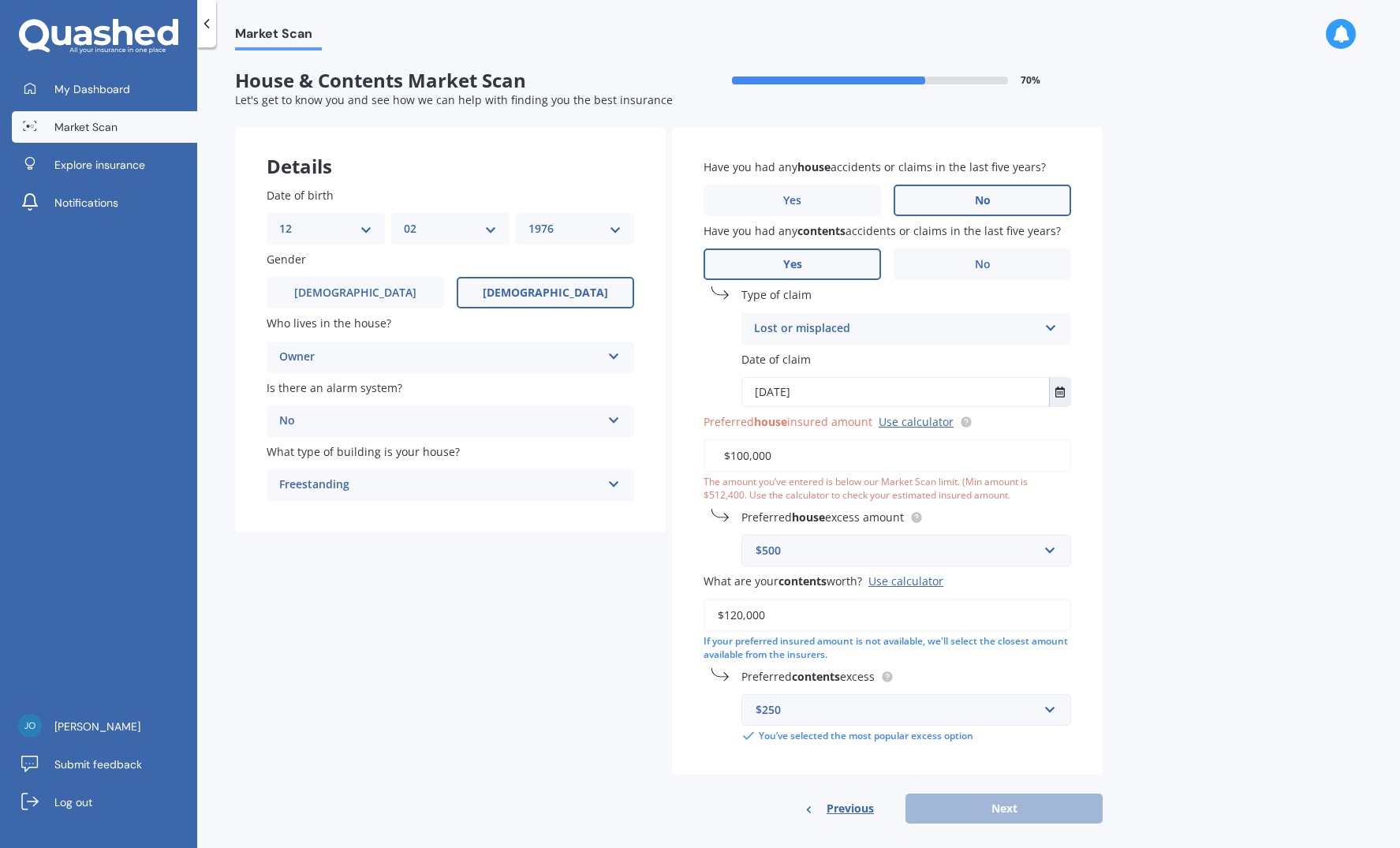
type input "$1,200,000"
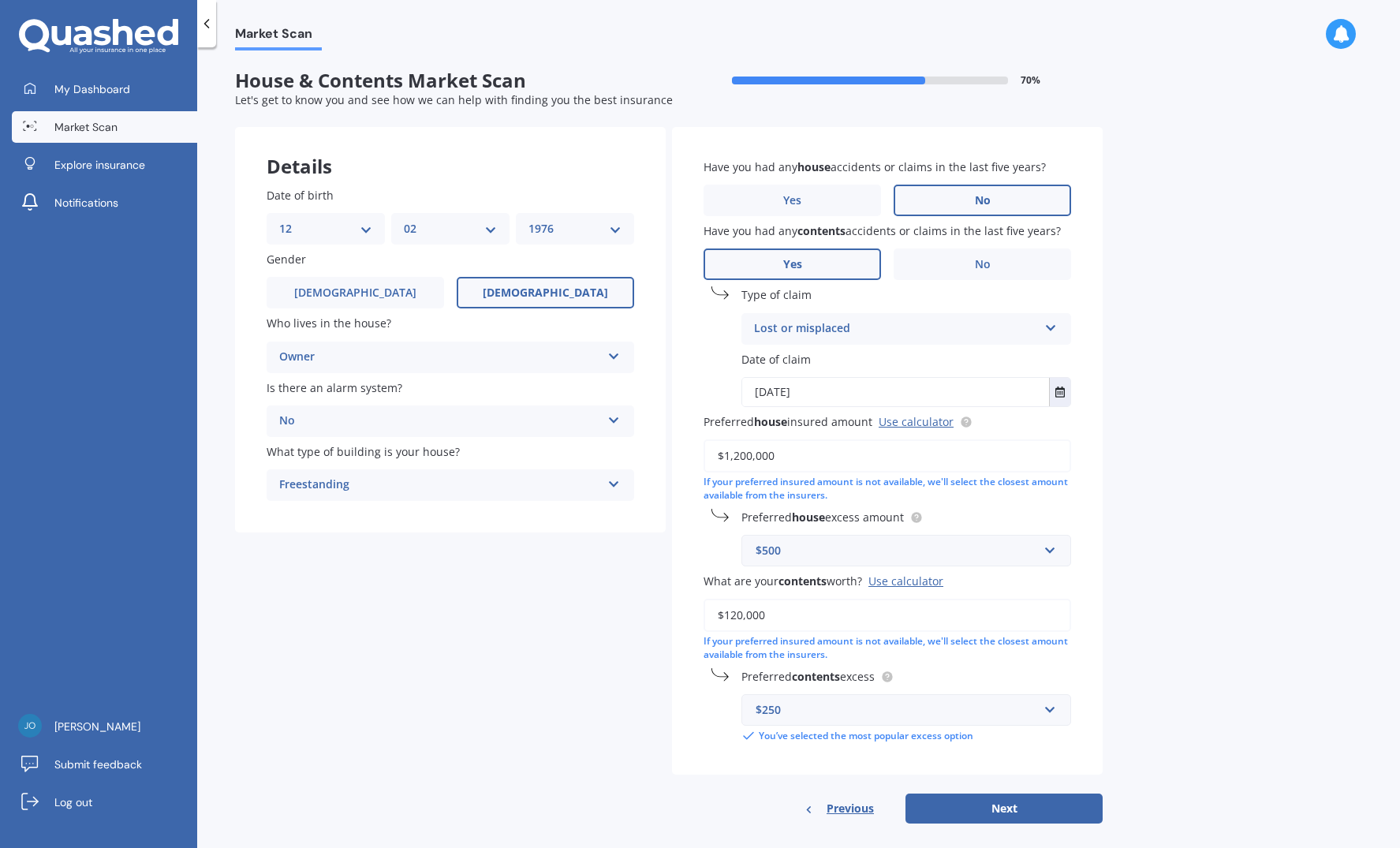
drag, startPoint x: 764, startPoint y: 611, endPoint x: 725, endPoint y: 609, distance: 39.1
click at [725, 609] on input "$120,000" at bounding box center [887, 615] width 368 height 33
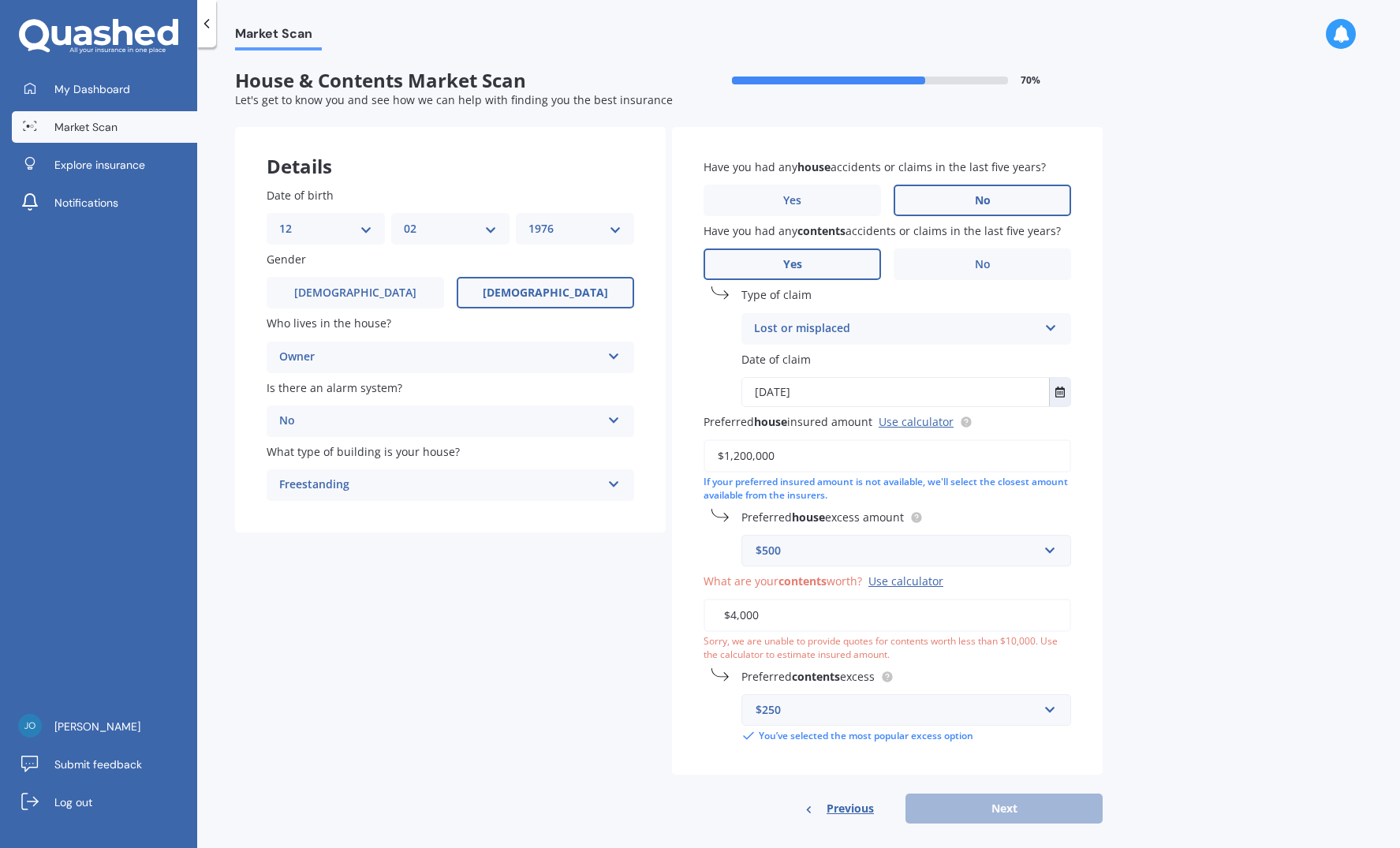
type input "$40,000"
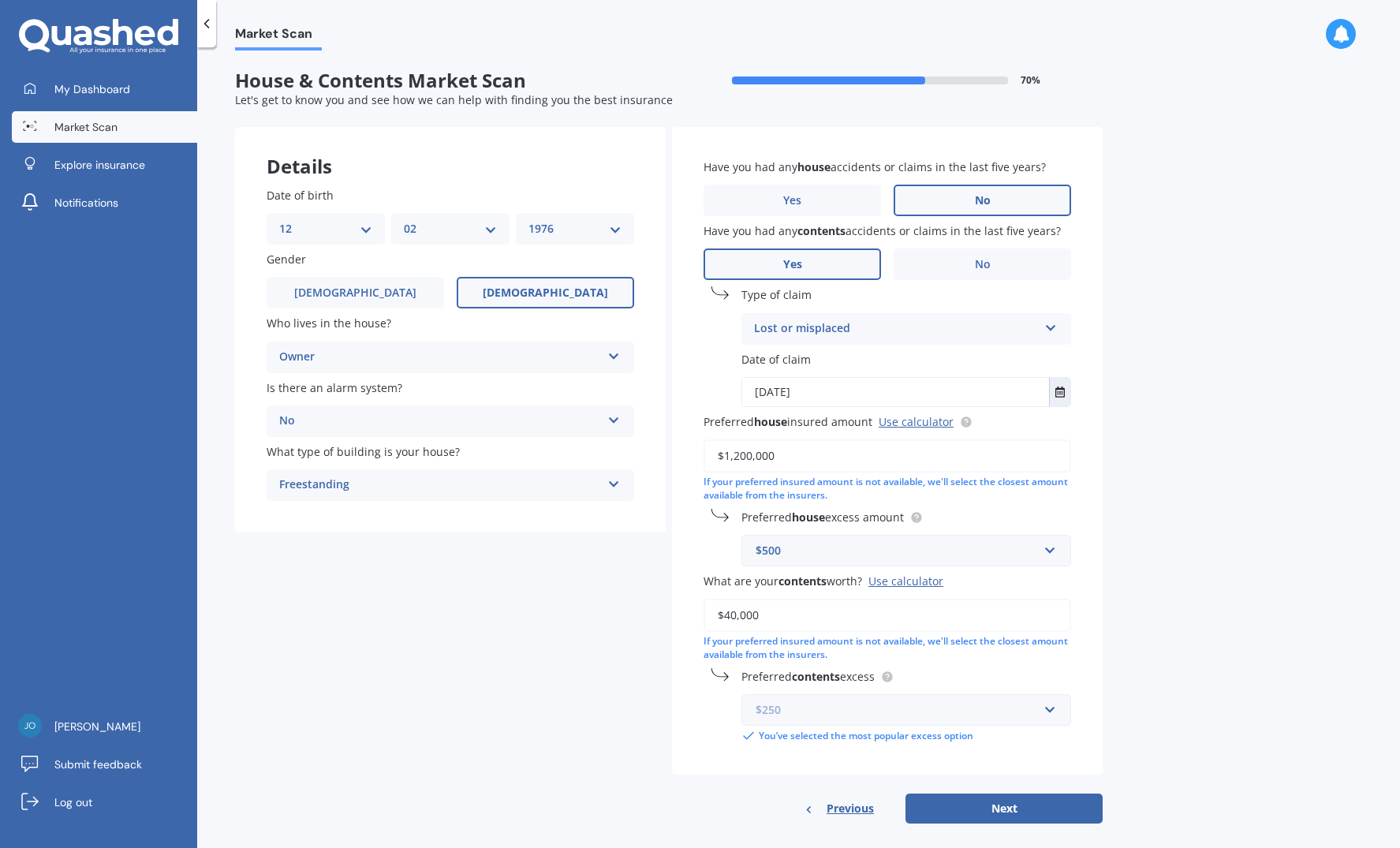
click at [1050, 700] on input "text" at bounding box center [900, 709] width 315 height 30
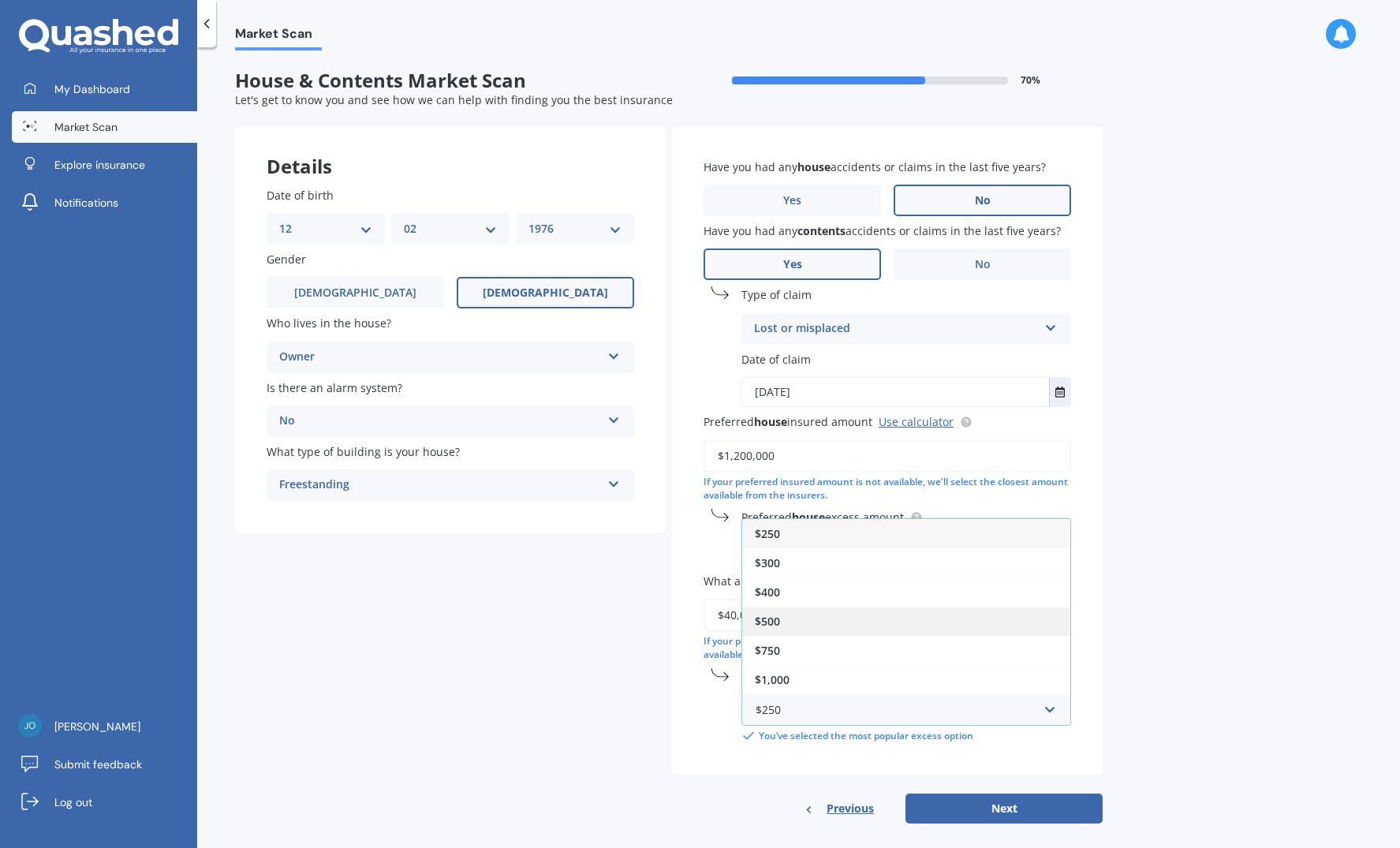
click at [978, 615] on div "$500" at bounding box center [906, 621] width 328 height 29
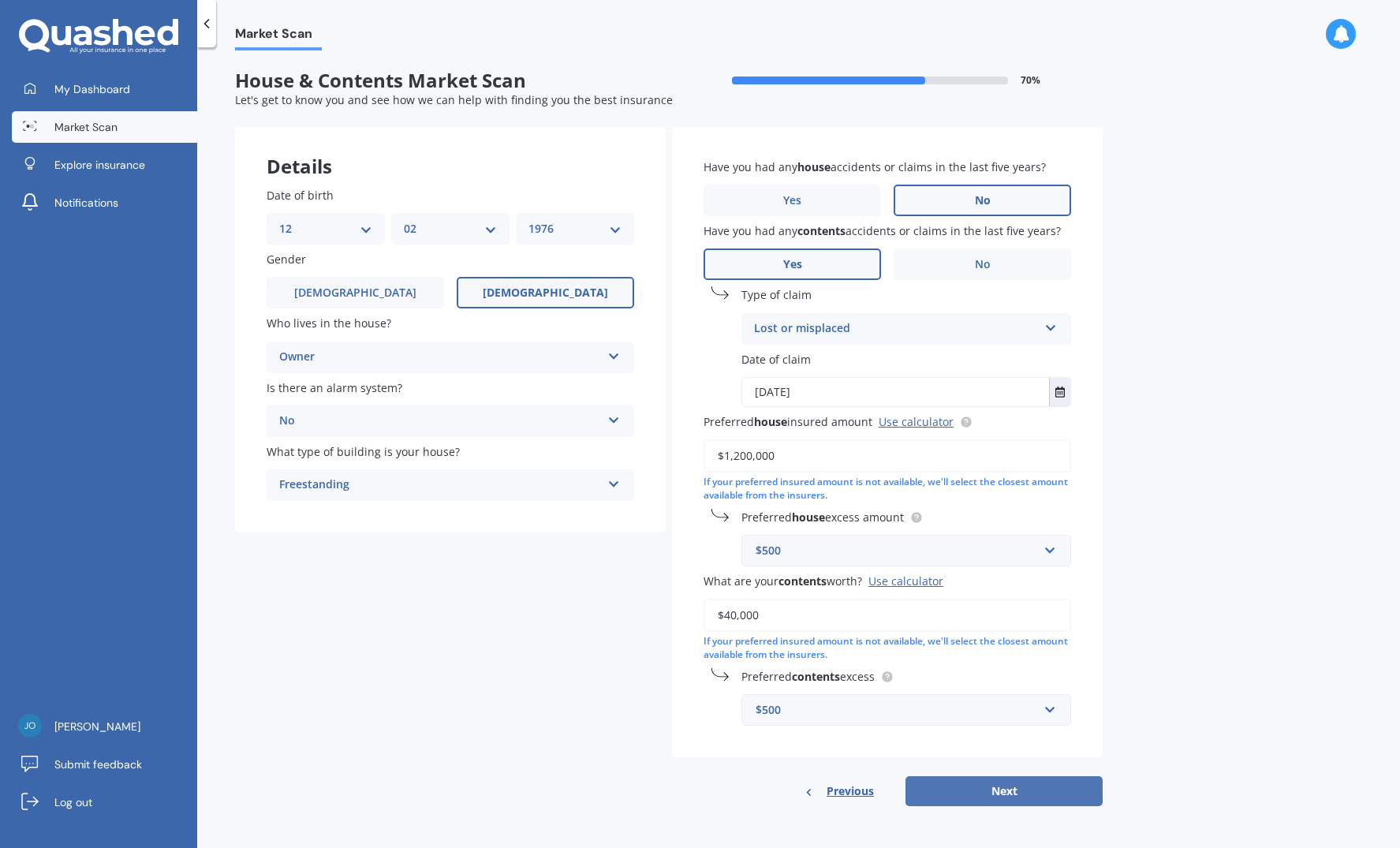
click at [1007, 778] on button "Next" at bounding box center [1004, 791] width 198 height 30
select select "12"
select select "02"
select select "1976"
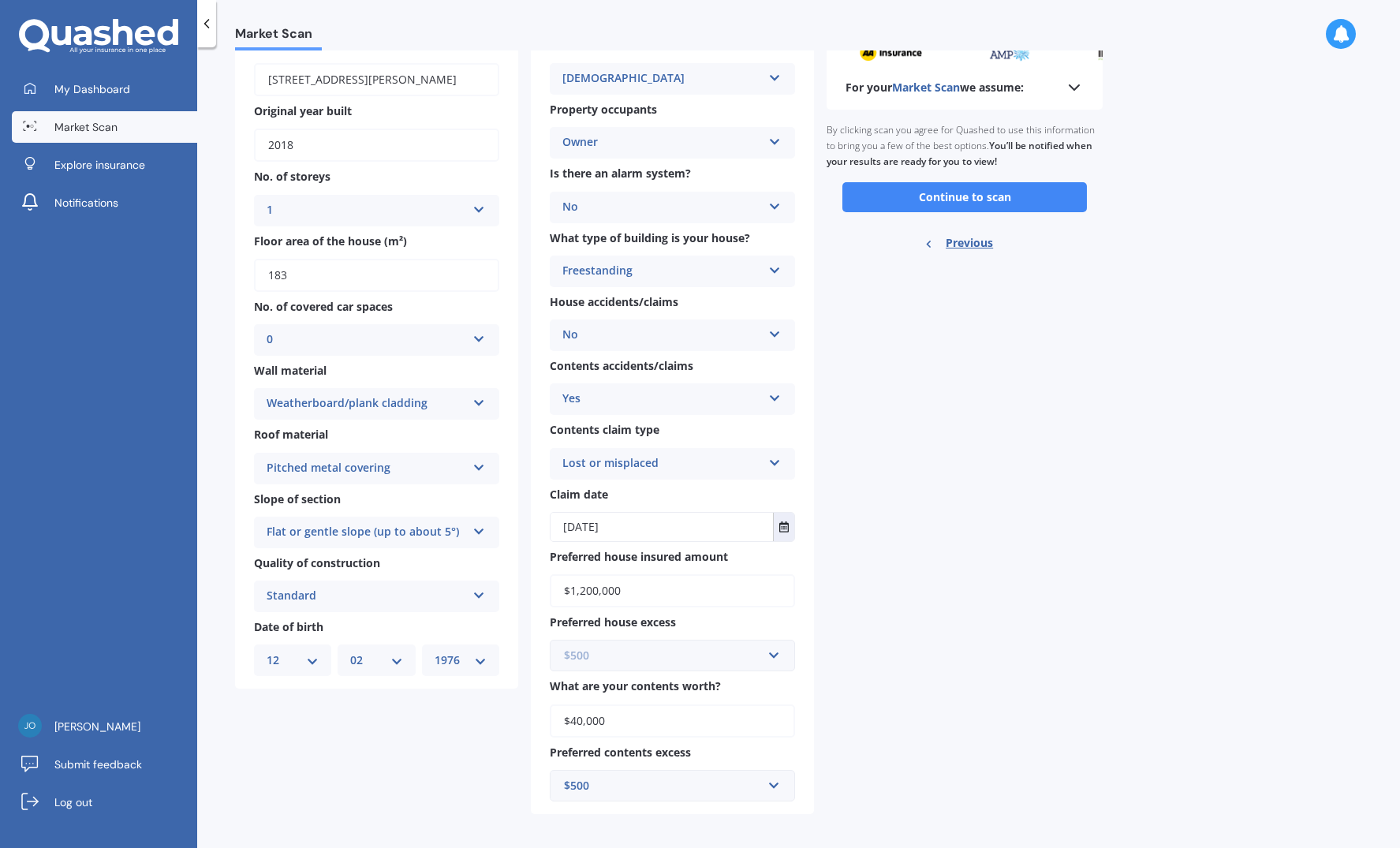
click at [773, 651] on input "text" at bounding box center [667, 655] width 231 height 30
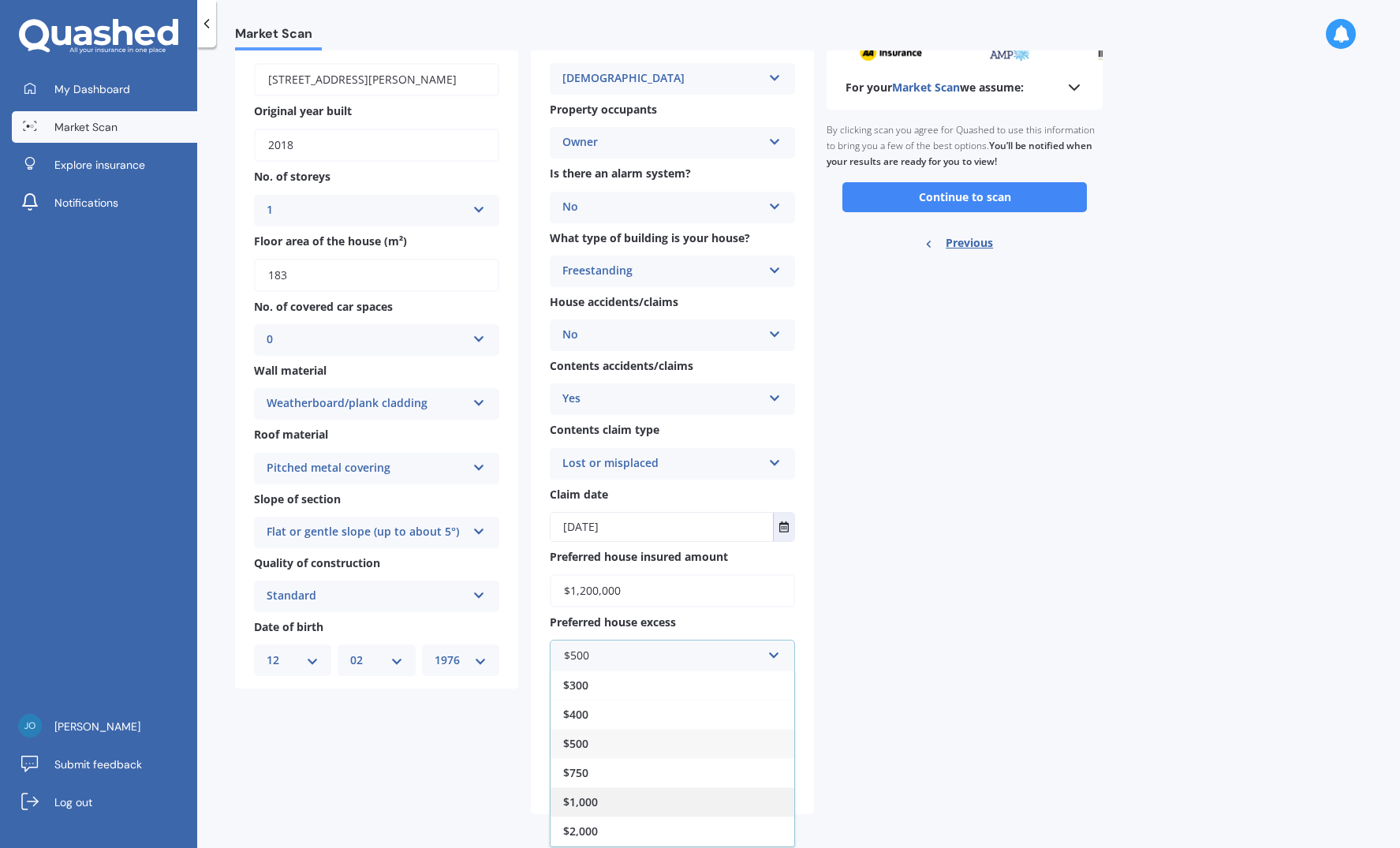
click at [735, 791] on div "$1,000" at bounding box center [673, 801] width 244 height 29
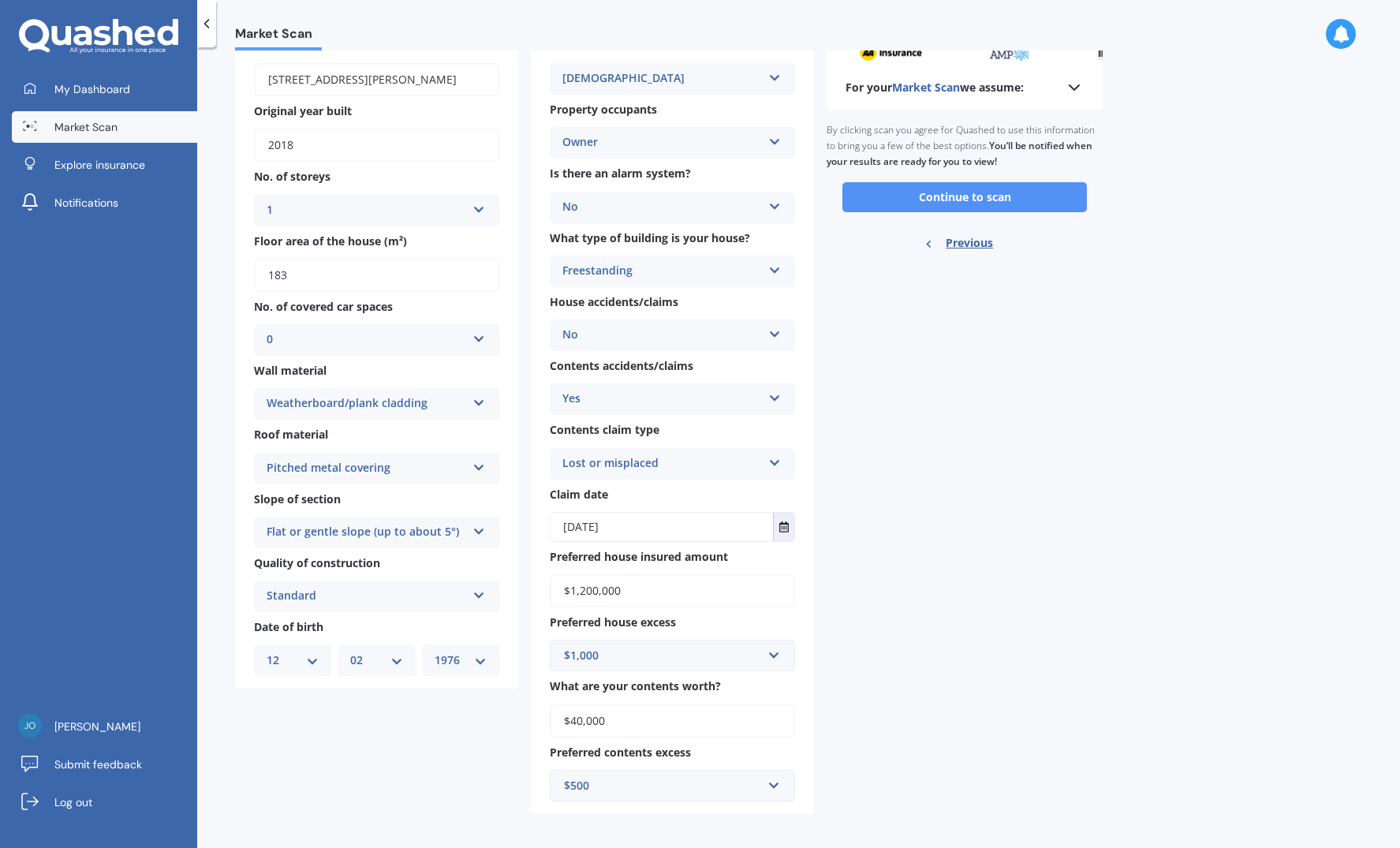
click at [977, 196] on button "Continue to scan" at bounding box center [964, 197] width 244 height 30
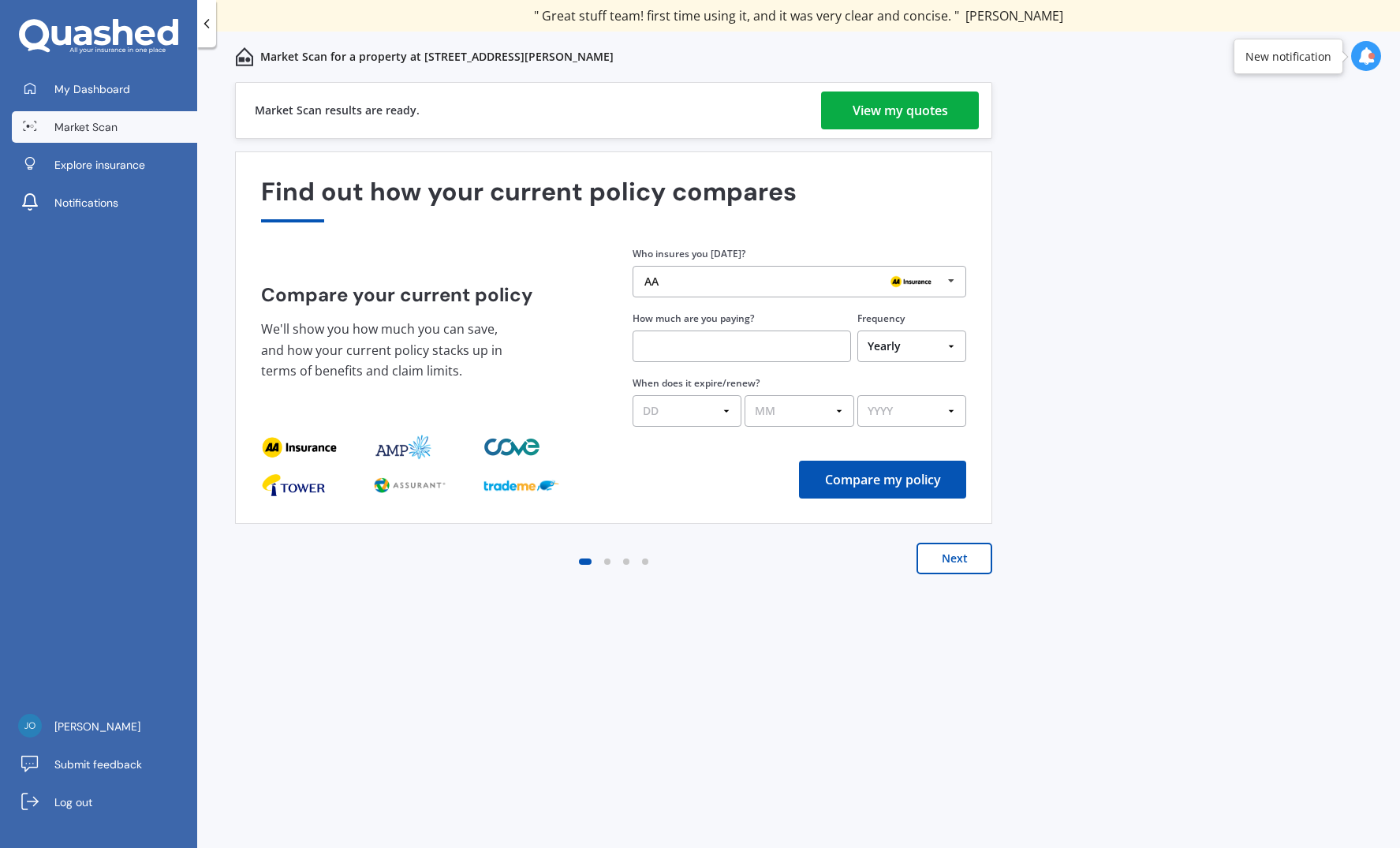
click at [883, 109] on div "View my quotes" at bounding box center [900, 110] width 96 height 38
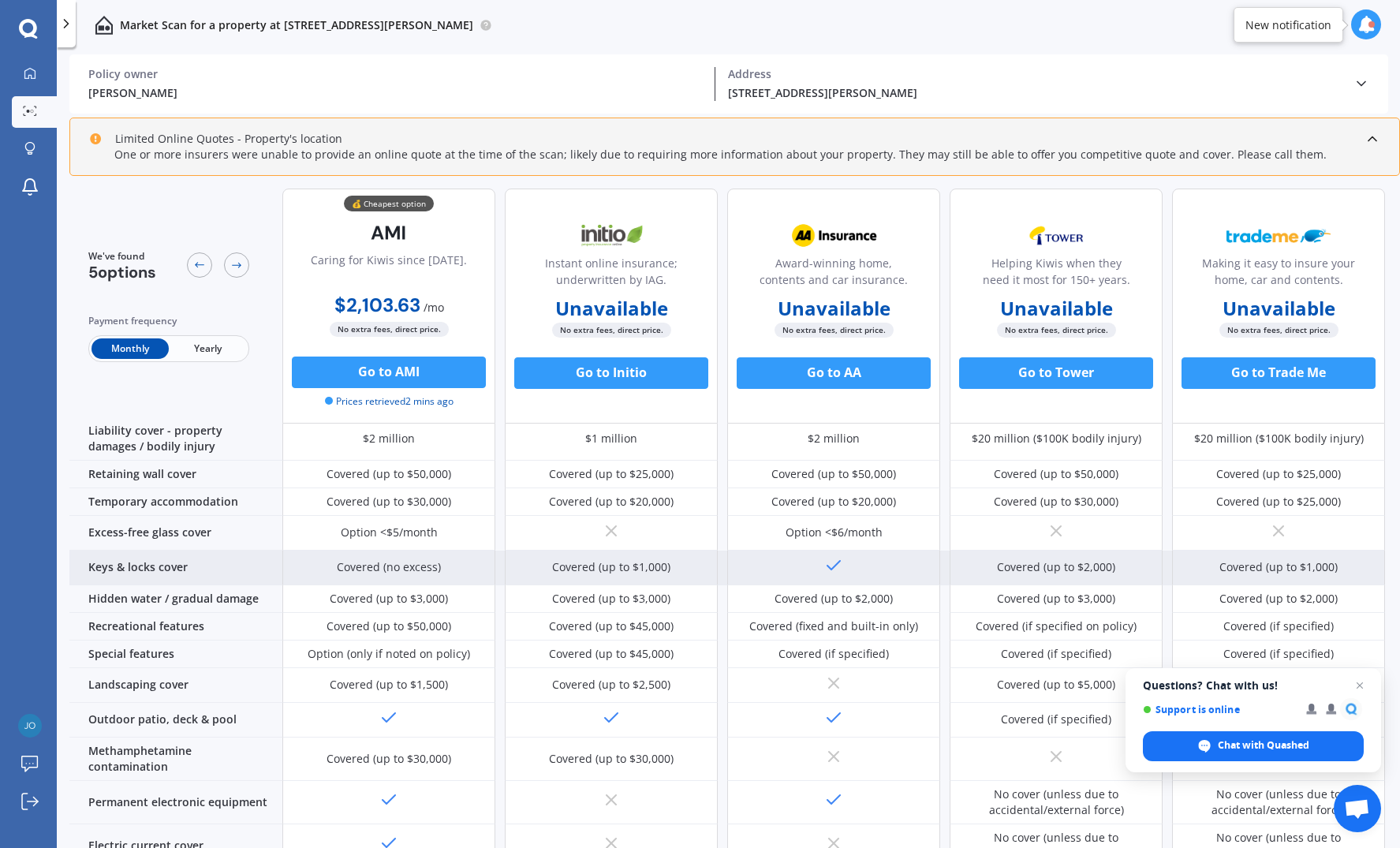
scroll to position [183, 0]
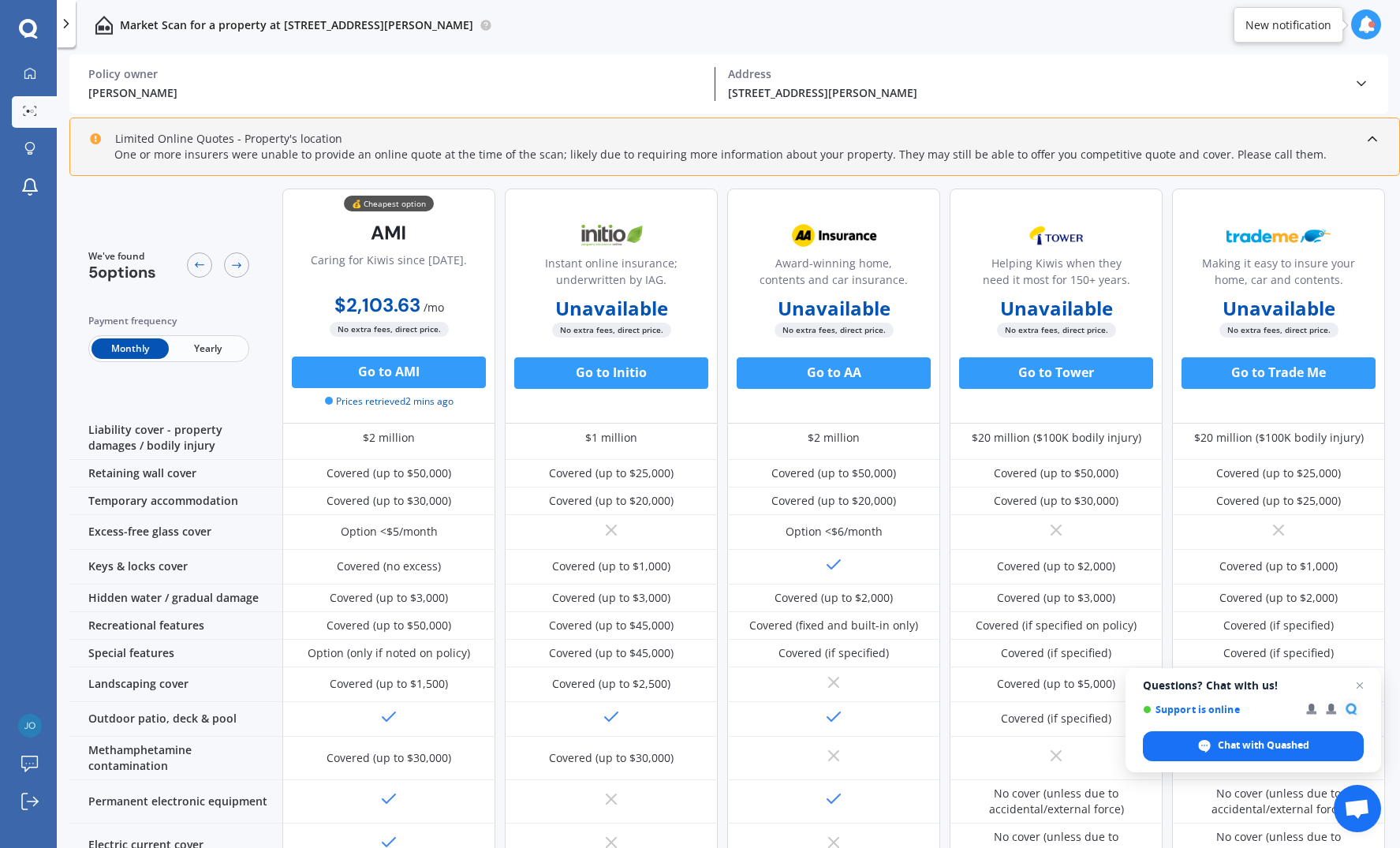
click at [206, 349] on span "Yearly" at bounding box center [207, 348] width 77 height 20
